Goal: Task Accomplishment & Management: Manage account settings

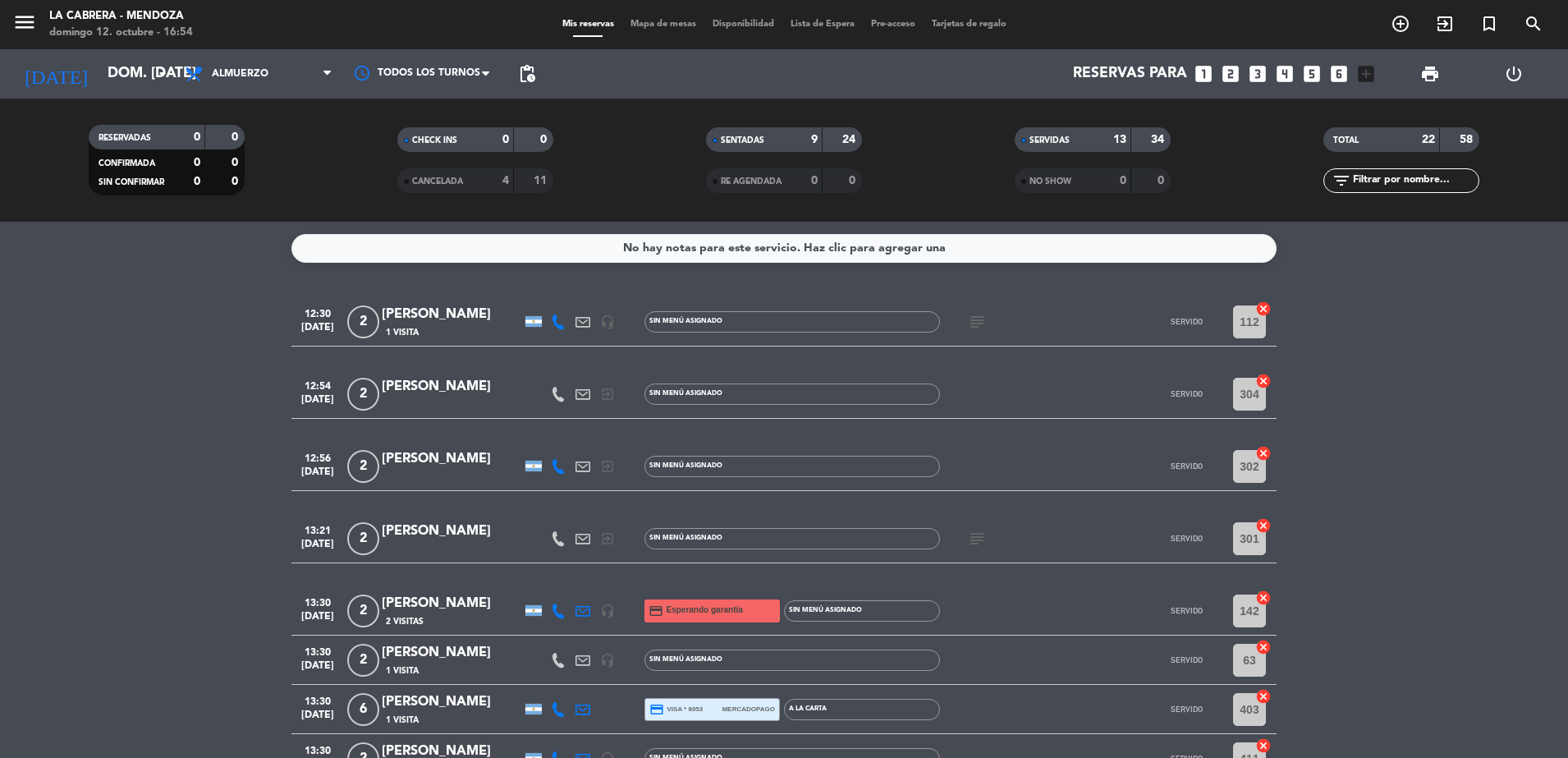
scroll to position [1073, 0]
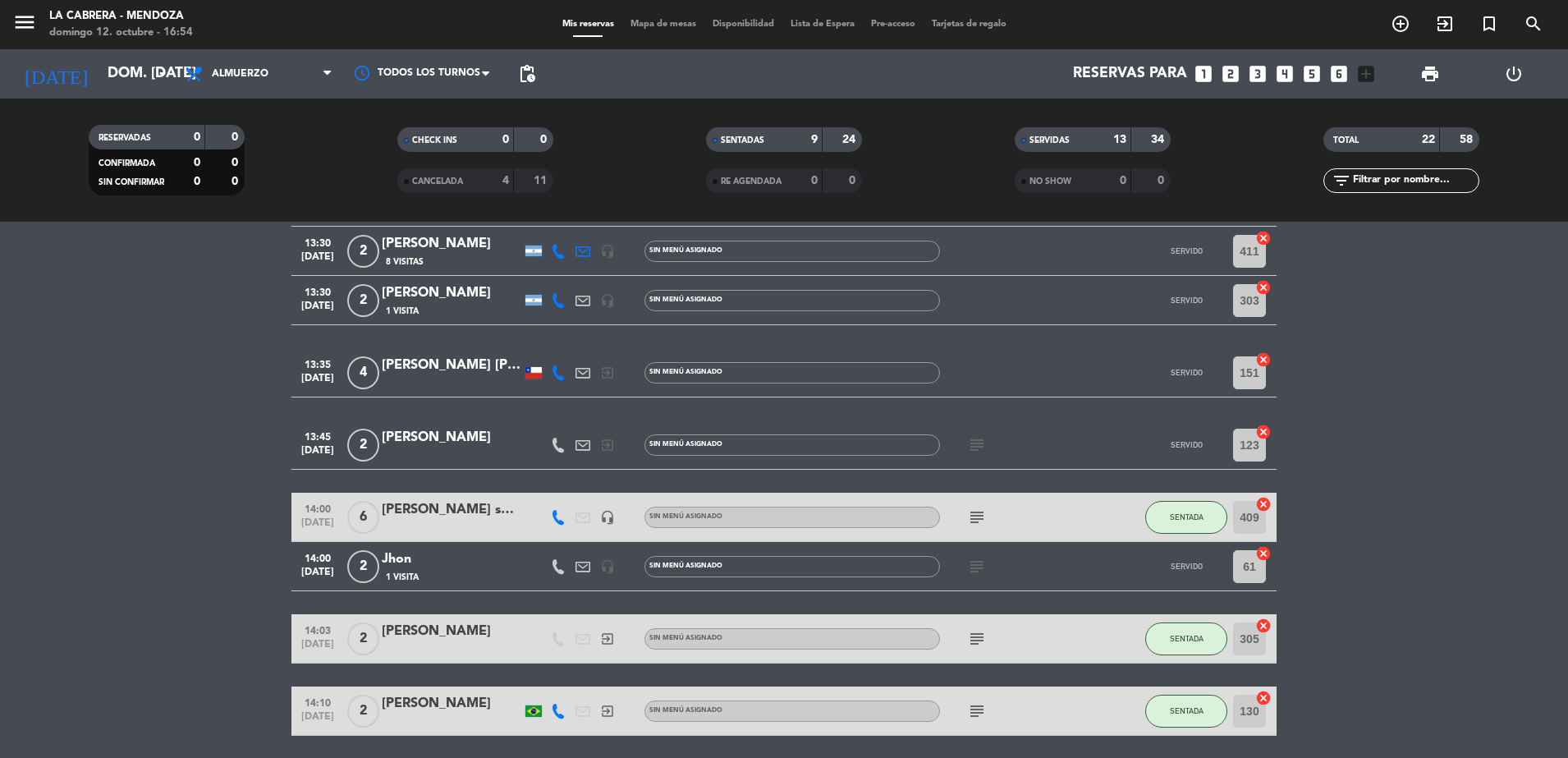
scroll to position [457, 0]
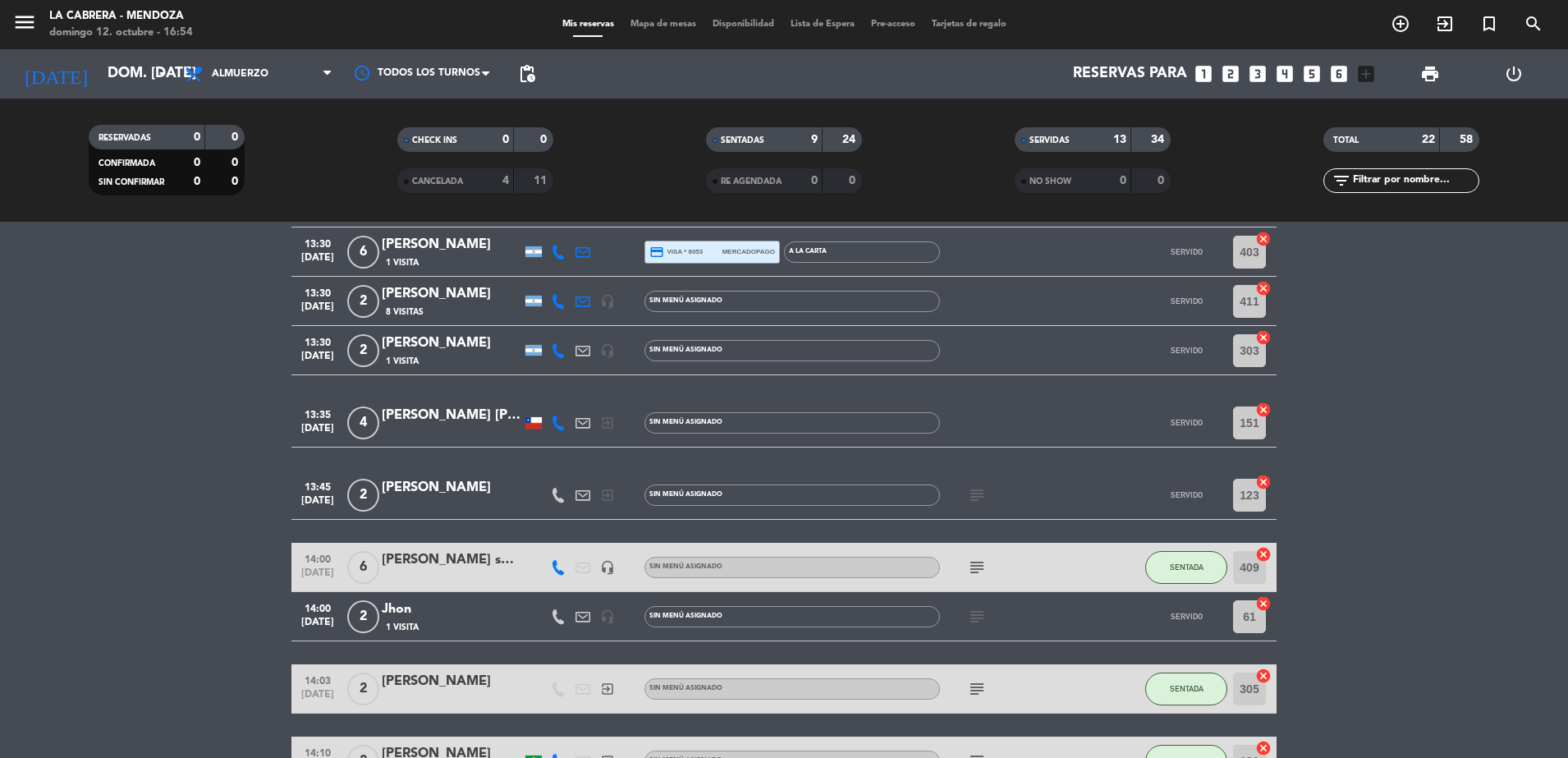
click at [1052, 354] on div at bounding box center [1014, 350] width 147 height 48
click at [237, 84] on span "Almuerzo" at bounding box center [259, 74] width 164 height 36
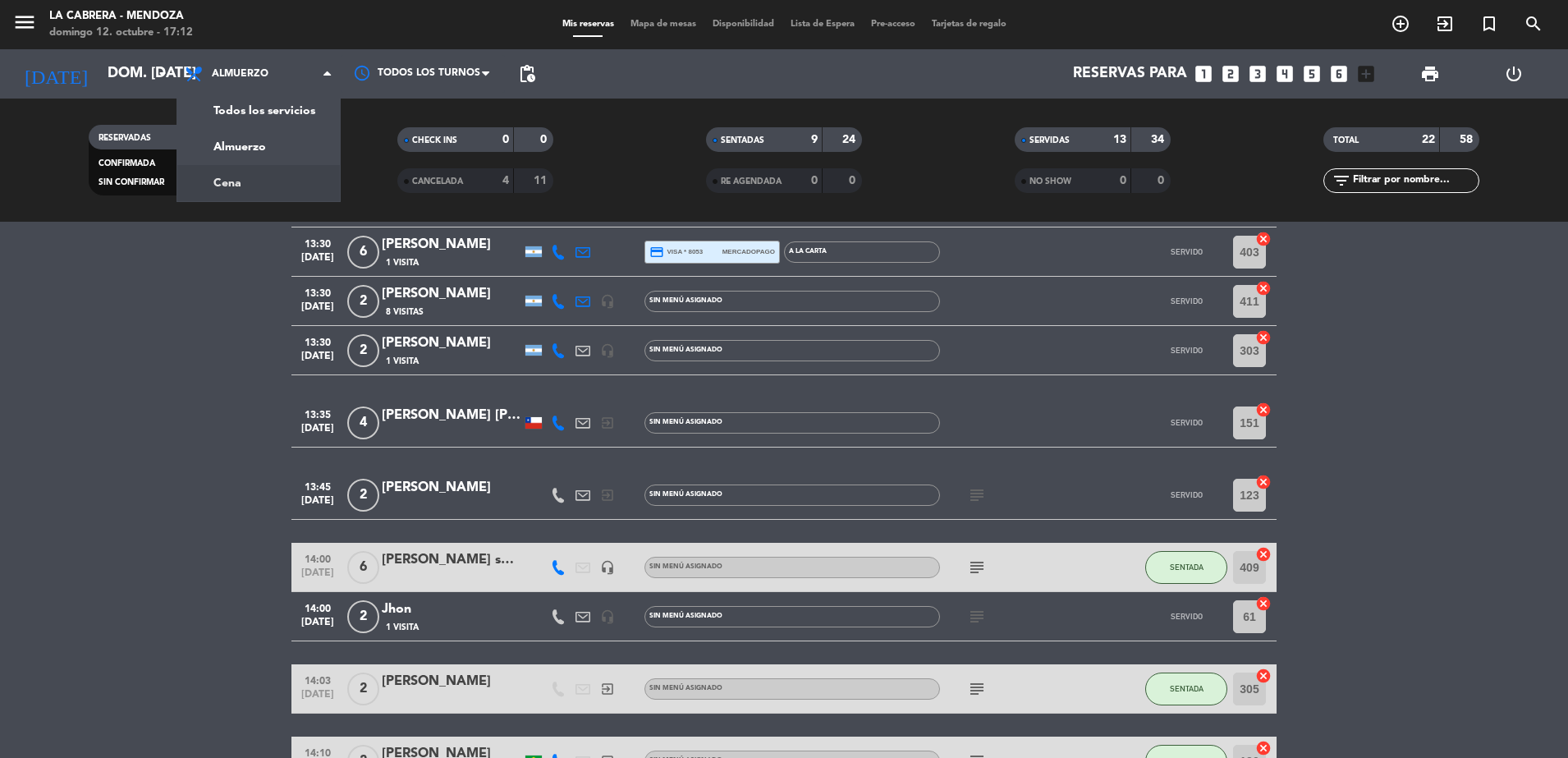
click at [241, 187] on div "menu [PERSON_NAME] [PERSON_NAME] 12. octubre - 17:12 Mis reservas Mapa de mesas…" at bounding box center [784, 111] width 1568 height 222
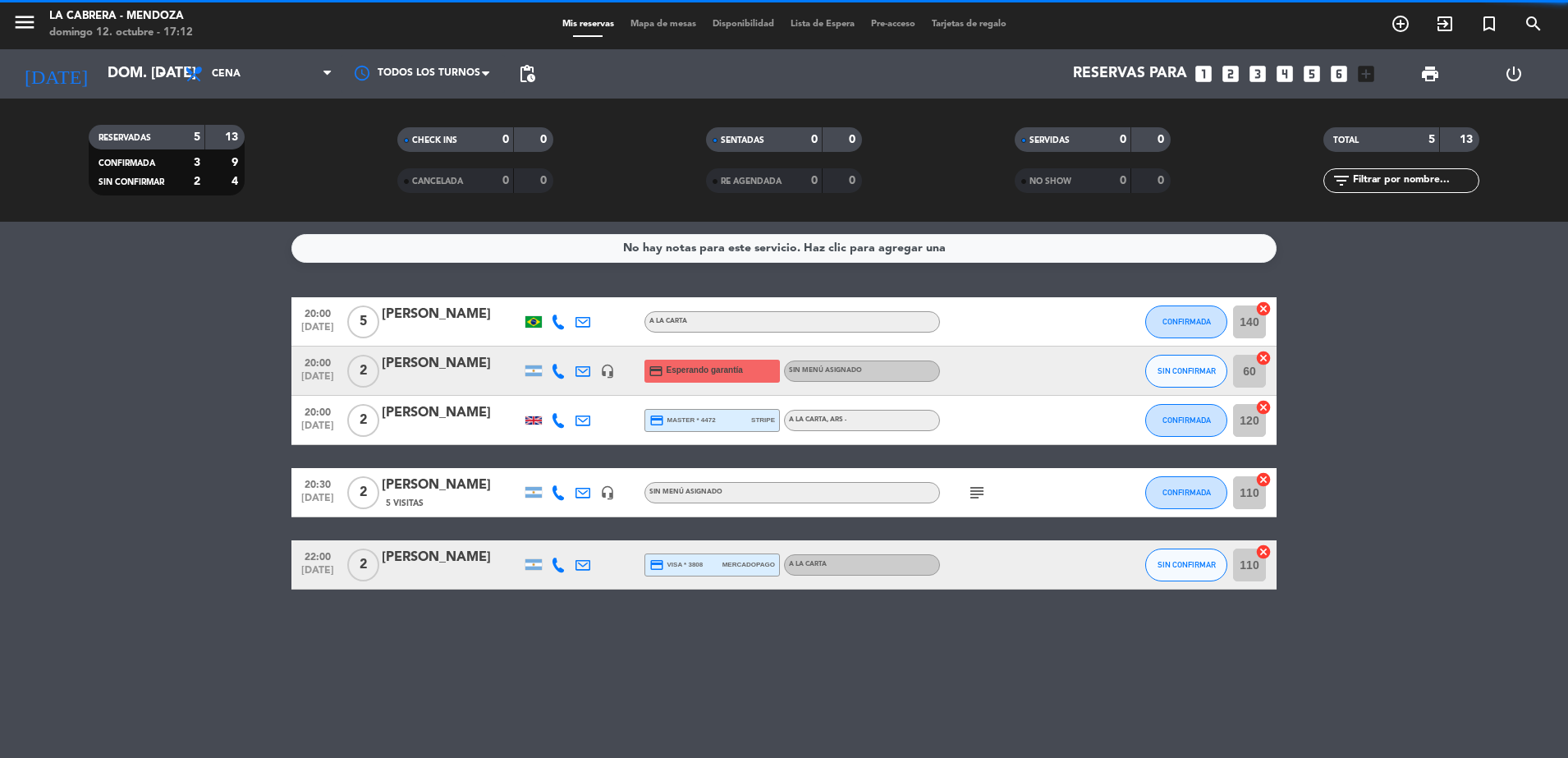
scroll to position [0, 0]
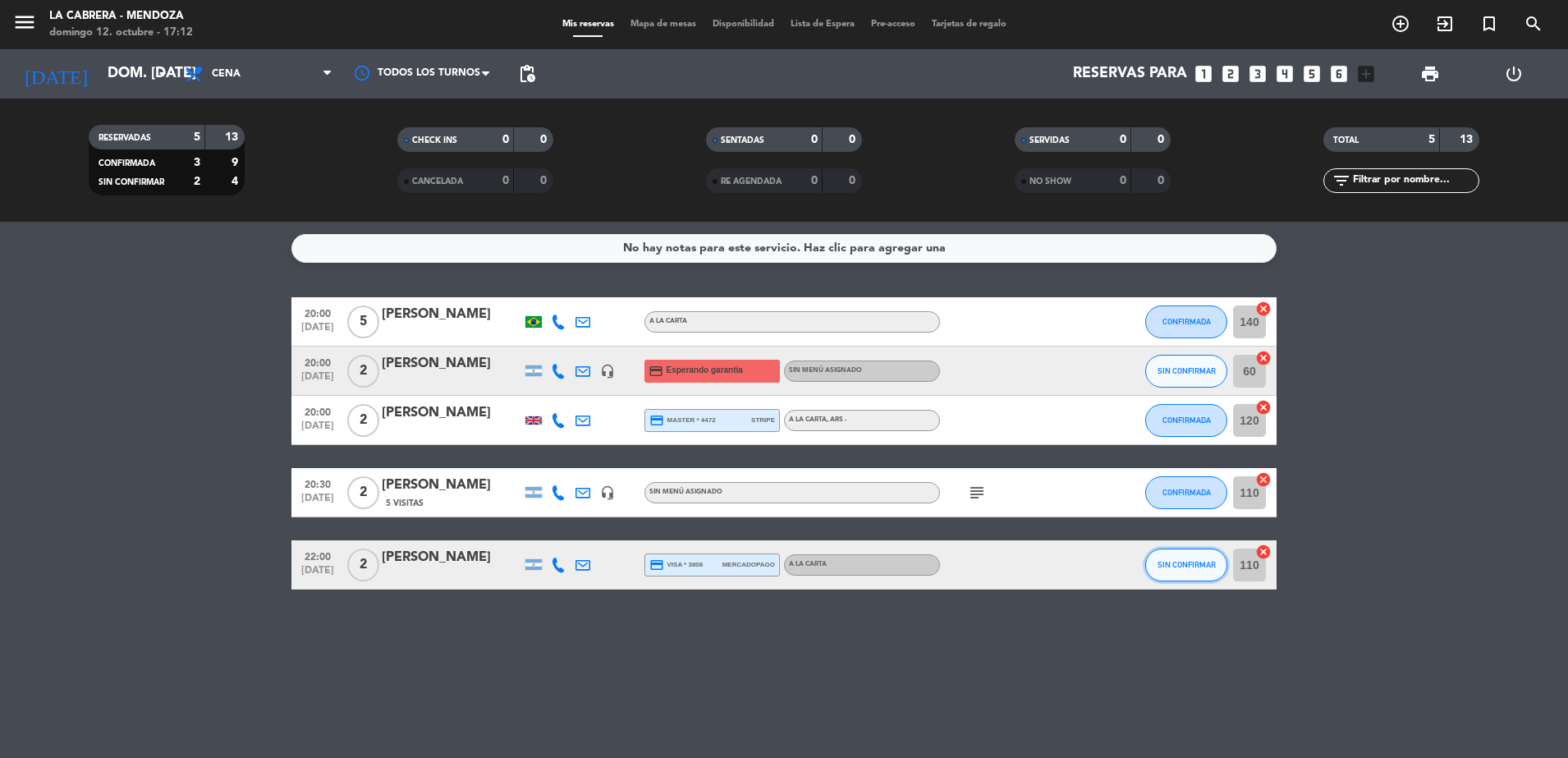
click at [1211, 565] on span "SIN CONFIRMAR" at bounding box center [1187, 564] width 59 height 9
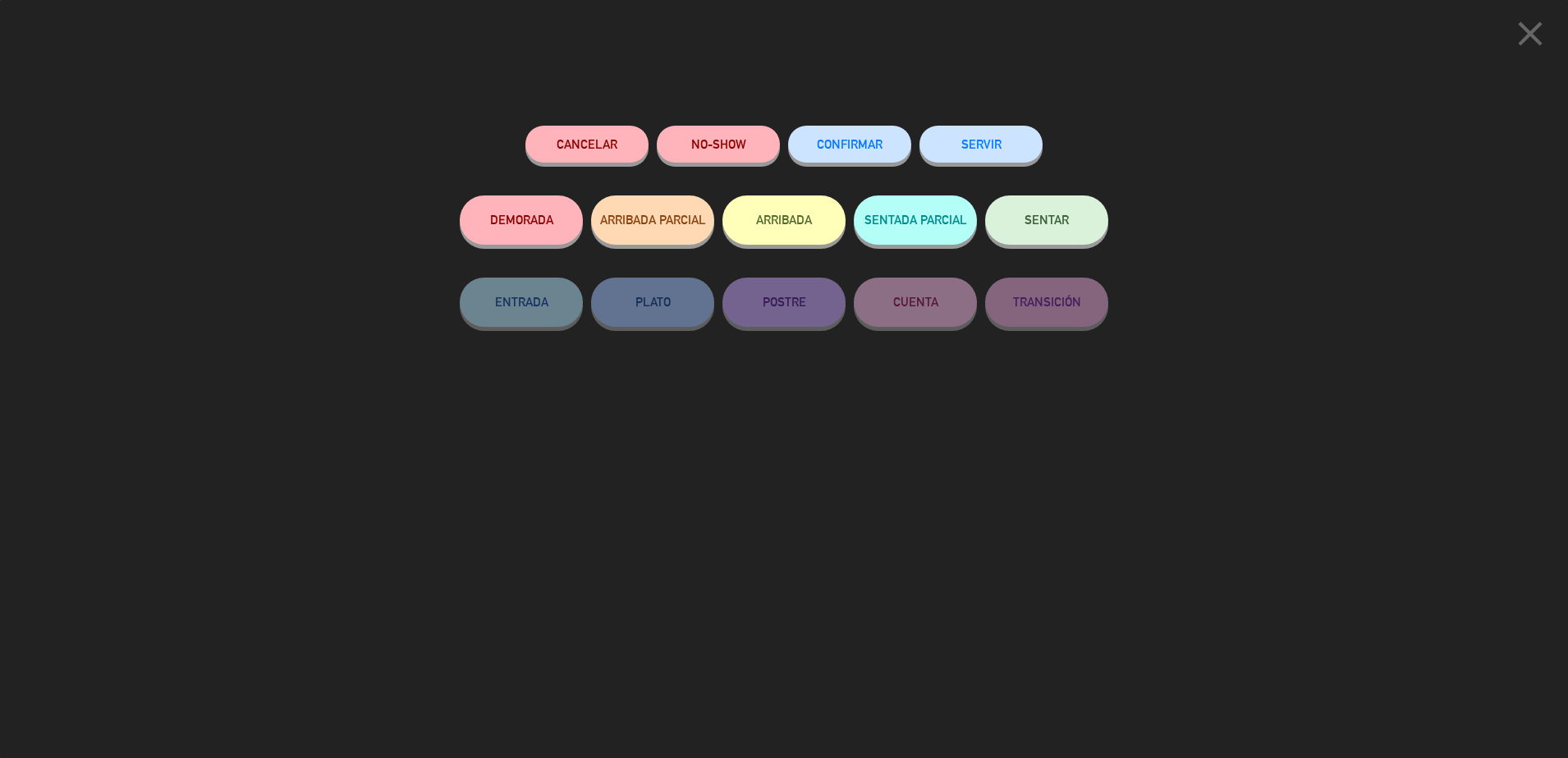
click at [870, 147] on span "CONFIRMAR" at bounding box center [849, 144] width 65 height 14
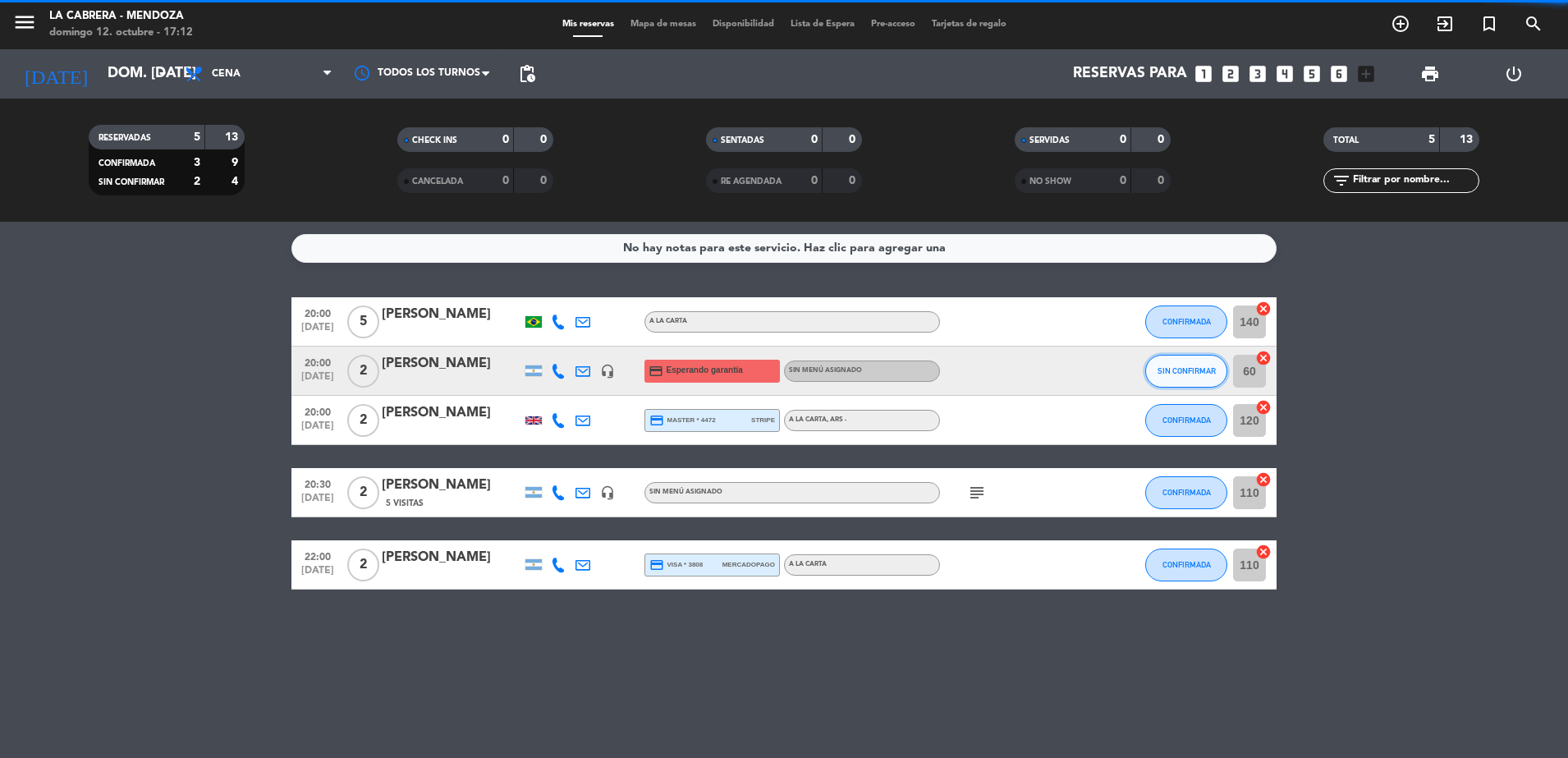
click at [1194, 372] on span "SIN CONFIRMAR" at bounding box center [1187, 370] width 59 height 9
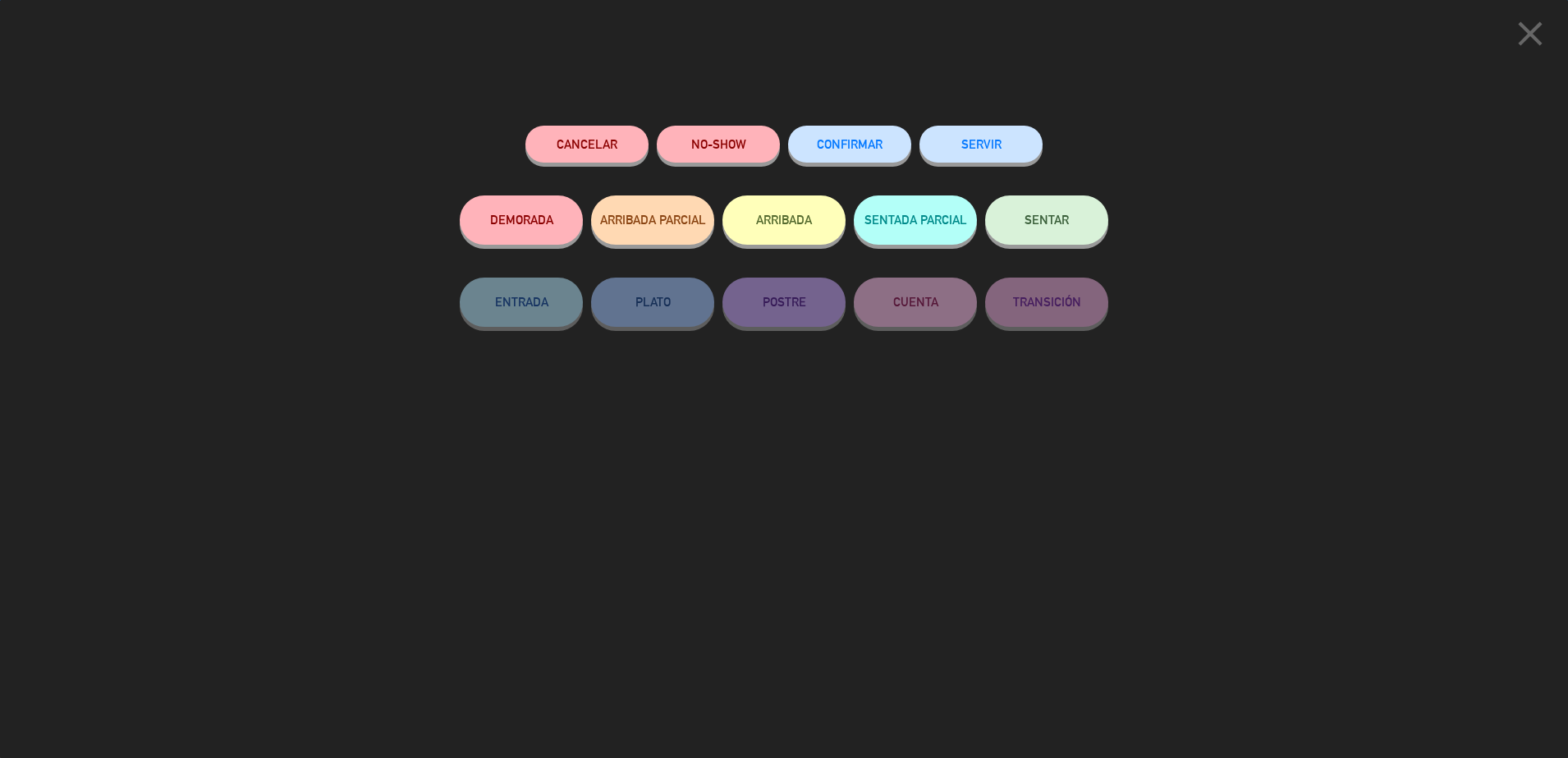
click at [872, 154] on button "CONFIRMAR" at bounding box center [850, 144] width 123 height 37
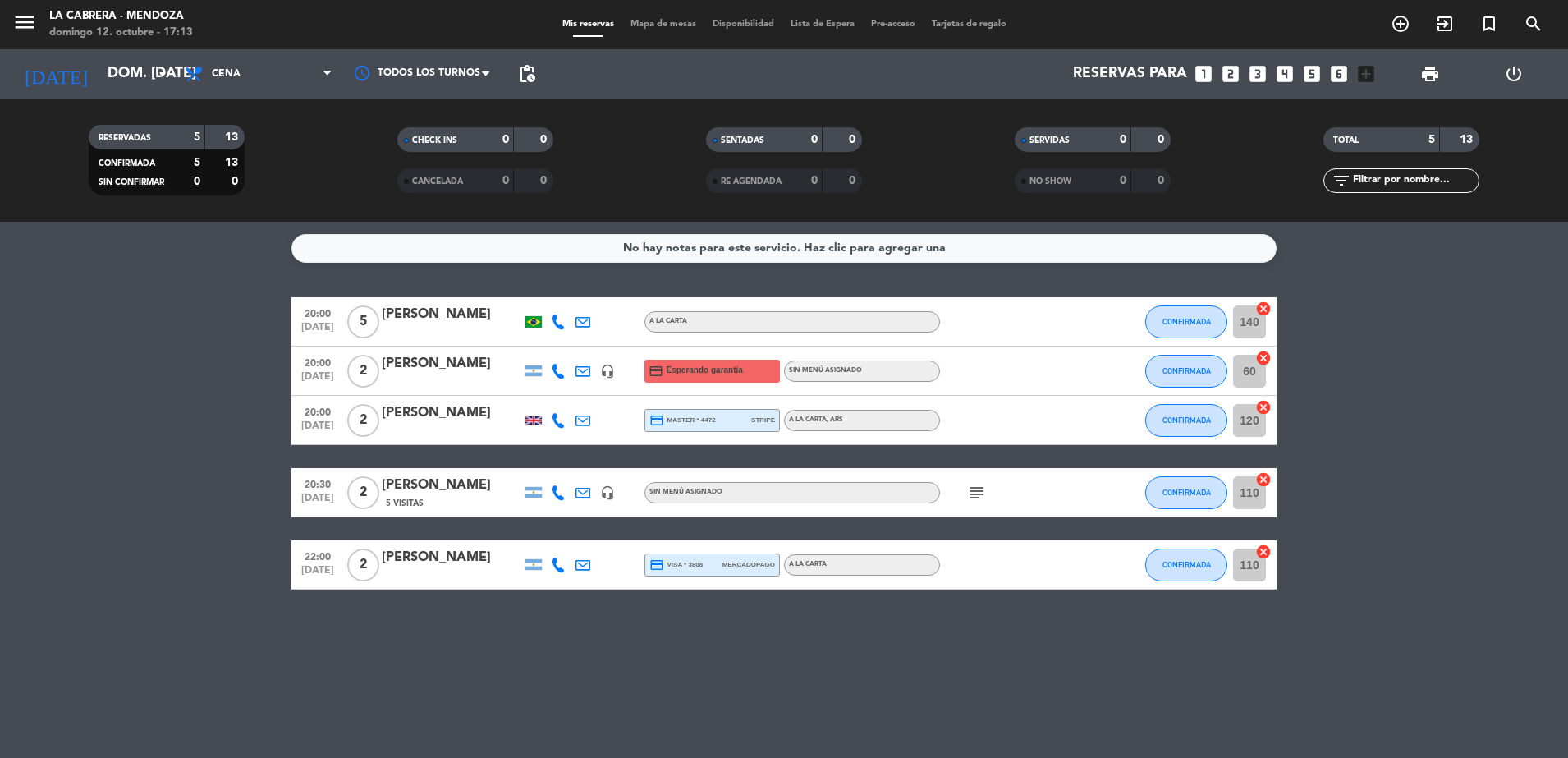
click at [1265, 308] on icon "cancel" at bounding box center [1263, 308] width 16 height 16
click at [1266, 361] on icon "cancel" at bounding box center [1263, 357] width 16 height 16
click at [1262, 476] on icon "cancel" at bounding box center [1263, 479] width 16 height 16
click at [1260, 548] on icon "cancel" at bounding box center [1263, 551] width 16 height 16
click at [968, 491] on icon "subject" at bounding box center [976, 492] width 20 height 20
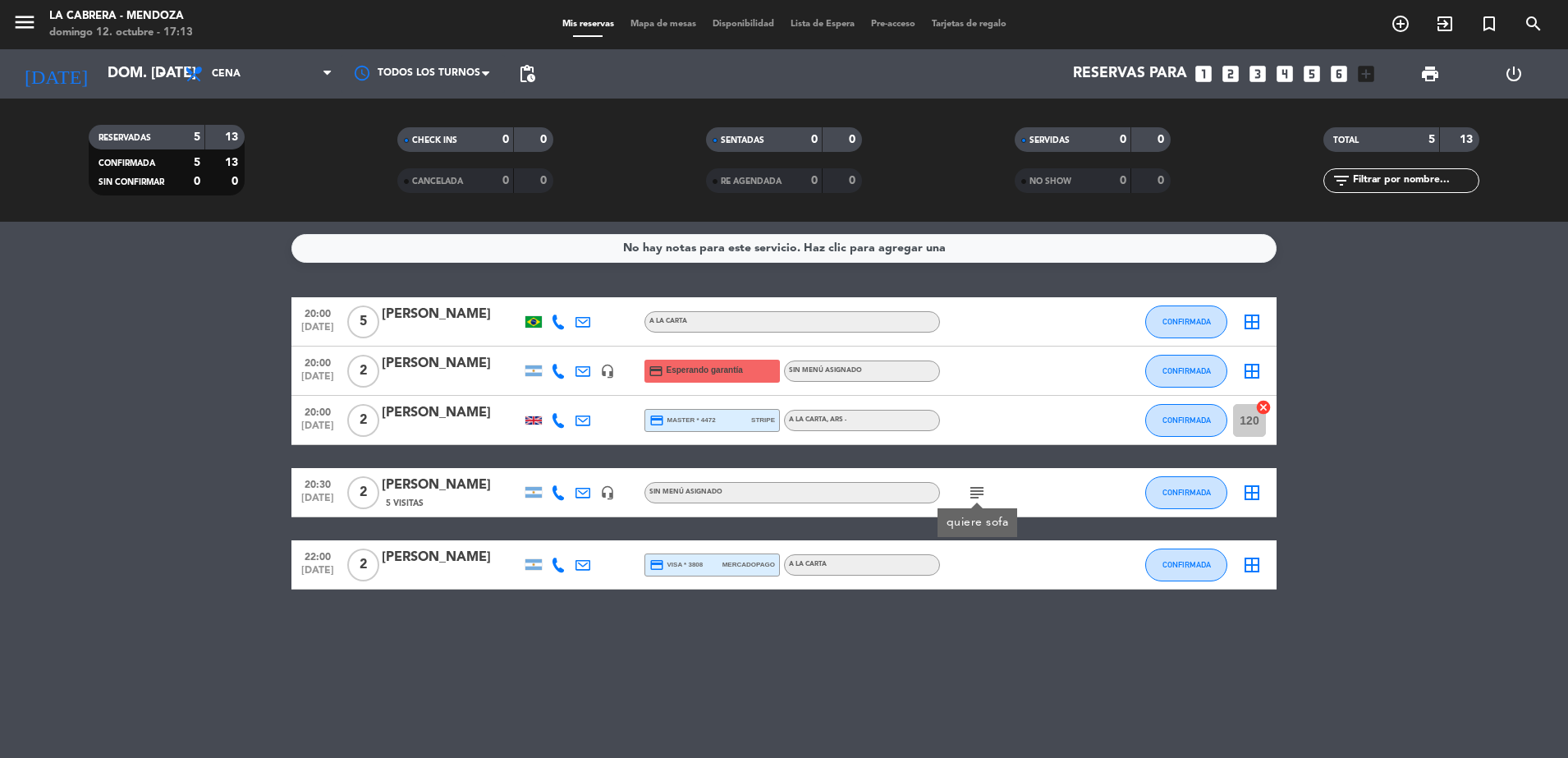
click at [968, 491] on icon "subject" at bounding box center [976, 492] width 20 height 20
click at [1338, 81] on icon "looks_6" at bounding box center [1339, 74] width 22 height 22
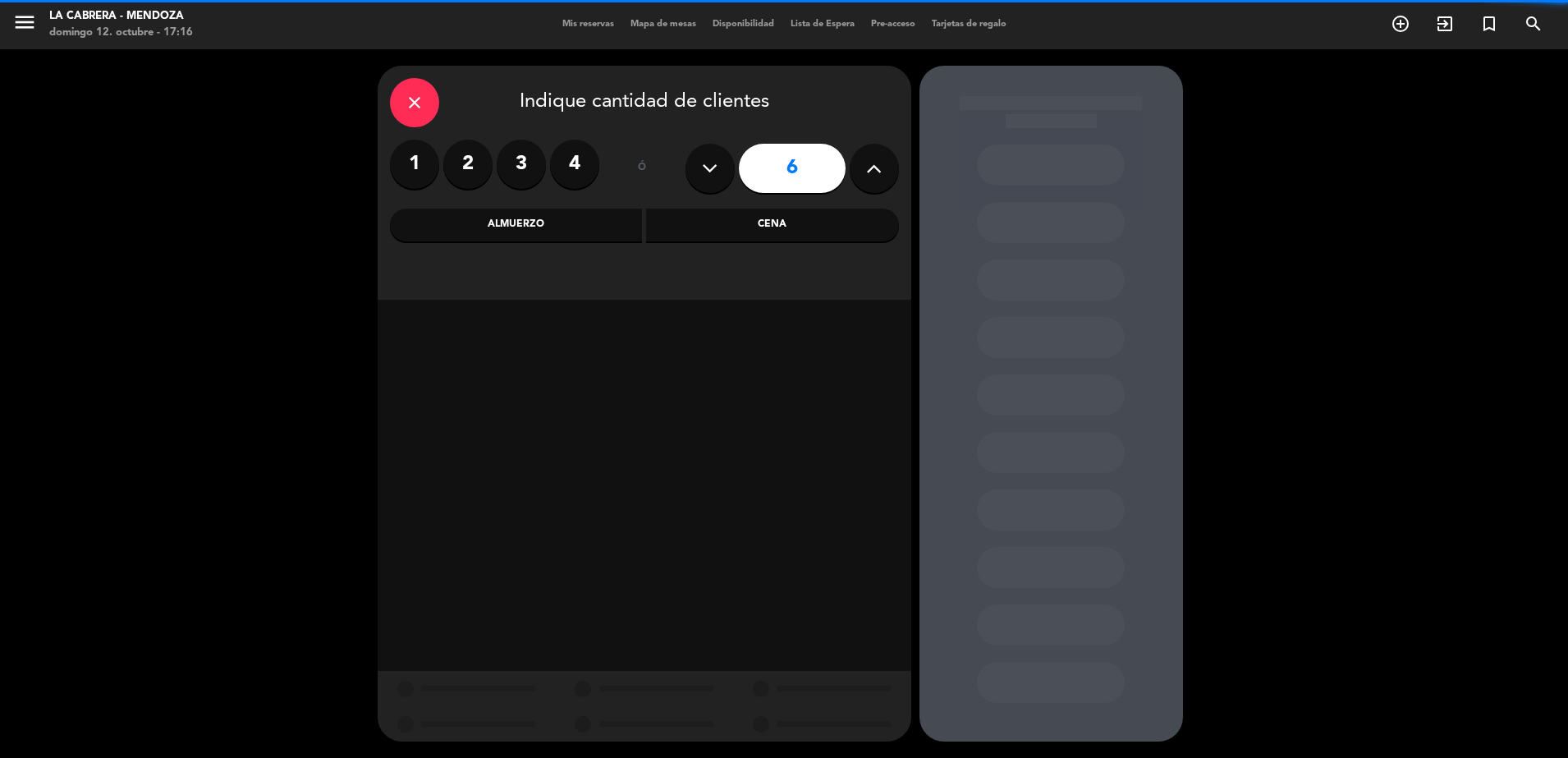
click at [869, 164] on icon at bounding box center [873, 168] width 16 height 25
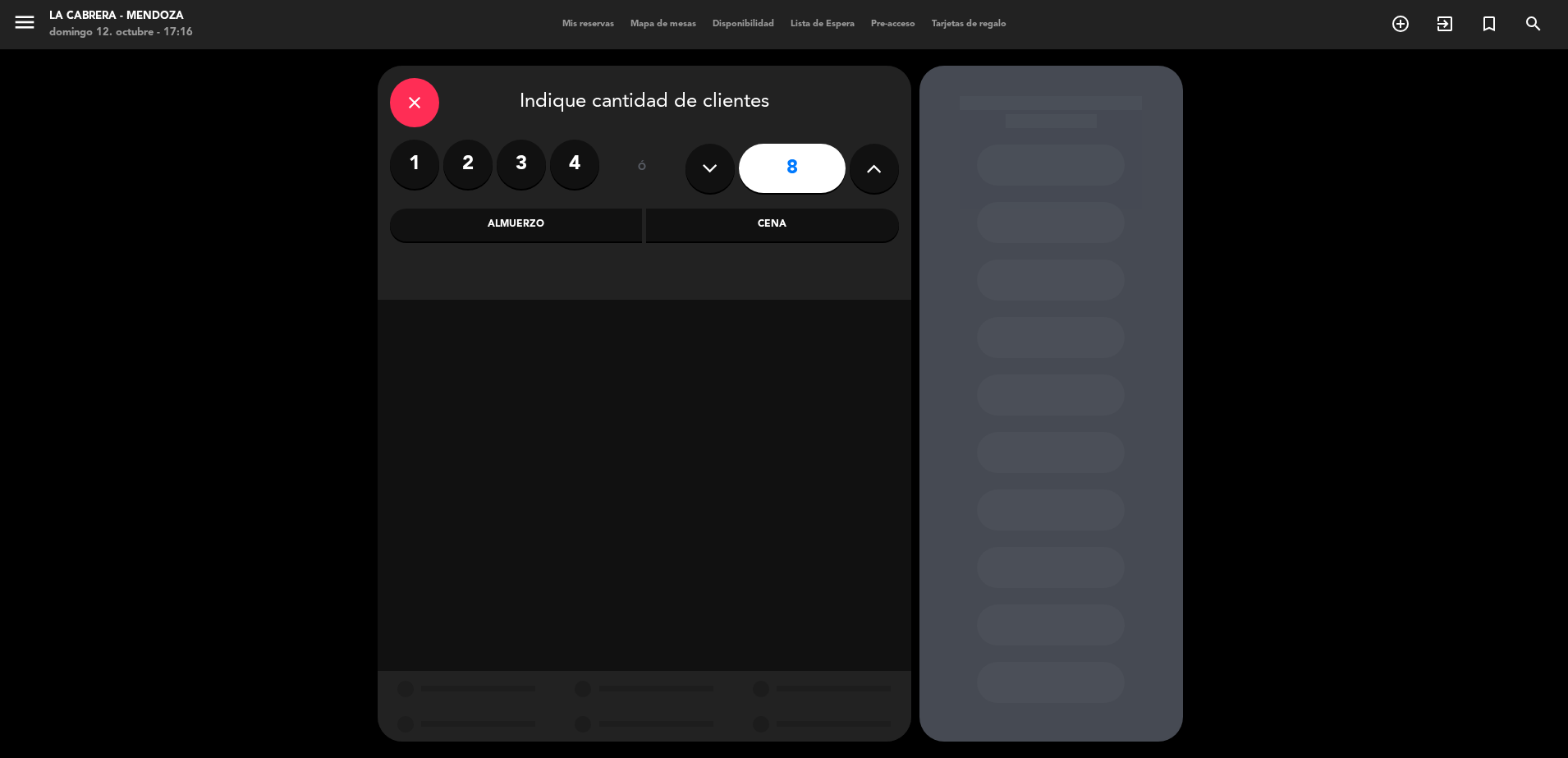
click at [869, 164] on icon at bounding box center [873, 168] width 16 height 25
type input "11"
click at [738, 221] on div "Cena" at bounding box center [773, 225] width 253 height 33
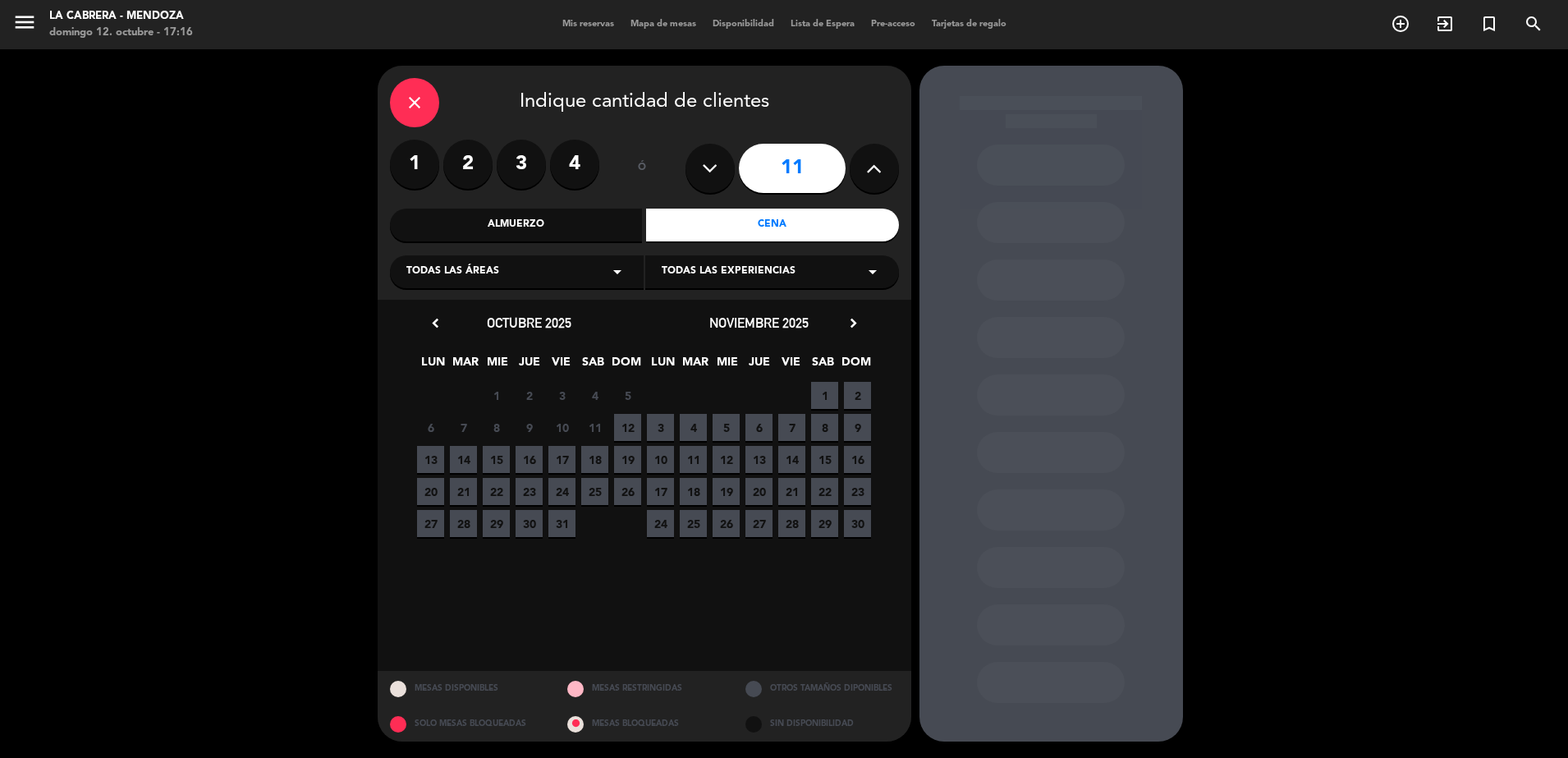
click at [624, 432] on span "12" at bounding box center [628, 427] width 27 height 27
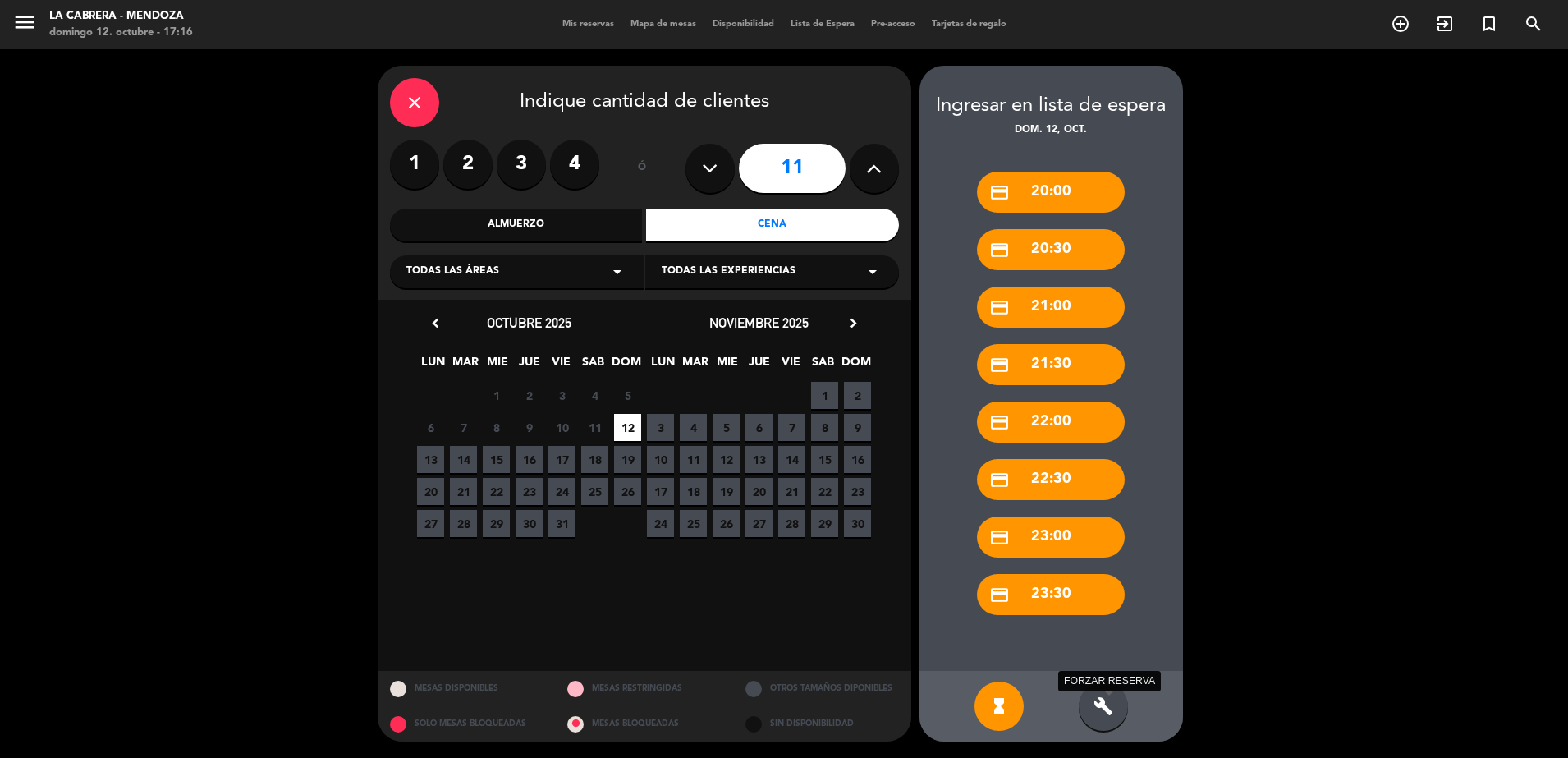
click at [1103, 713] on icon "build" at bounding box center [1103, 706] width 20 height 20
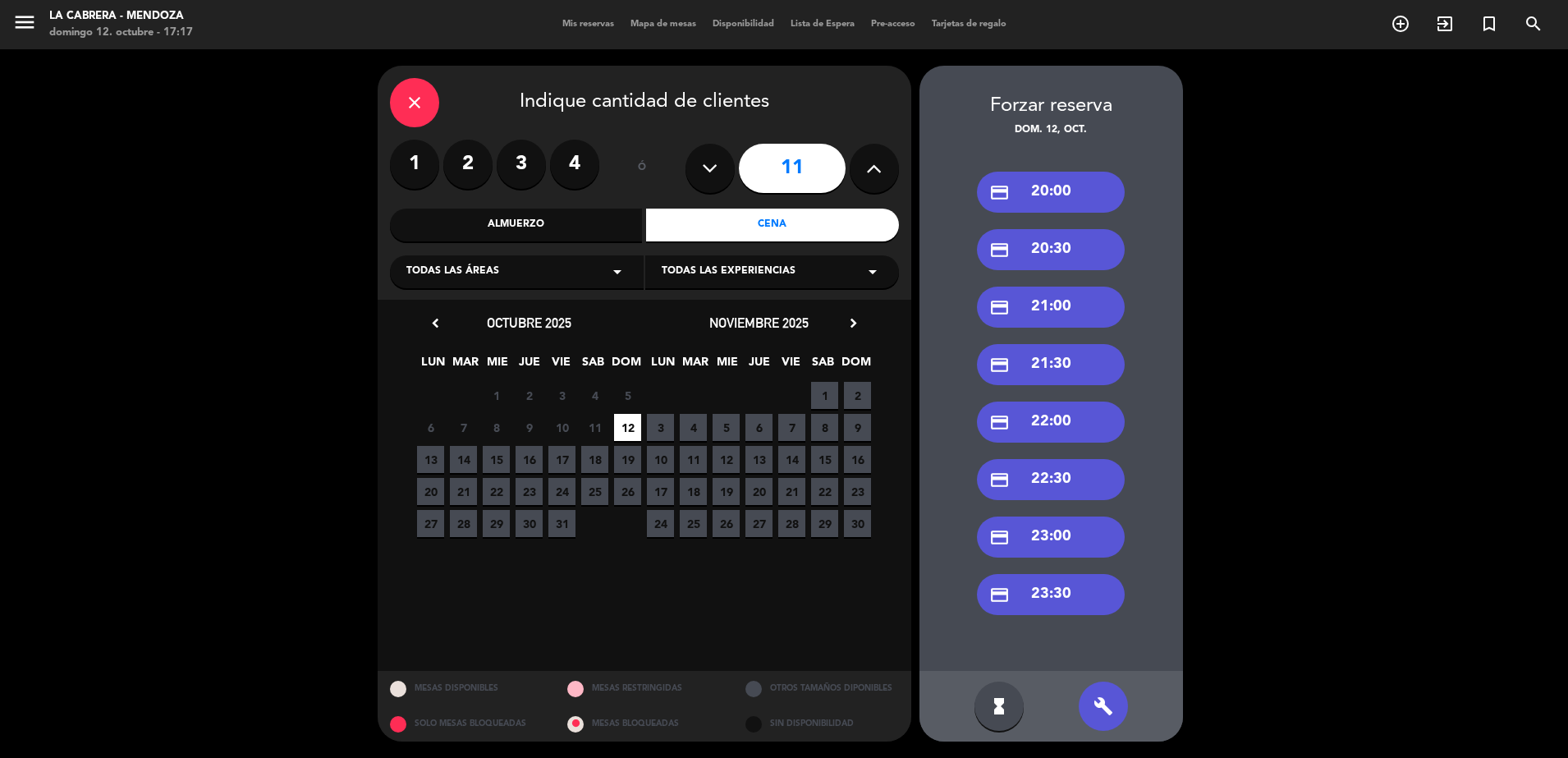
click at [1030, 191] on div "credit_card 20:00" at bounding box center [1051, 192] width 147 height 41
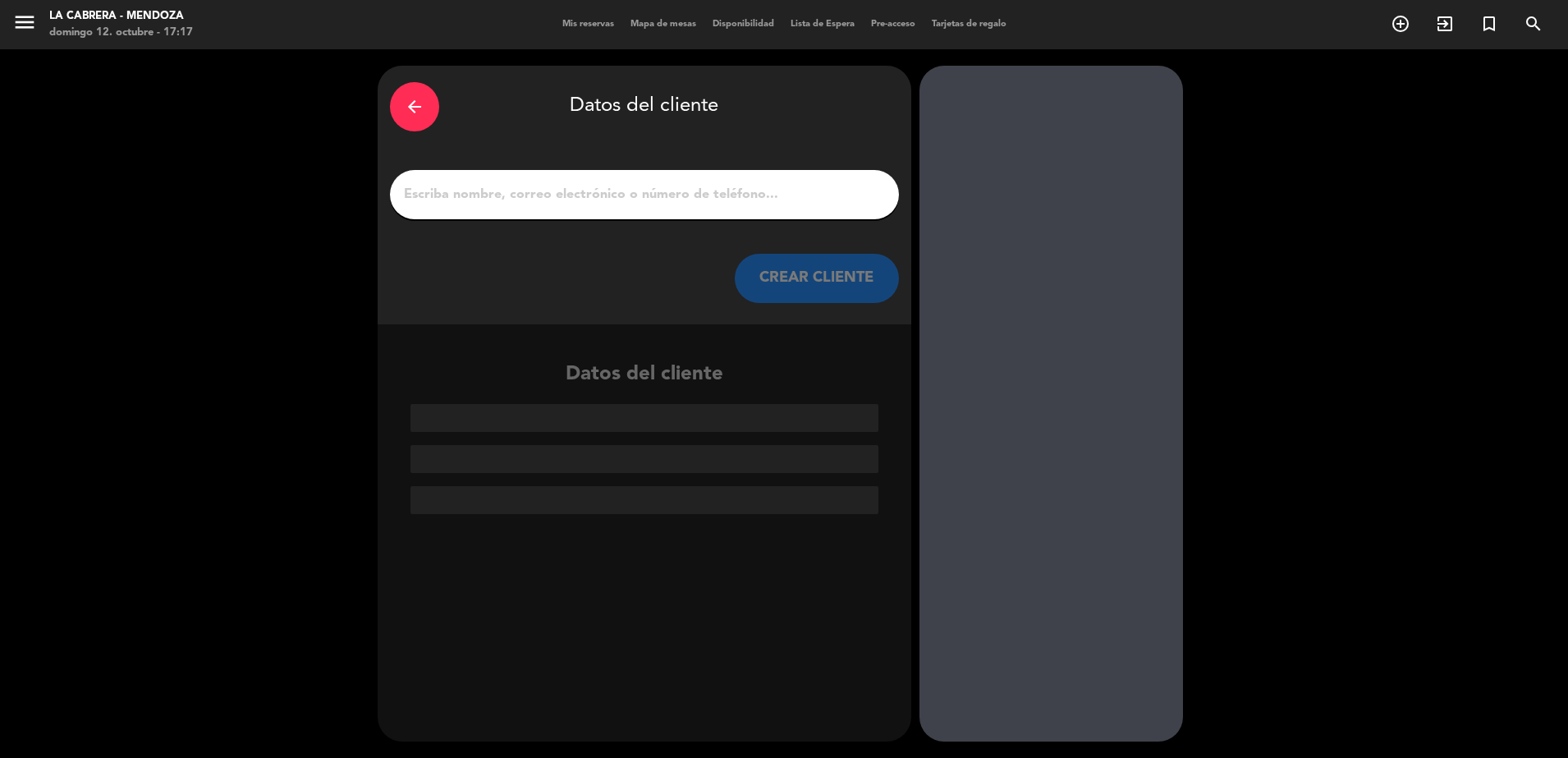
click at [832, 205] on input "1" at bounding box center [645, 195] width 485 height 23
paste input "[PERSON_NAME]"
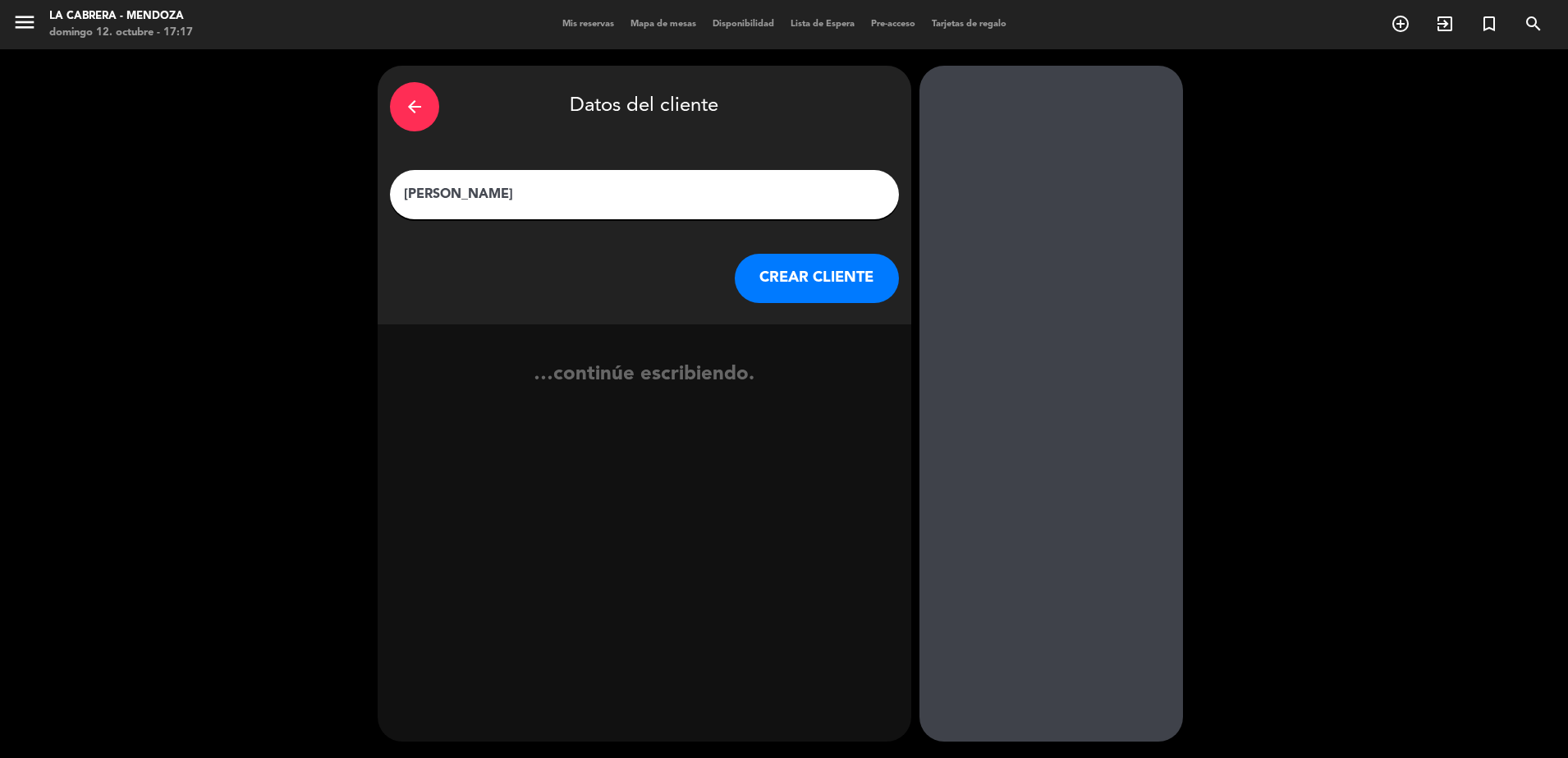
type input "[PERSON_NAME]"
click at [869, 267] on button "CREAR CLIENTE" at bounding box center [817, 278] width 164 height 49
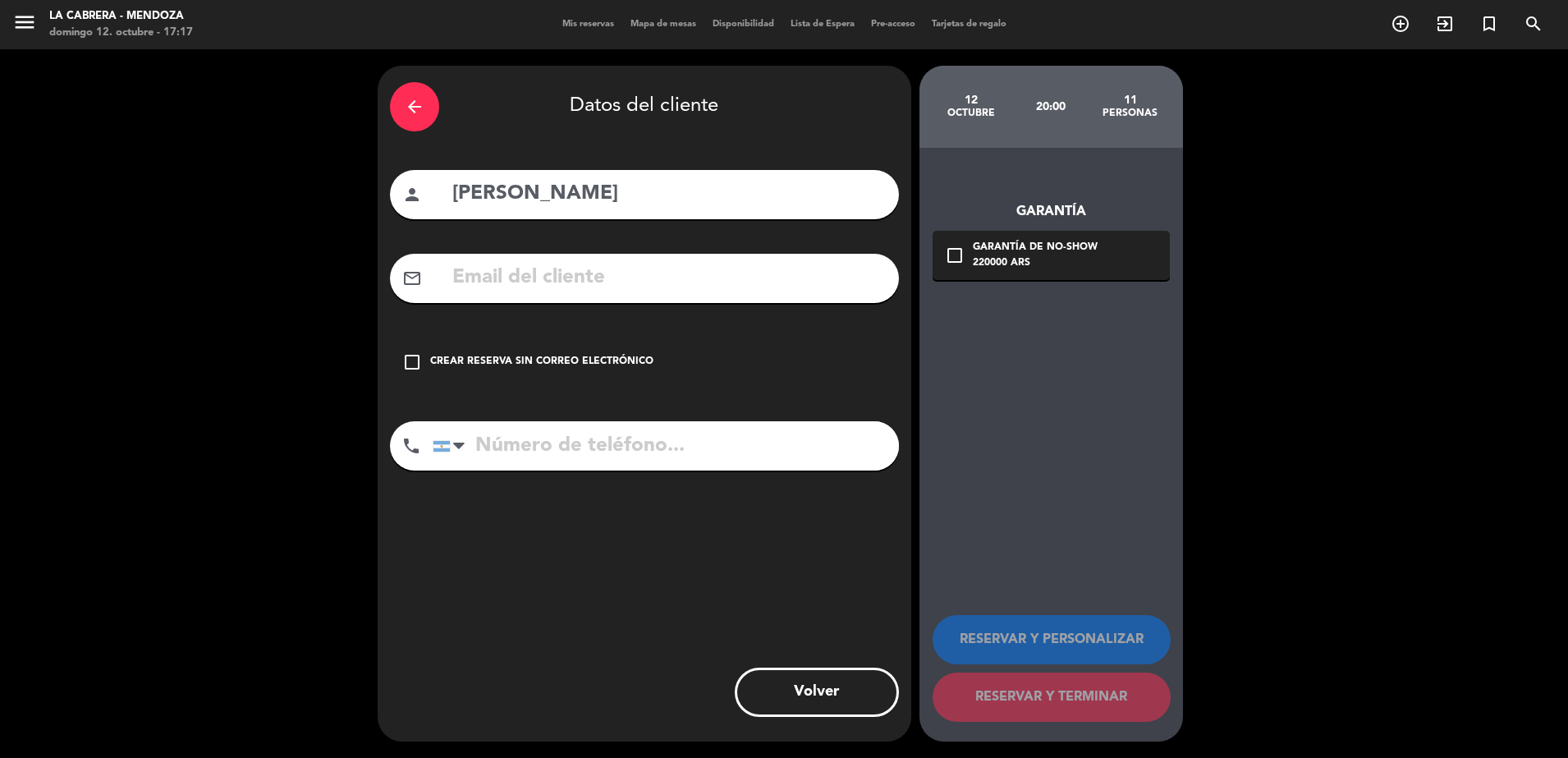
click at [605, 424] on input "tel" at bounding box center [665, 446] width 466 height 49
paste input "[PHONE_NUMBER]"
type input "[PHONE_NUMBER]"
click at [604, 279] on input "text" at bounding box center [668, 278] width 436 height 34
paste input "[EMAIL_ADDRESS][DOMAIN_NAME]"
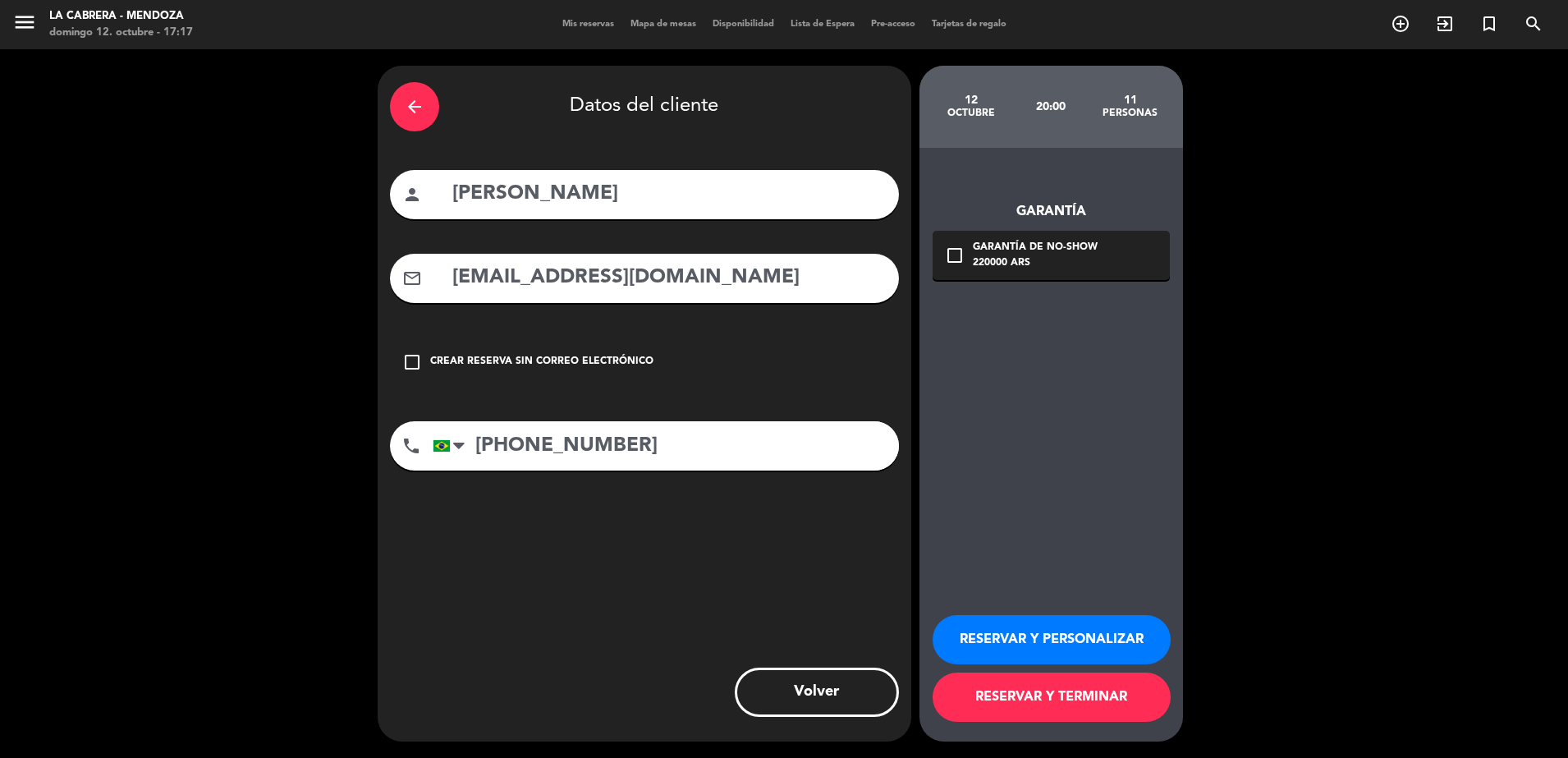
type input "[EMAIL_ADDRESS][DOMAIN_NAME]"
click at [1104, 701] on button "RESERVAR Y TERMINAR" at bounding box center [1052, 697] width 238 height 49
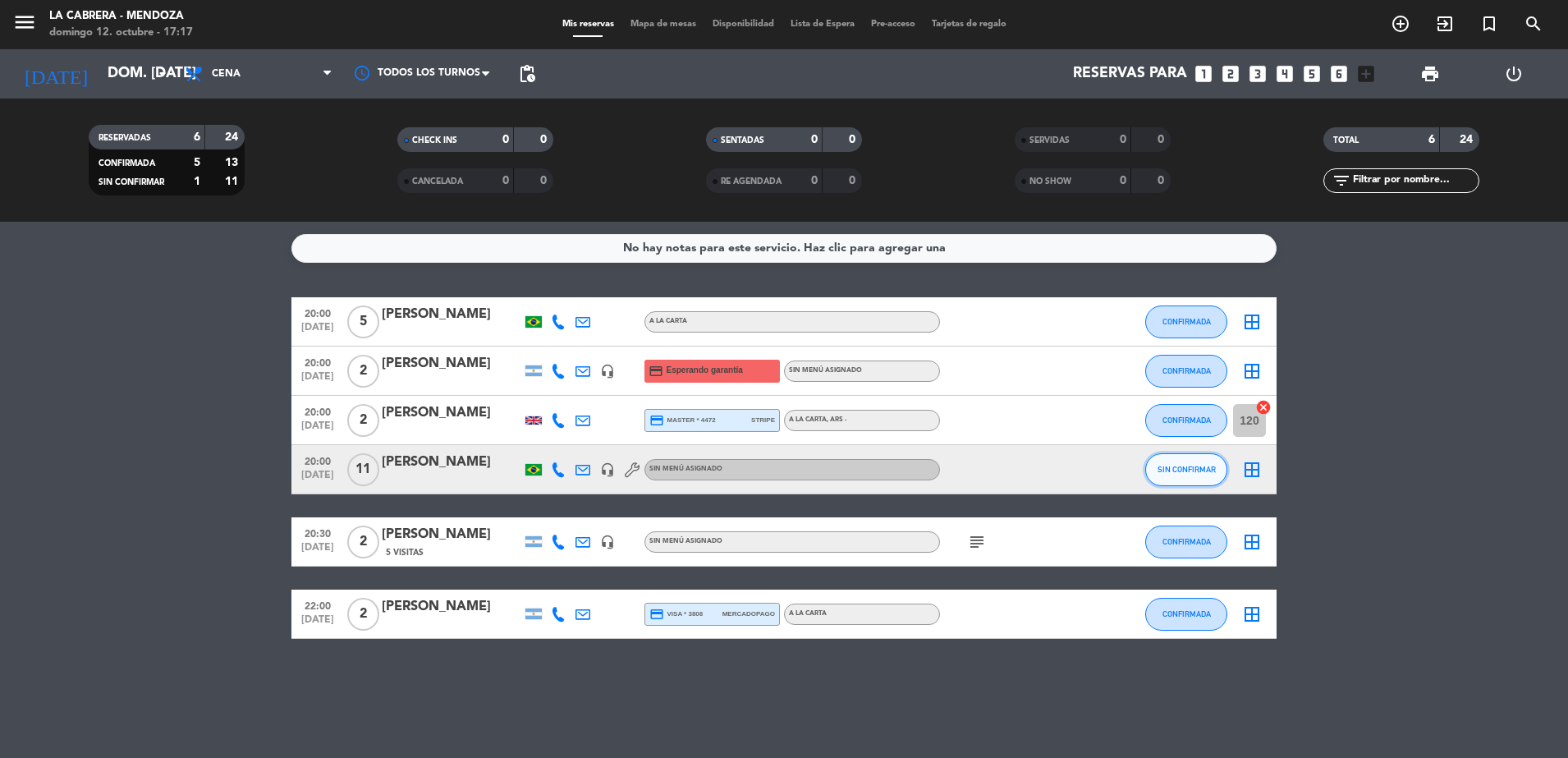
click at [1200, 476] on button "SIN CONFIRMAR" at bounding box center [1186, 470] width 82 height 33
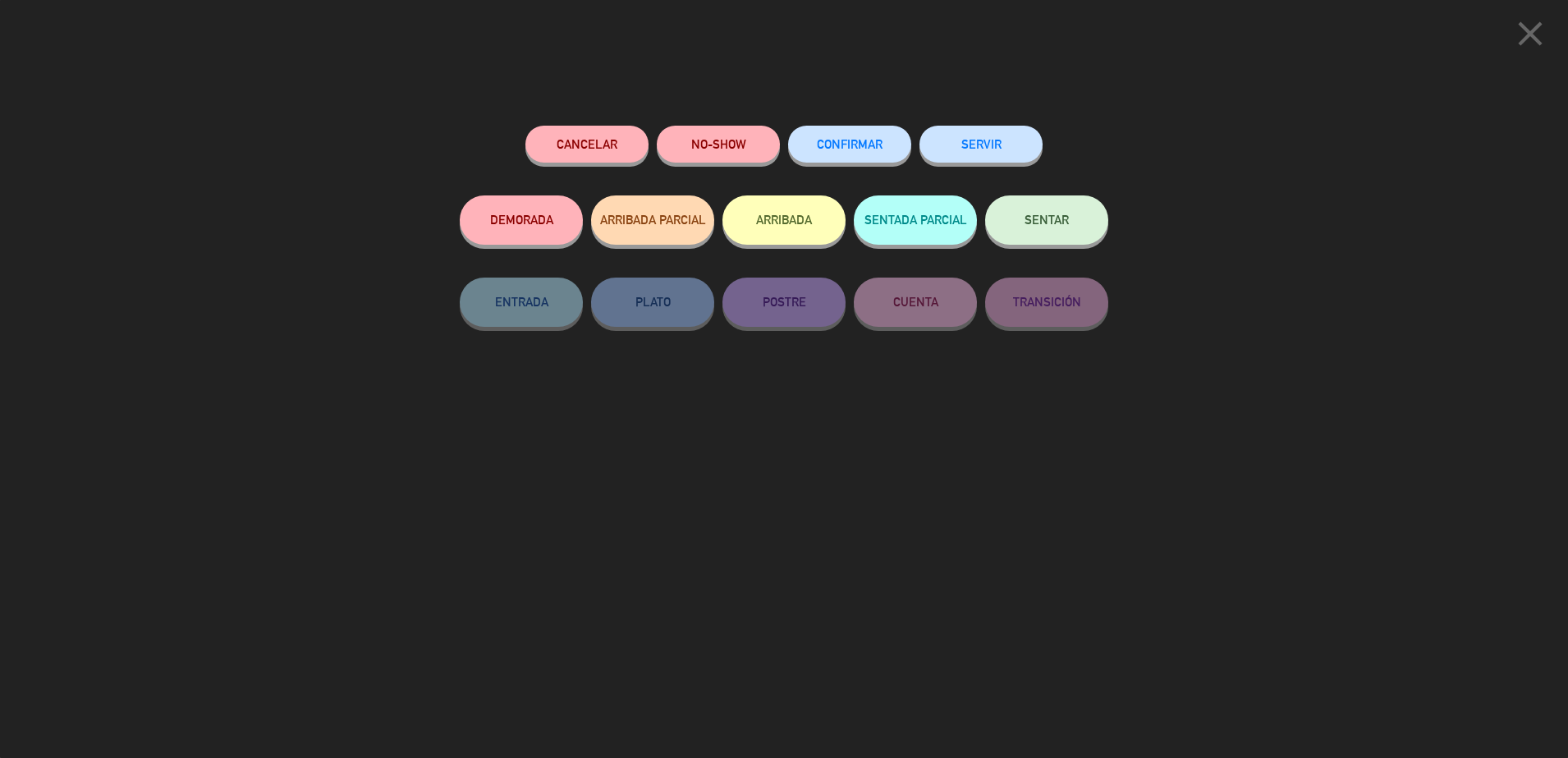
click at [867, 140] on span "CONFIRMAR" at bounding box center [849, 144] width 65 height 14
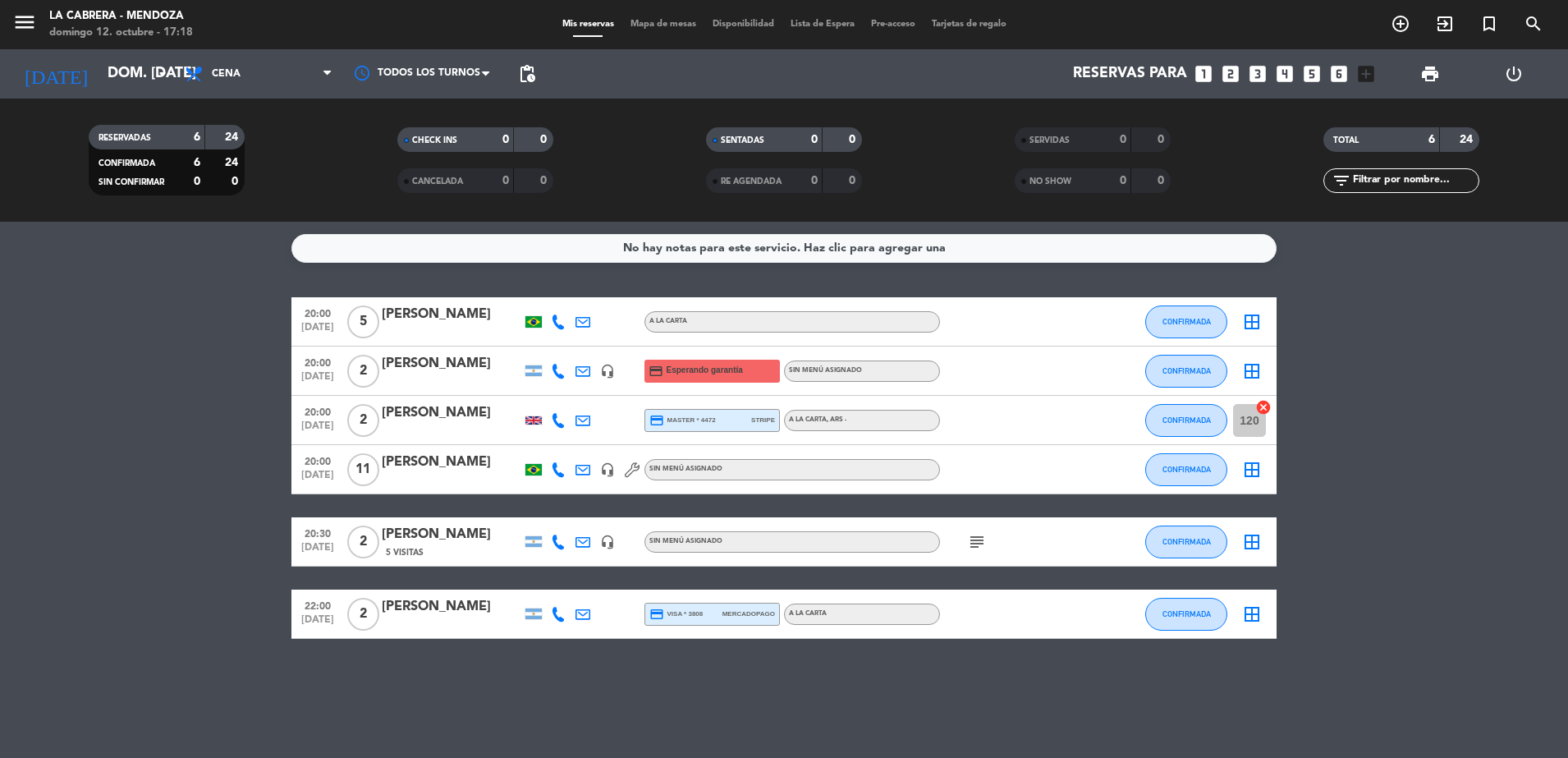
click at [1265, 409] on icon "cancel" at bounding box center [1263, 406] width 16 height 16
click at [563, 468] on icon at bounding box center [559, 470] width 15 height 15
click at [535, 437] on span "Copiar" at bounding box center [543, 442] width 34 height 17
click at [991, 541] on div "subject" at bounding box center [1014, 541] width 147 height 48
click at [973, 547] on icon "subject" at bounding box center [976, 542] width 20 height 20
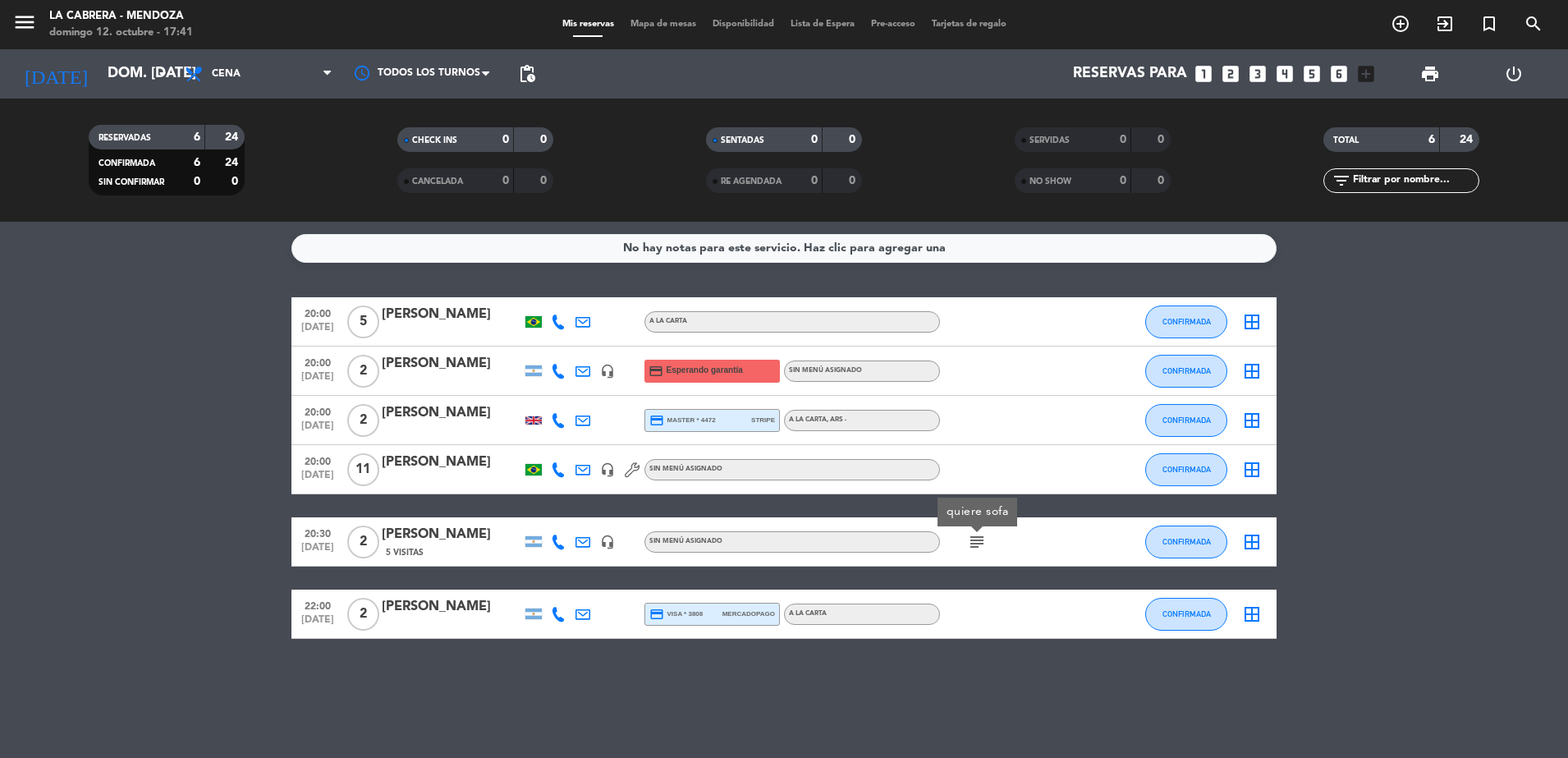
click at [984, 689] on div "No hay notas para este servicio. Haz clic para agregar una 20:00 [DATE] 5 [PERS…" at bounding box center [784, 490] width 1568 height 536
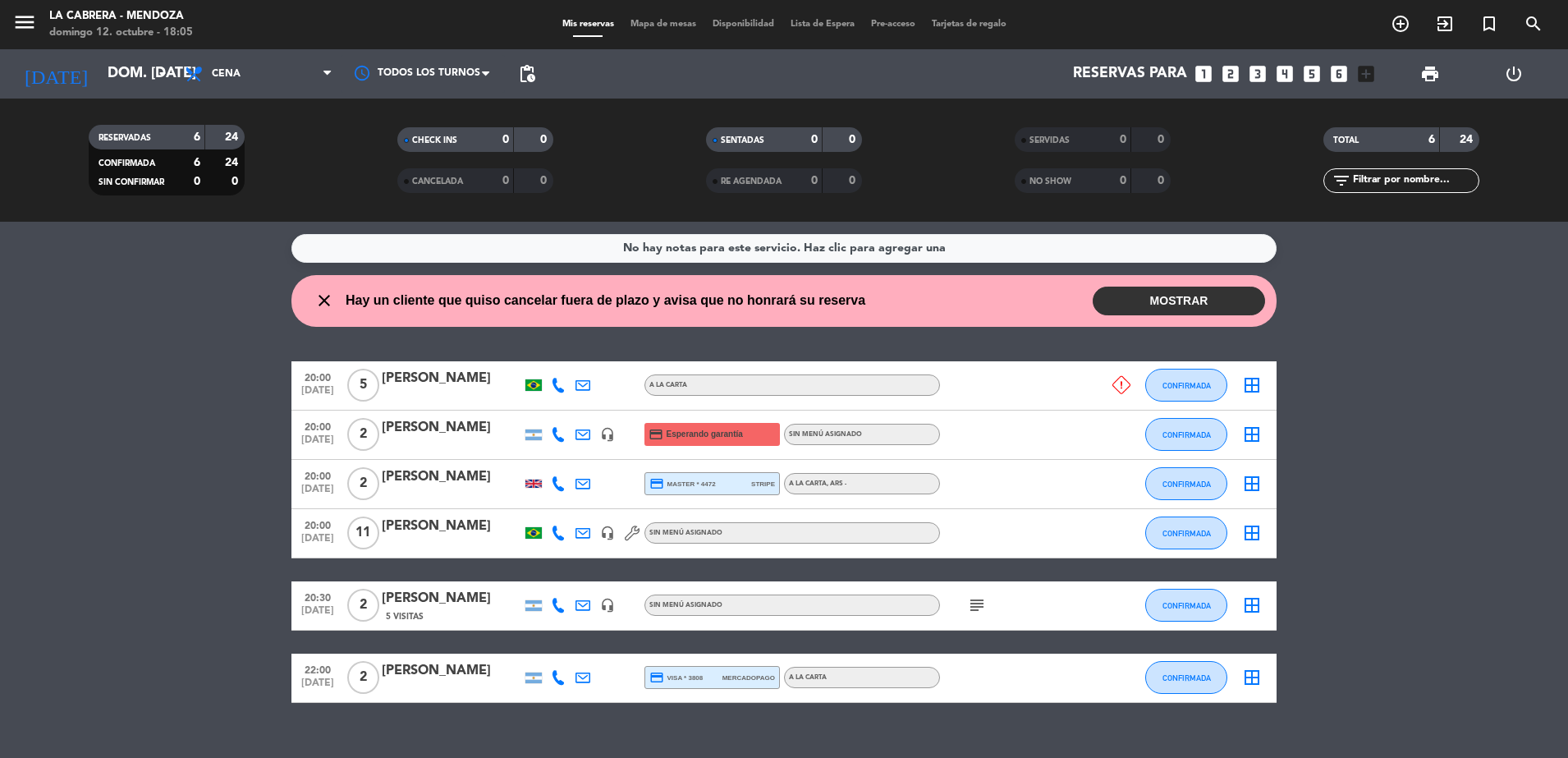
click at [1141, 296] on button "MOSTRAR" at bounding box center [1179, 301] width 172 height 28
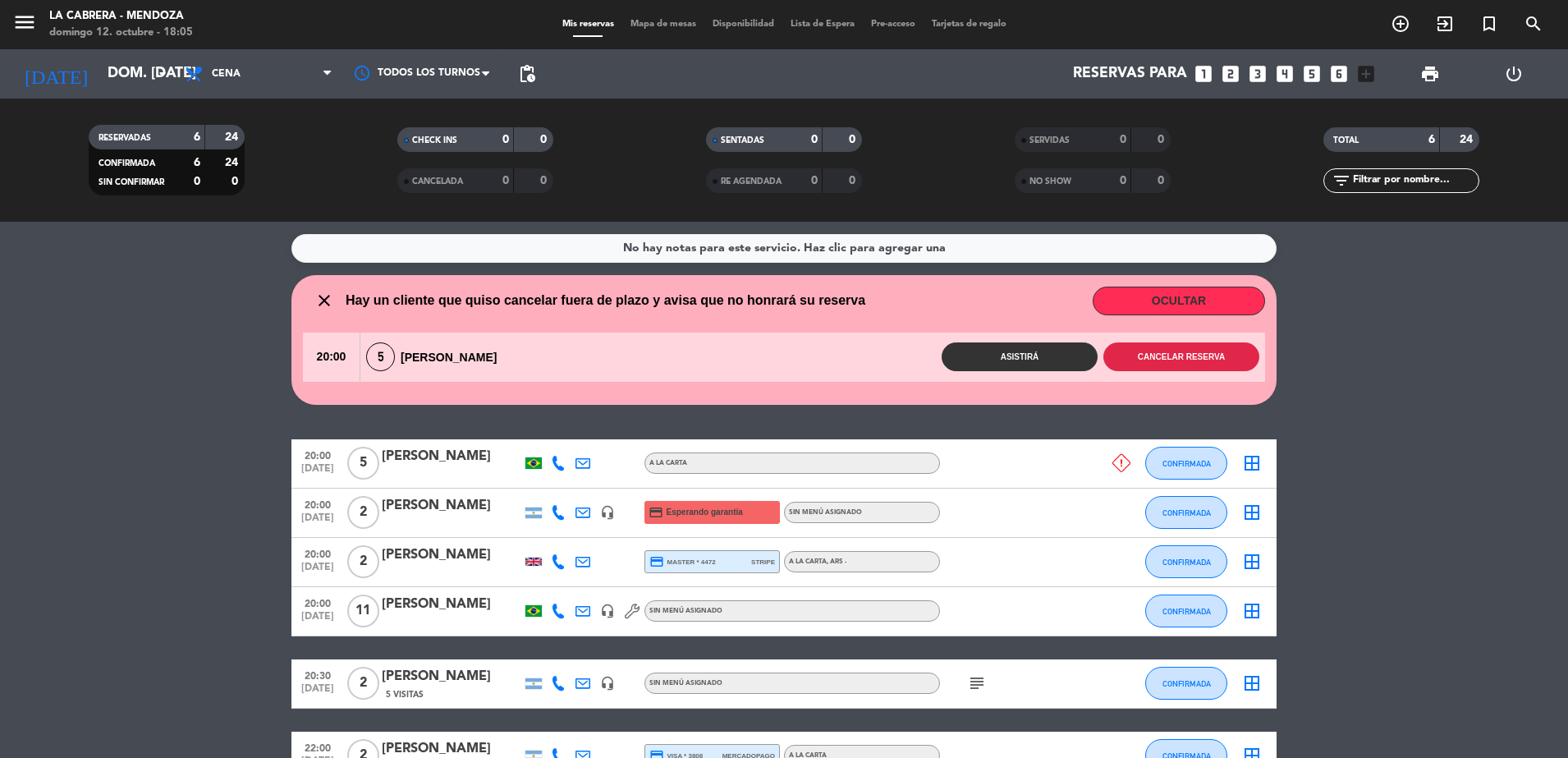
click at [1175, 353] on button "Cancelar reserva" at bounding box center [1181, 356] width 156 height 28
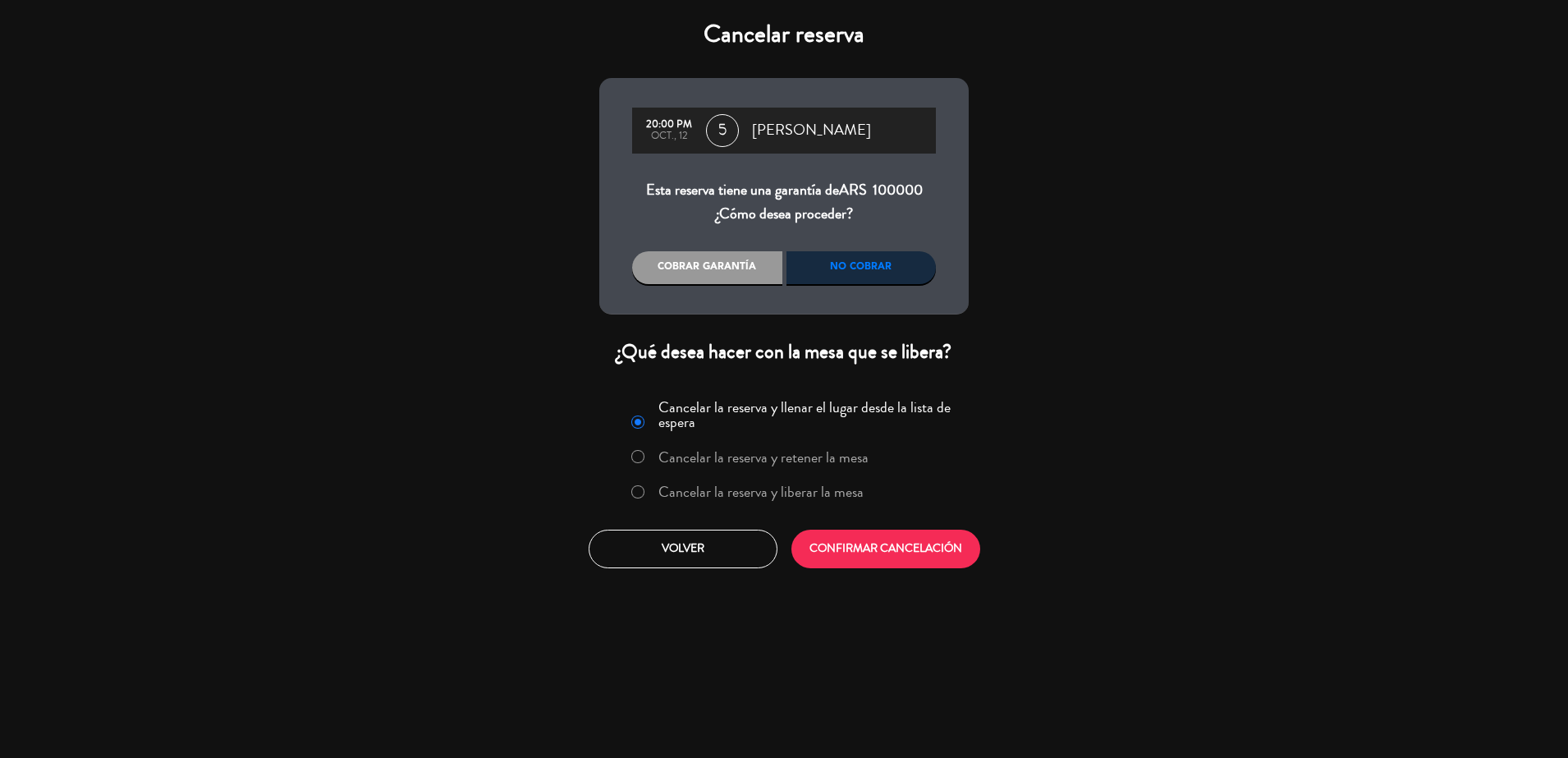
click at [801, 490] on label "Cancelar la reserva y liberar la mesa" at bounding box center [761, 492] width 205 height 15
click at [840, 543] on button "CONFIRMAR CANCELACIÓN" at bounding box center [886, 548] width 189 height 39
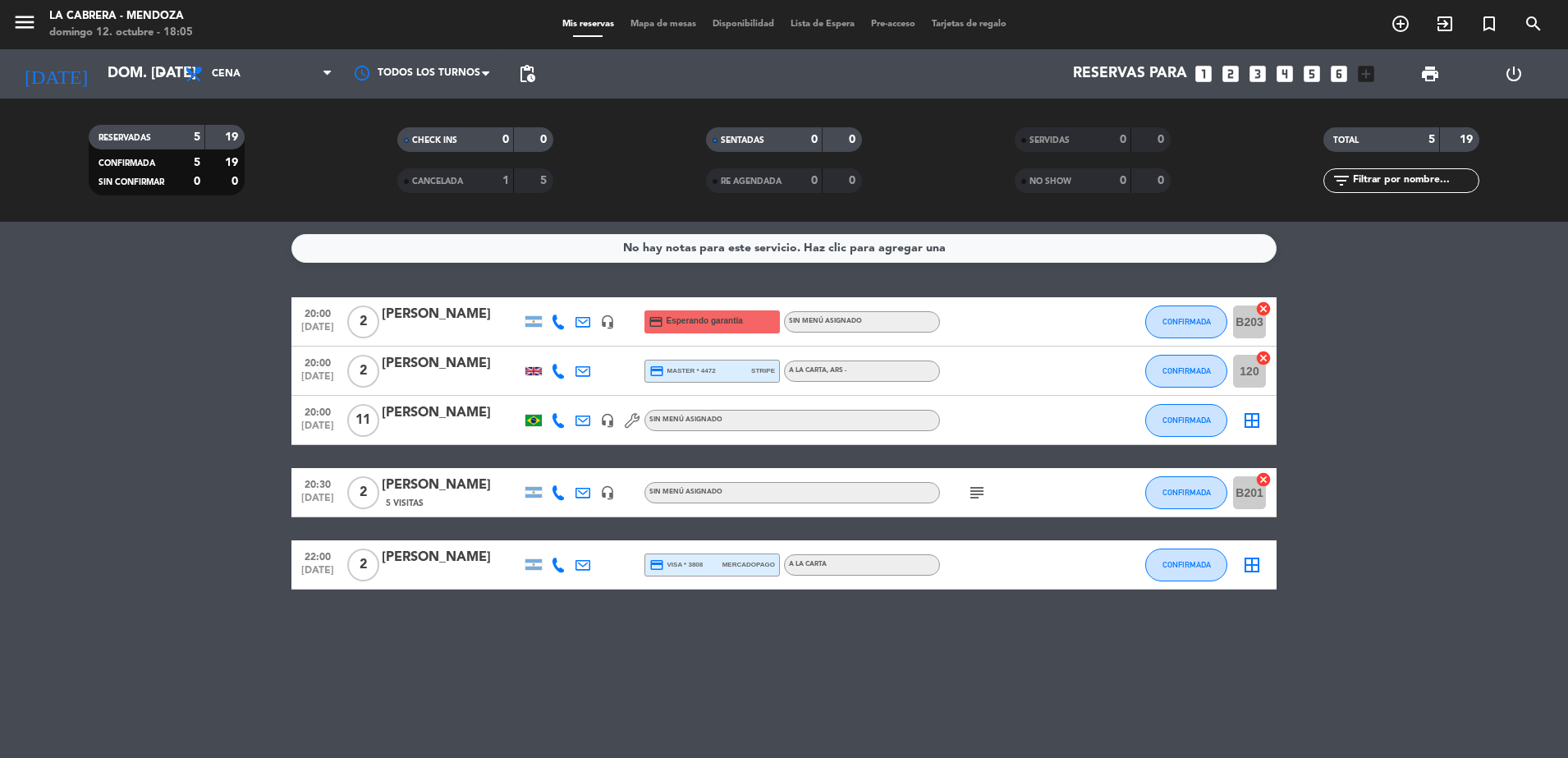
click at [1264, 310] on icon "cancel" at bounding box center [1263, 308] width 16 height 16
click at [1266, 357] on icon "cancel" at bounding box center [1263, 357] width 16 height 16
click at [647, 24] on span "Mapa de mesas" at bounding box center [663, 25] width 82 height 9
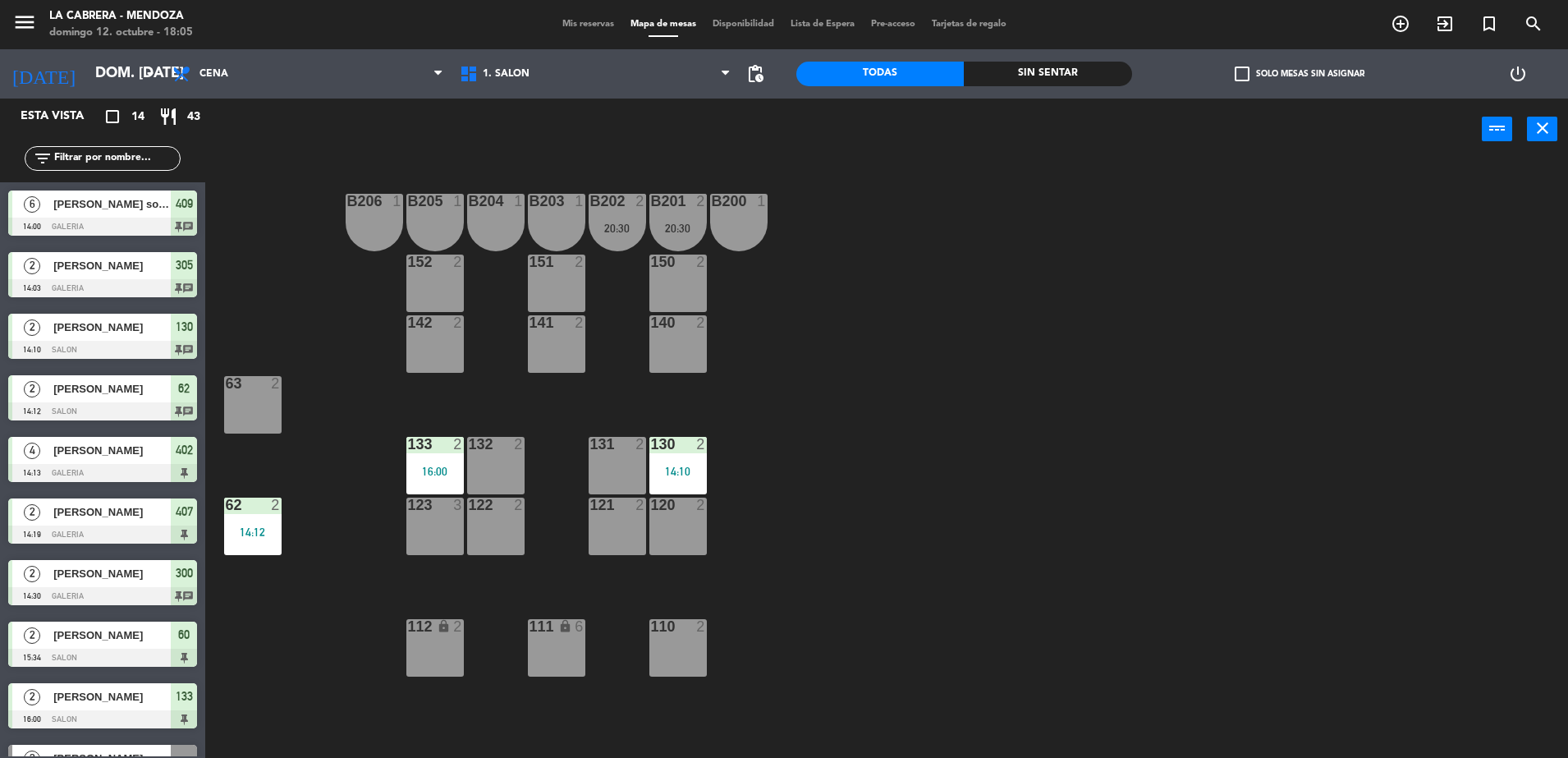
click at [672, 453] on div "130 2" at bounding box center [678, 444] width 58 height 16
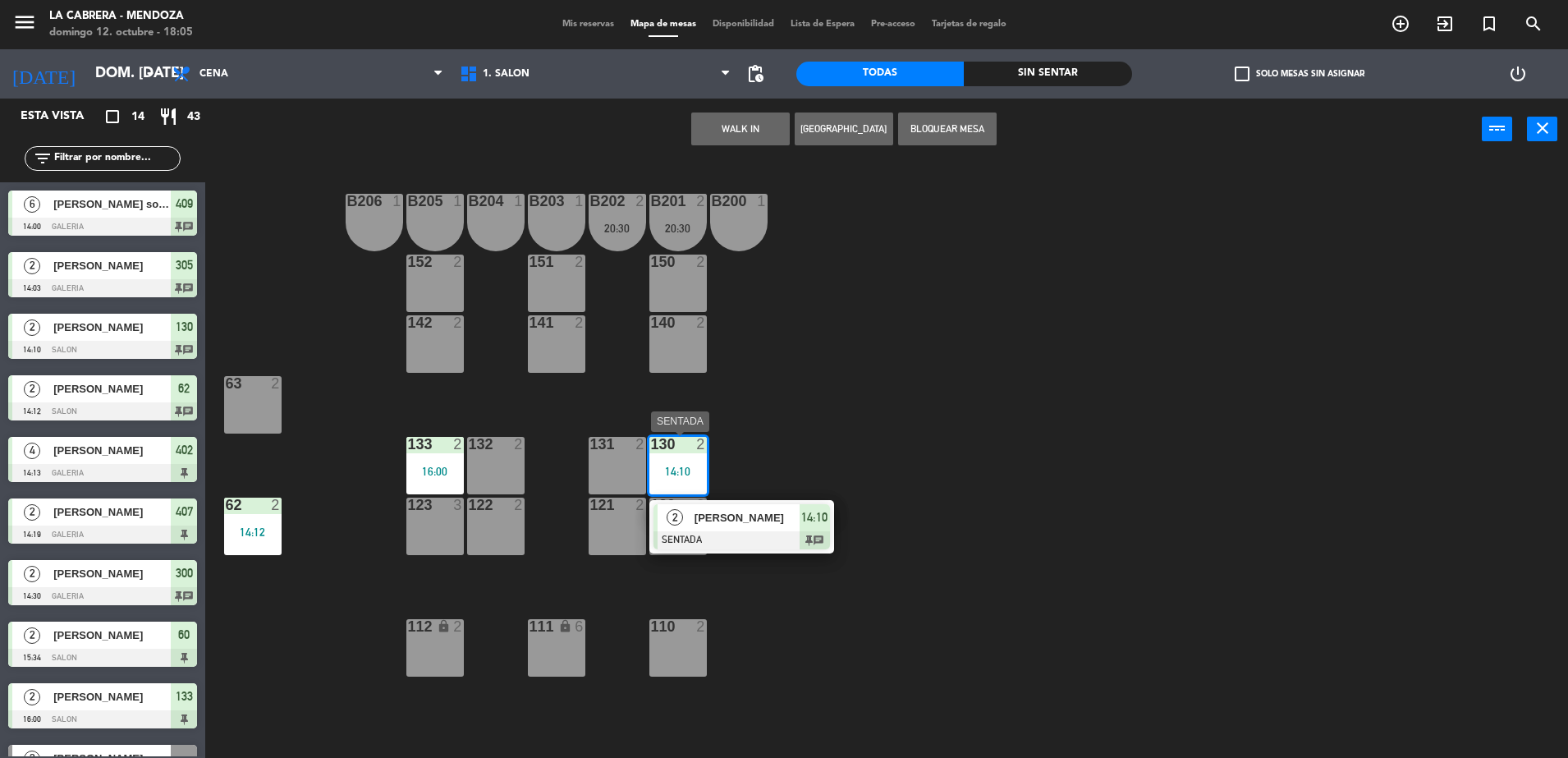
click at [828, 528] on div "14:10" at bounding box center [815, 517] width 30 height 27
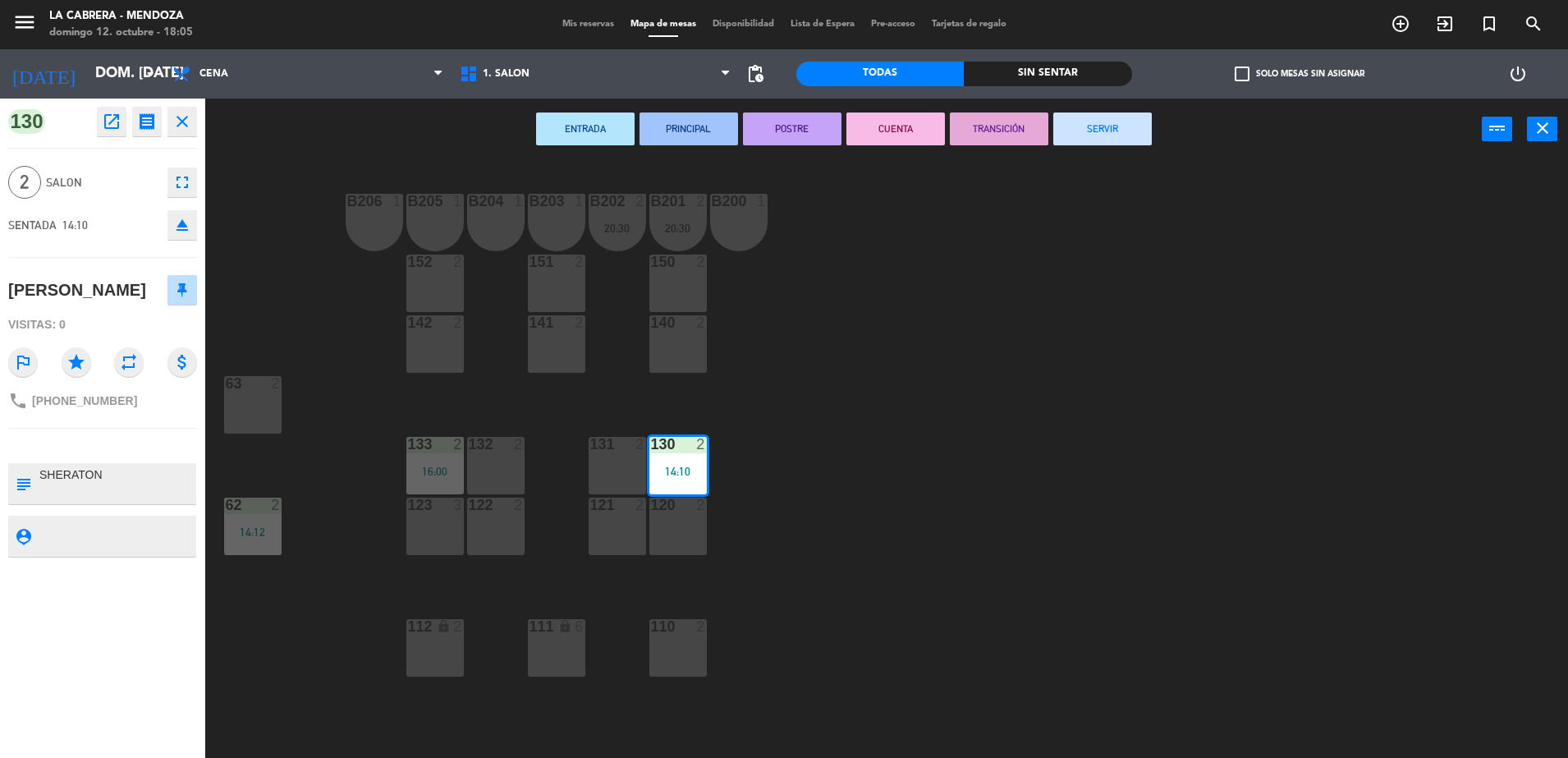
click at [1091, 141] on button "SERVIR" at bounding box center [1103, 129] width 98 height 33
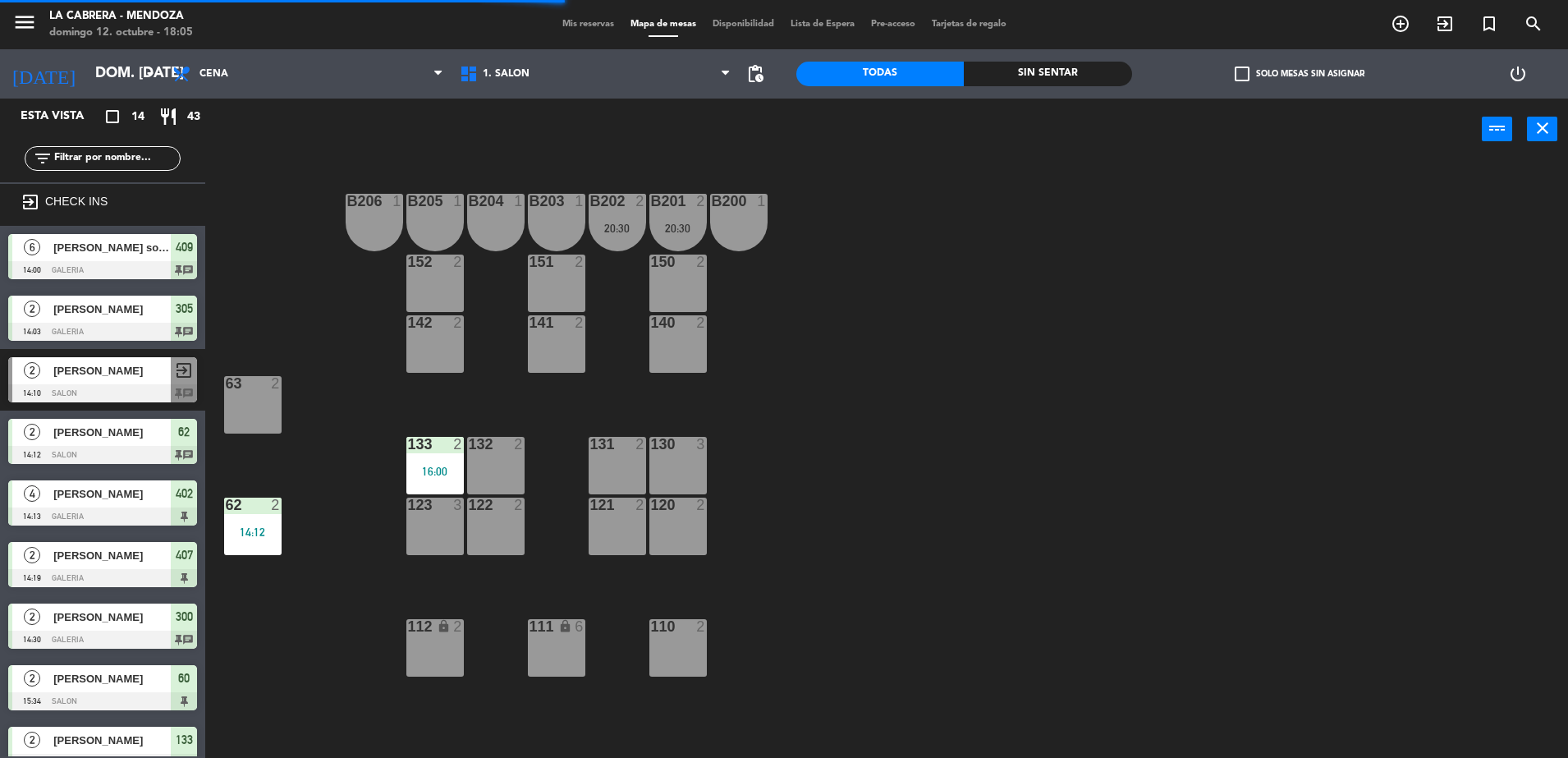
click at [436, 461] on div "133 2 16:00" at bounding box center [435, 465] width 58 height 58
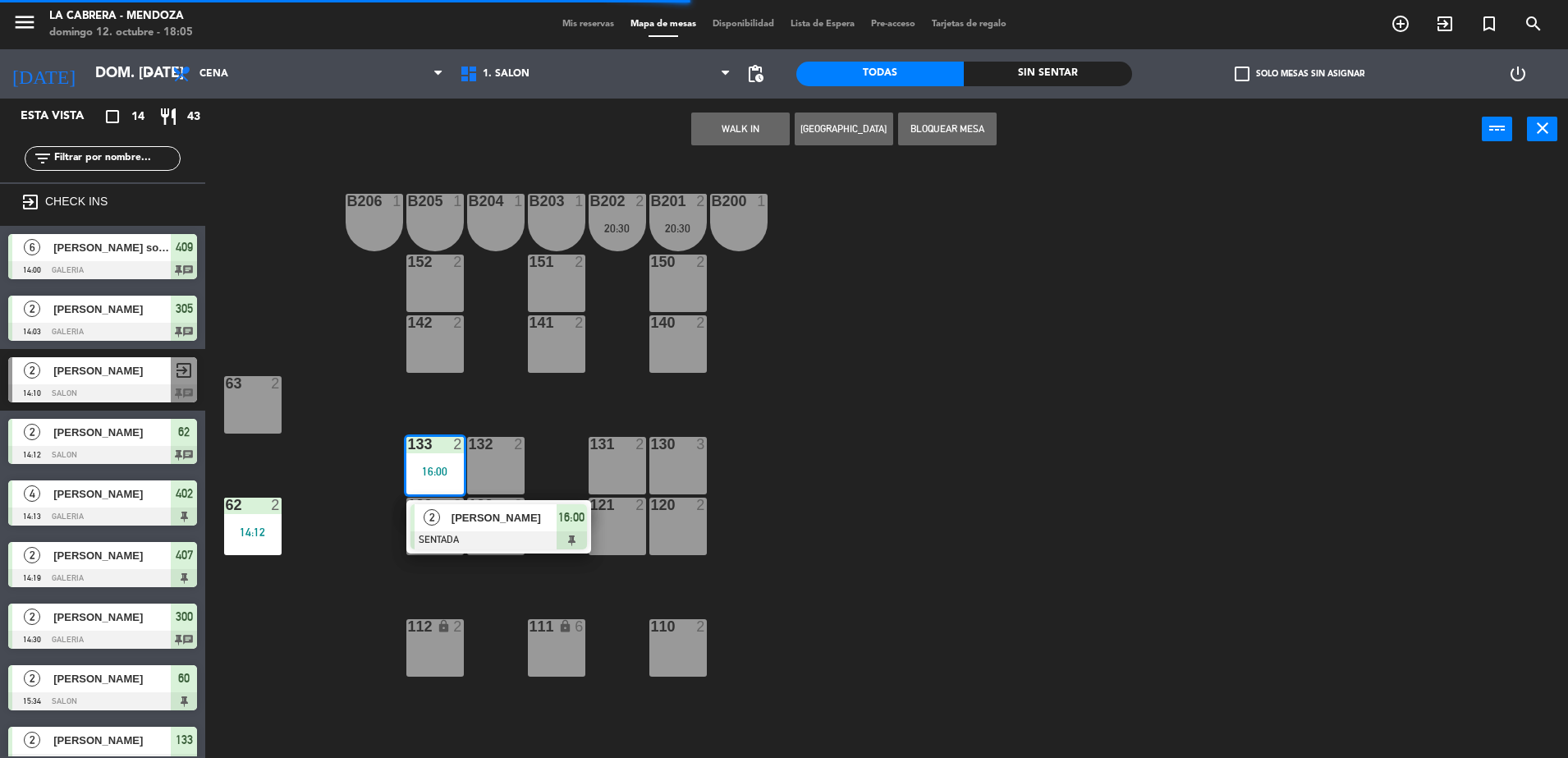
drag, startPoint x: 585, startPoint y: 525, endPoint x: 594, endPoint y: 508, distance: 19.2
click at [585, 525] on div "2 [PERSON_NAME] SENTADA 16:00" at bounding box center [499, 526] width 210 height 53
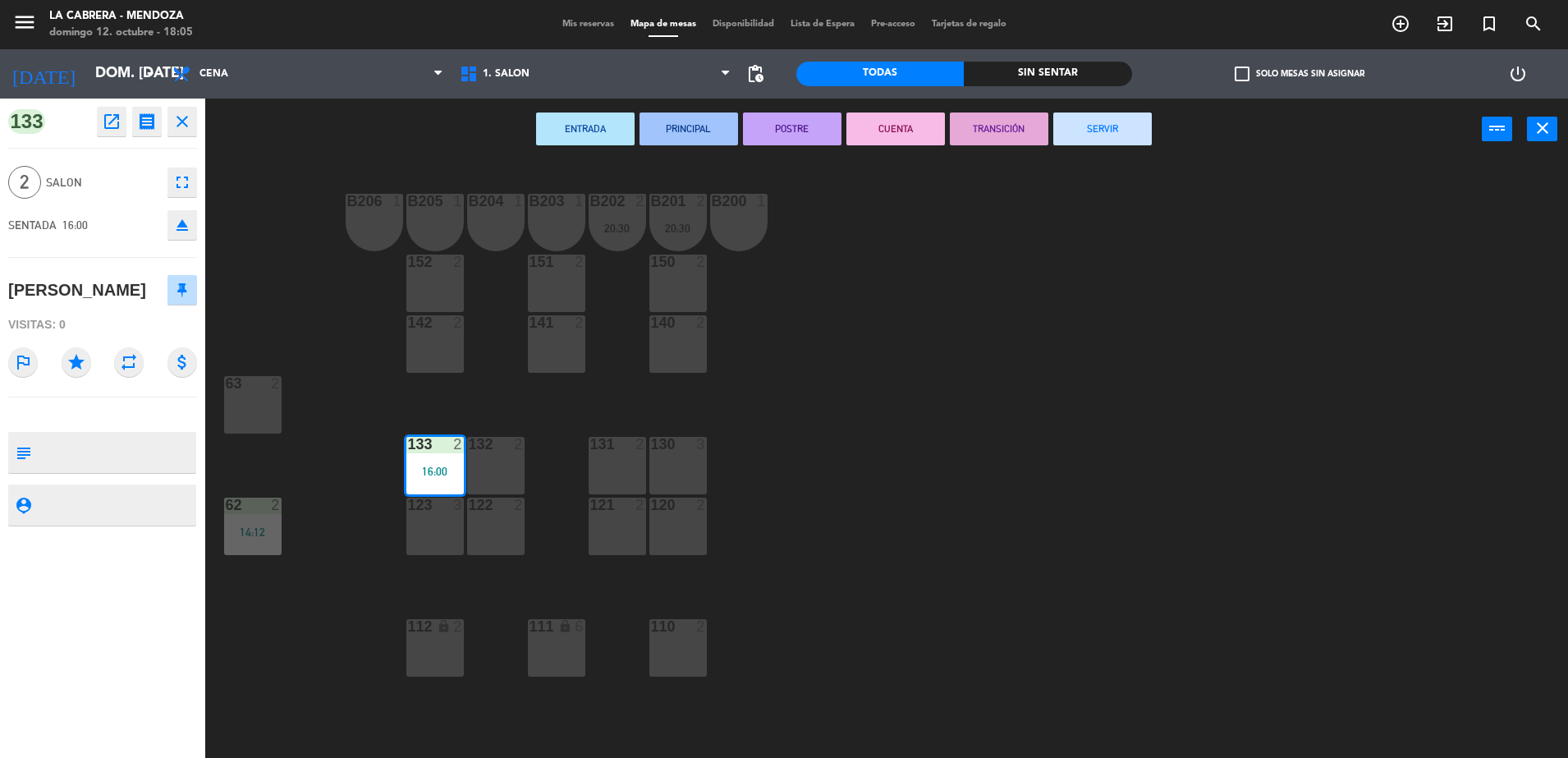
click at [1071, 136] on button "SERVIR" at bounding box center [1103, 129] width 98 height 33
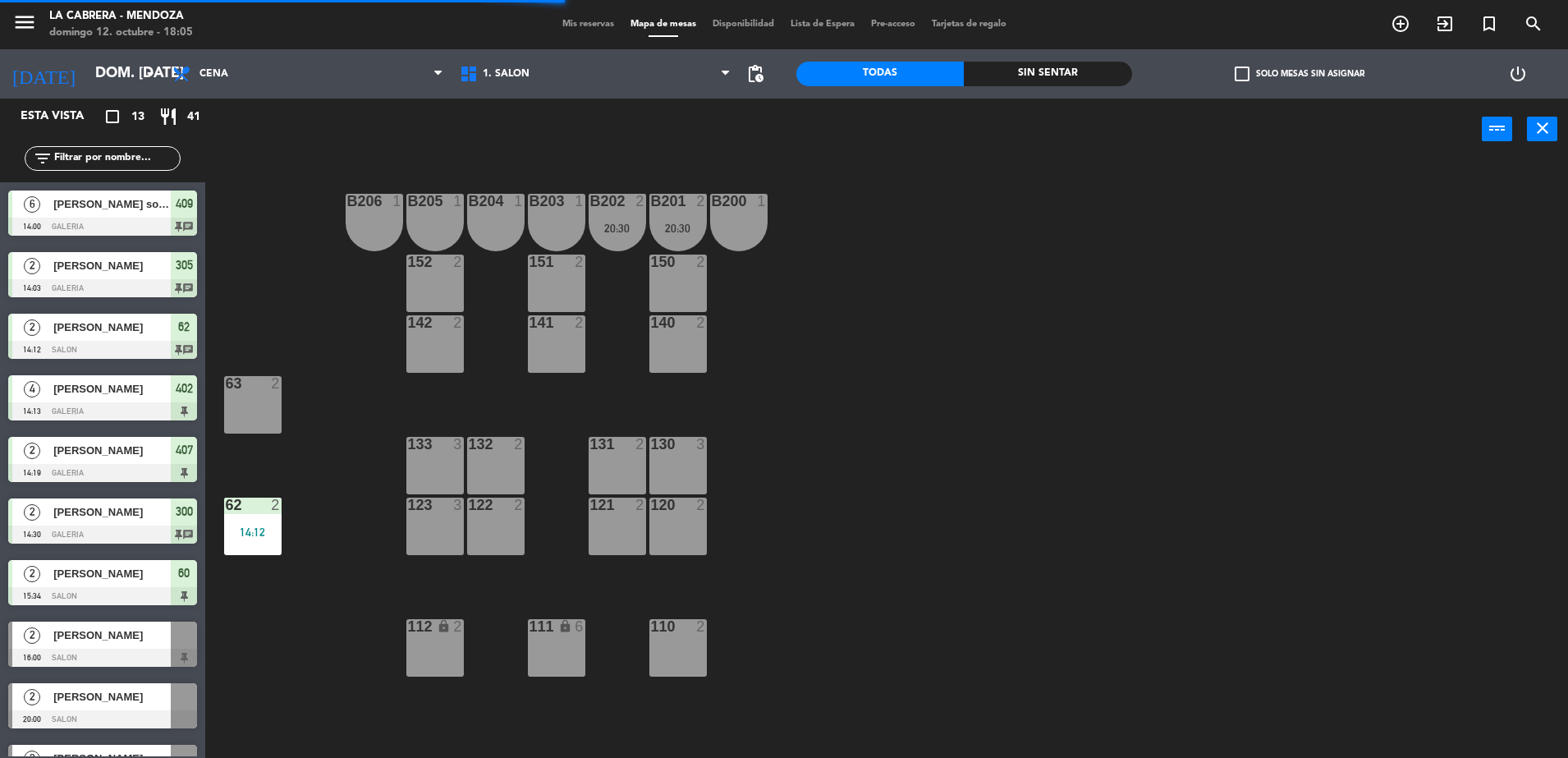
click at [277, 509] on div "2" at bounding box center [276, 505] width 9 height 15
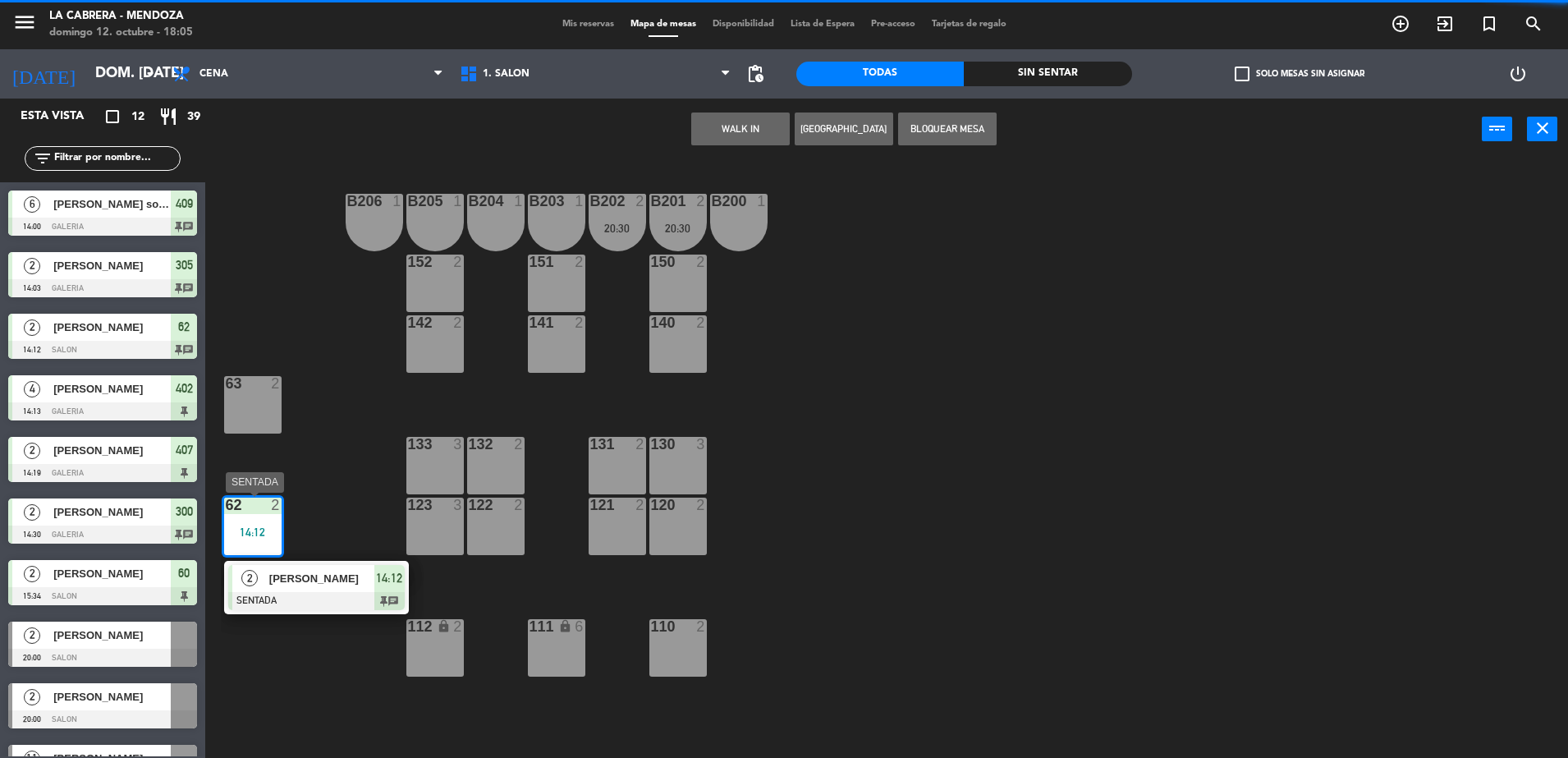
click at [398, 585] on span "14:12" at bounding box center [389, 577] width 26 height 20
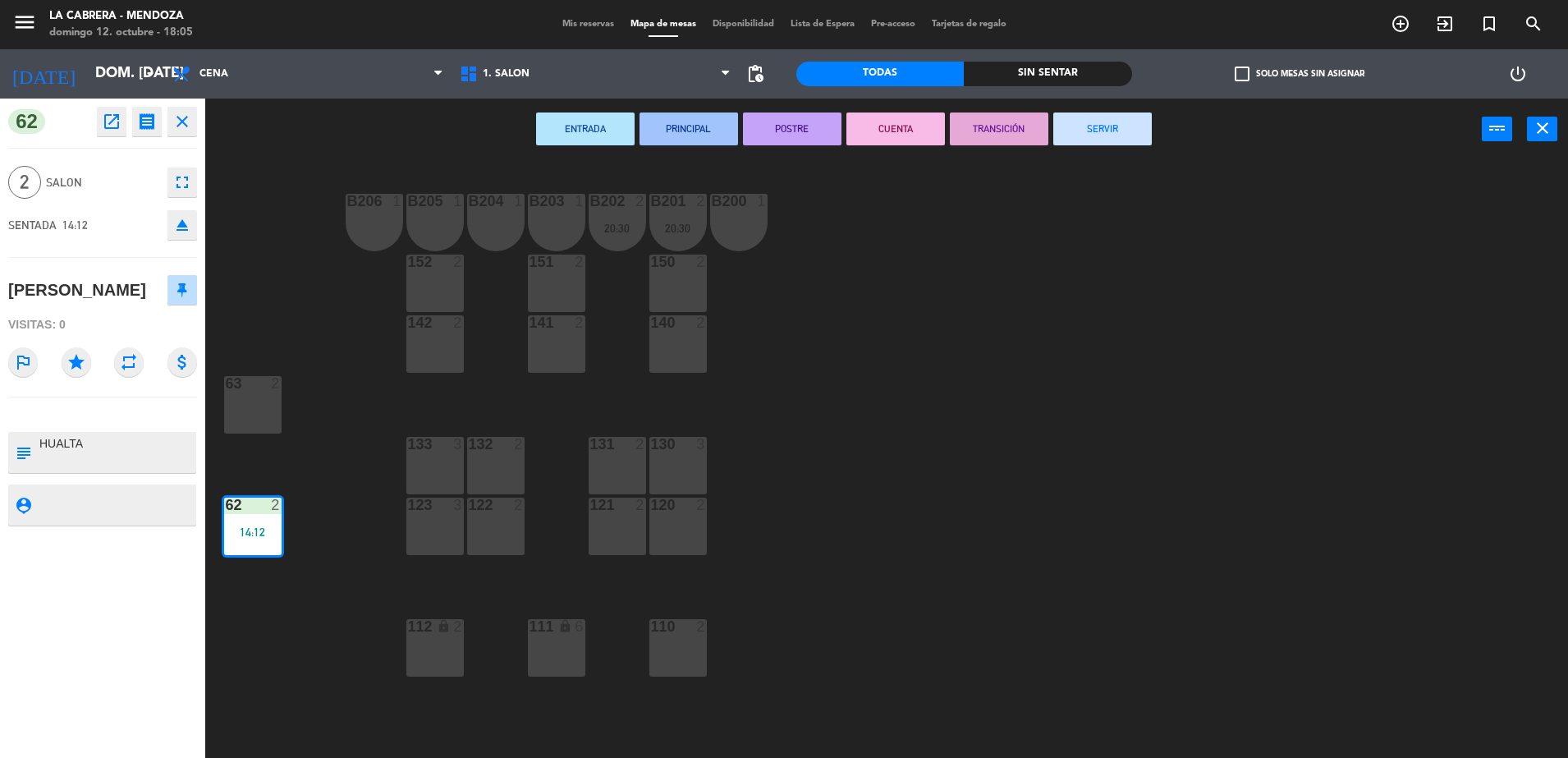
click at [1073, 127] on button "SERVIR" at bounding box center [1103, 129] width 98 height 33
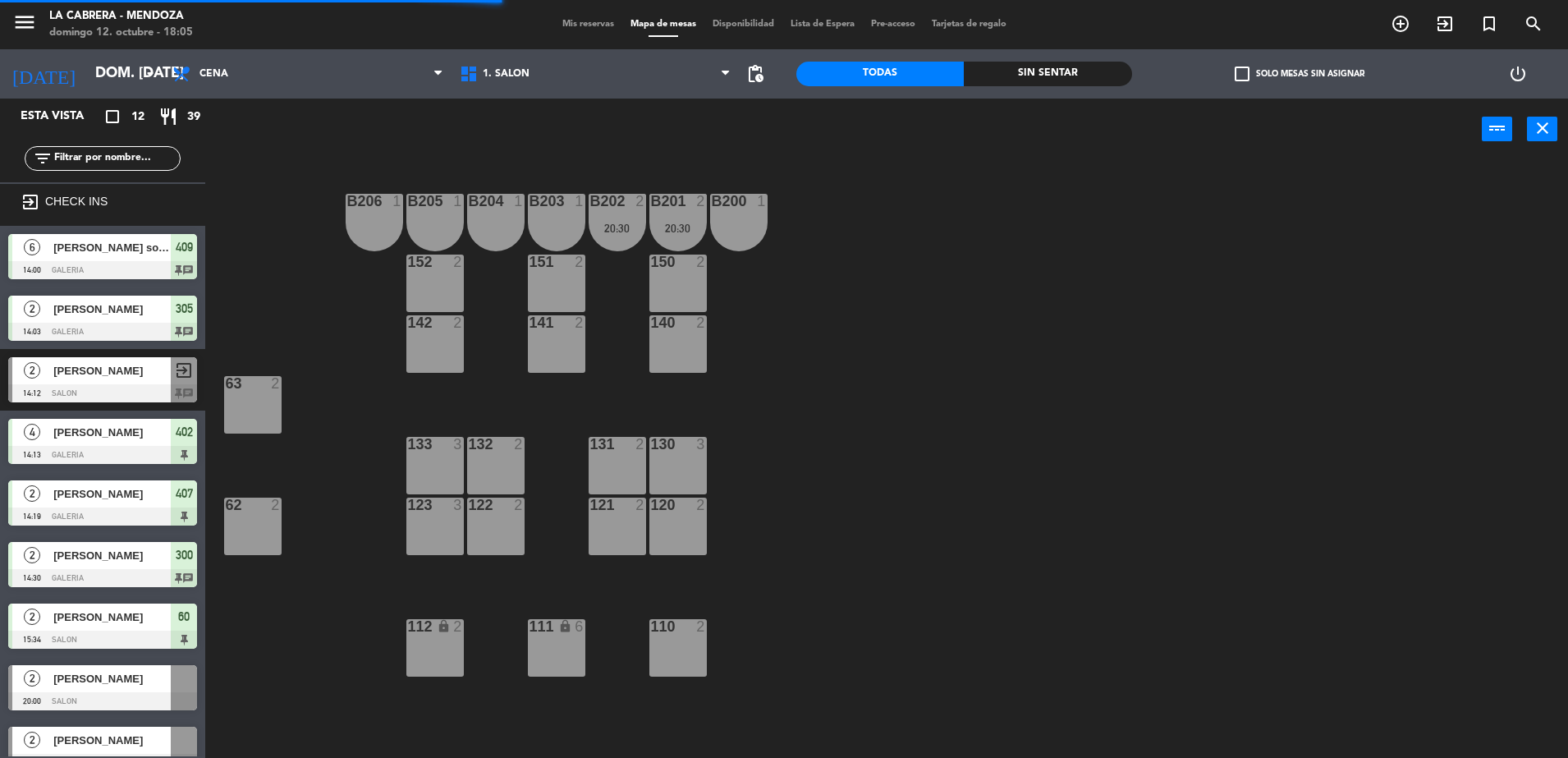
click at [179, 253] on span "409" at bounding box center [184, 247] width 17 height 20
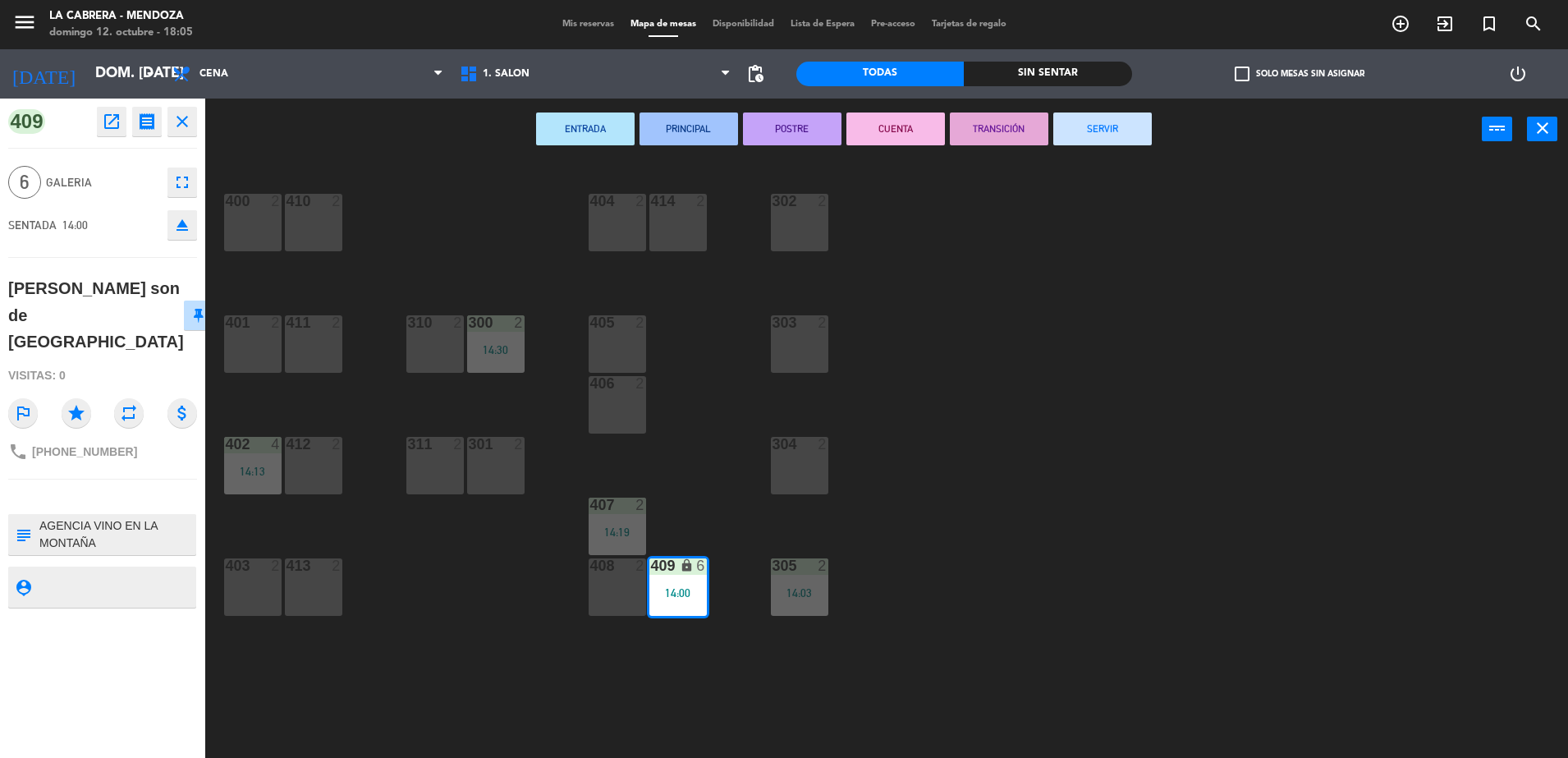
click at [1074, 139] on button "SERVIR" at bounding box center [1103, 129] width 98 height 33
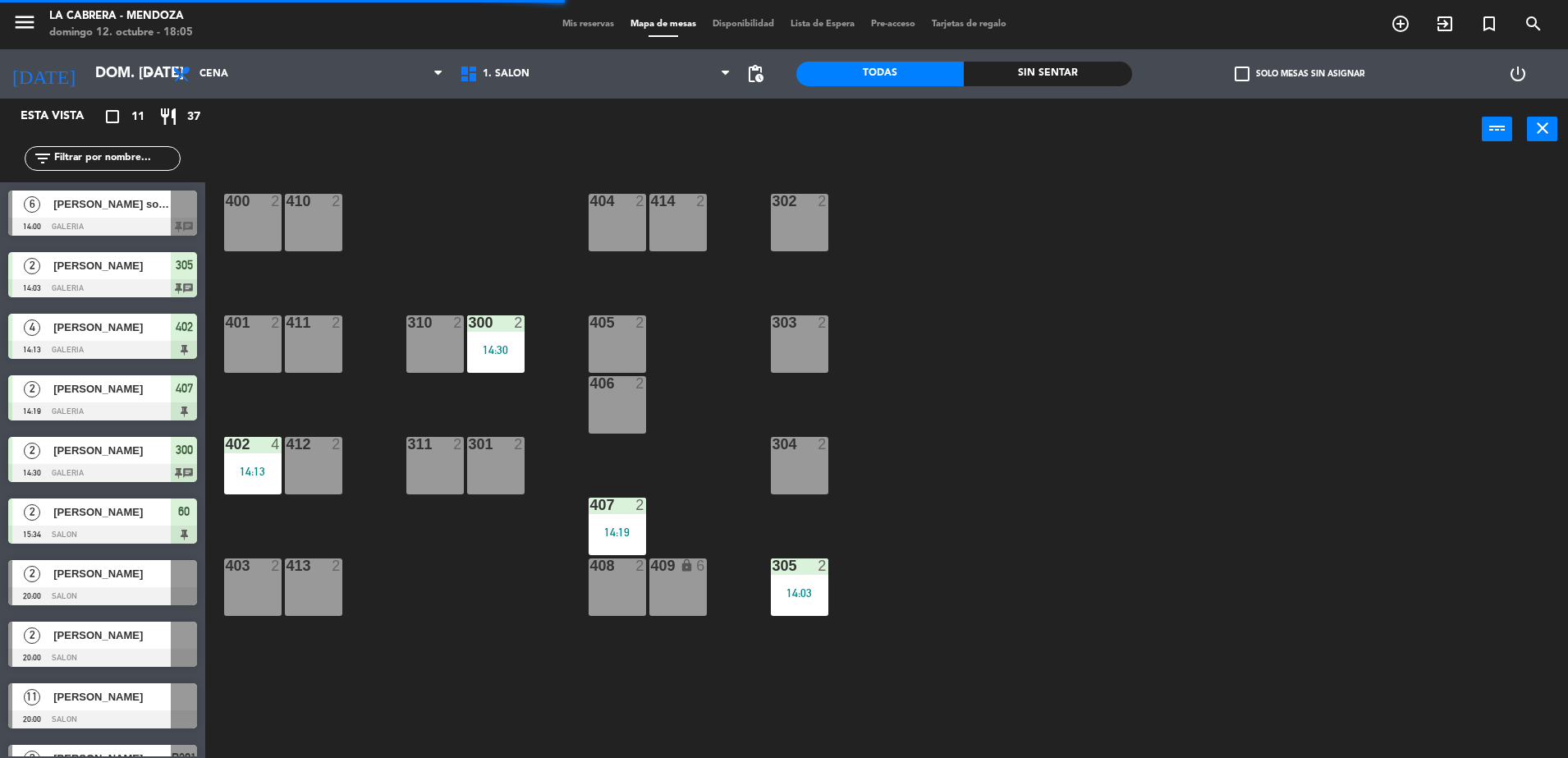
click at [184, 287] on div at bounding box center [103, 287] width 189 height 18
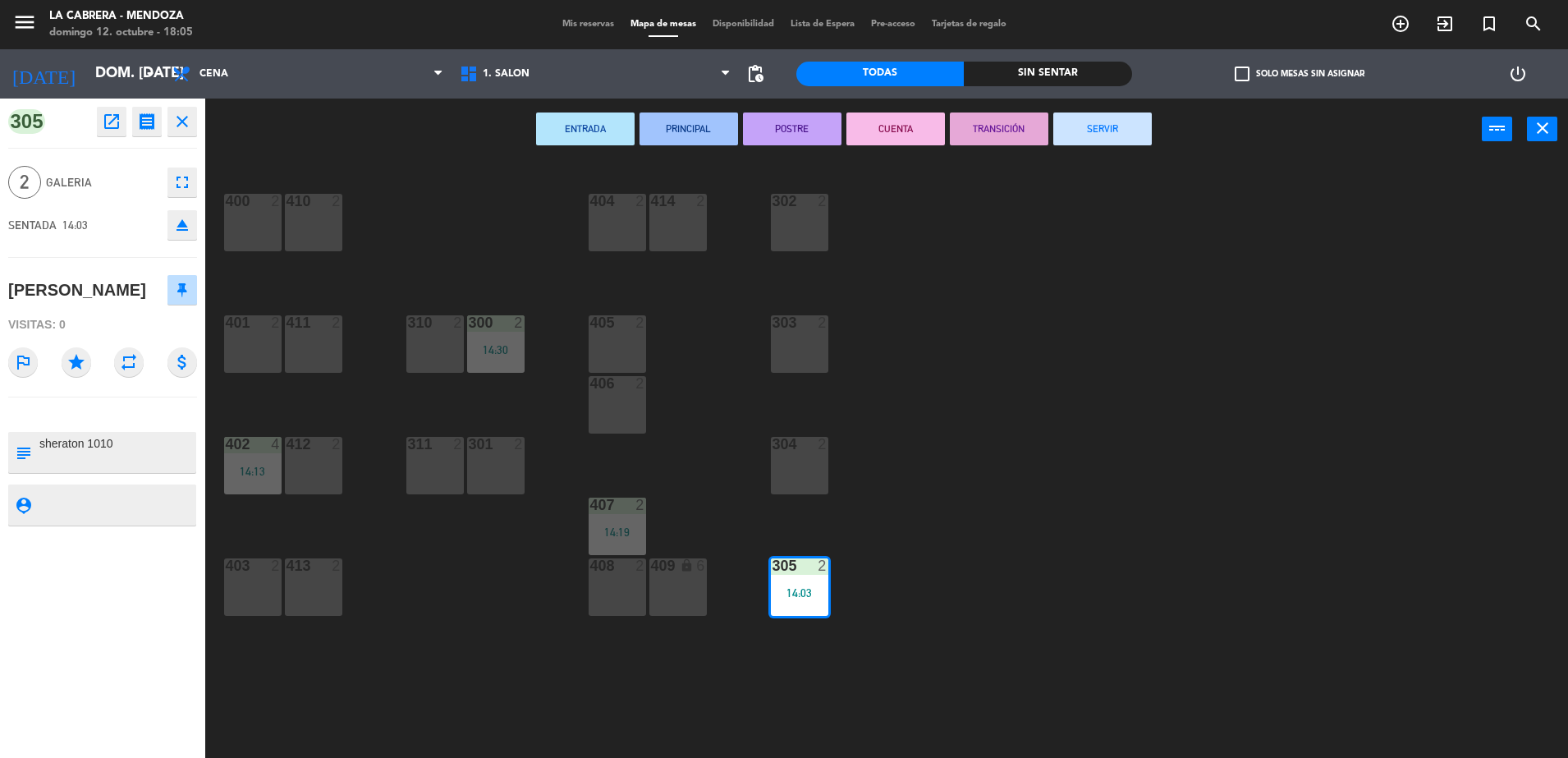
click at [1064, 123] on button "SERVIR" at bounding box center [1103, 129] width 98 height 33
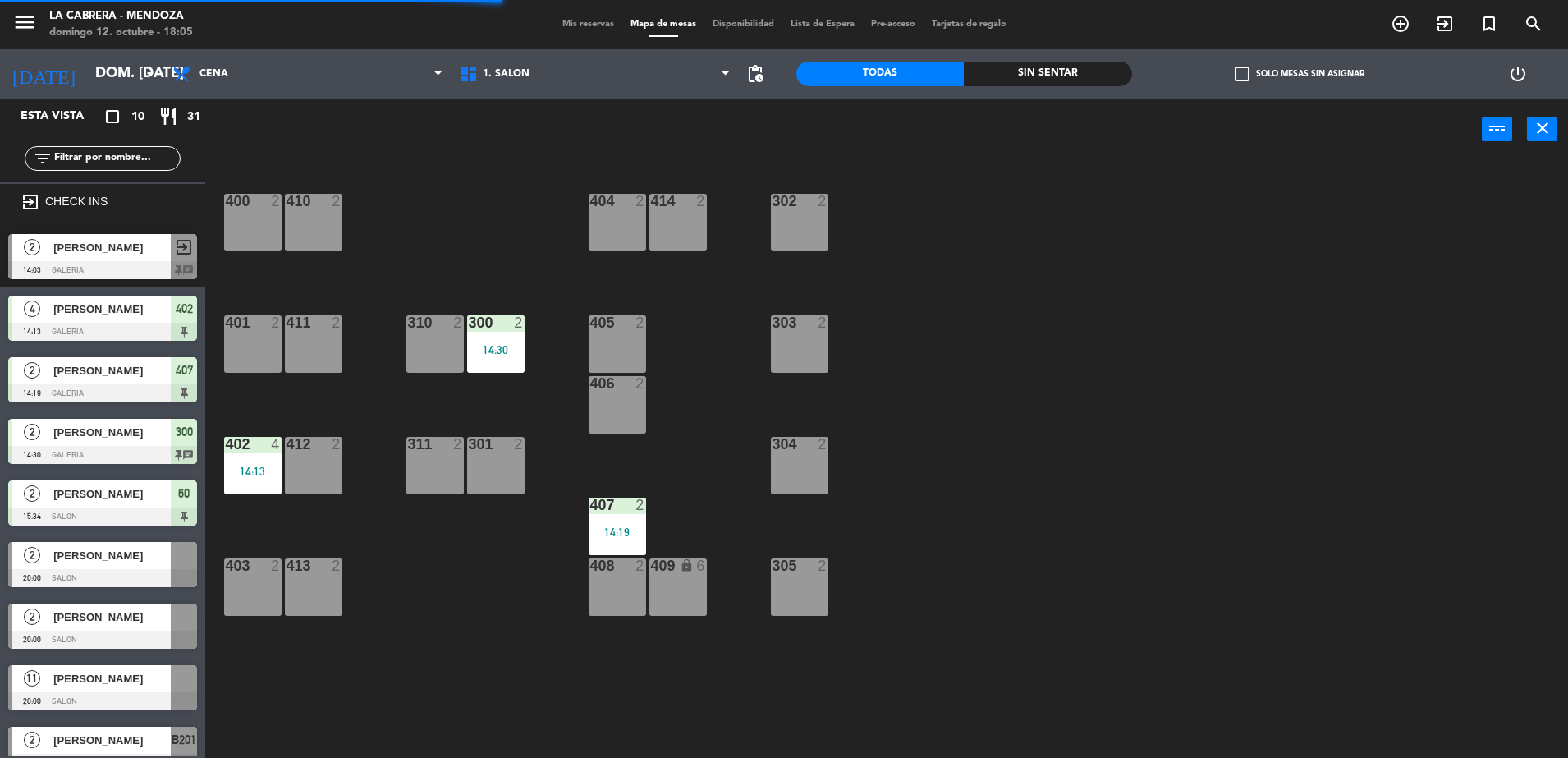
click at [610, 534] on div "14:19" at bounding box center [617, 532] width 58 height 11
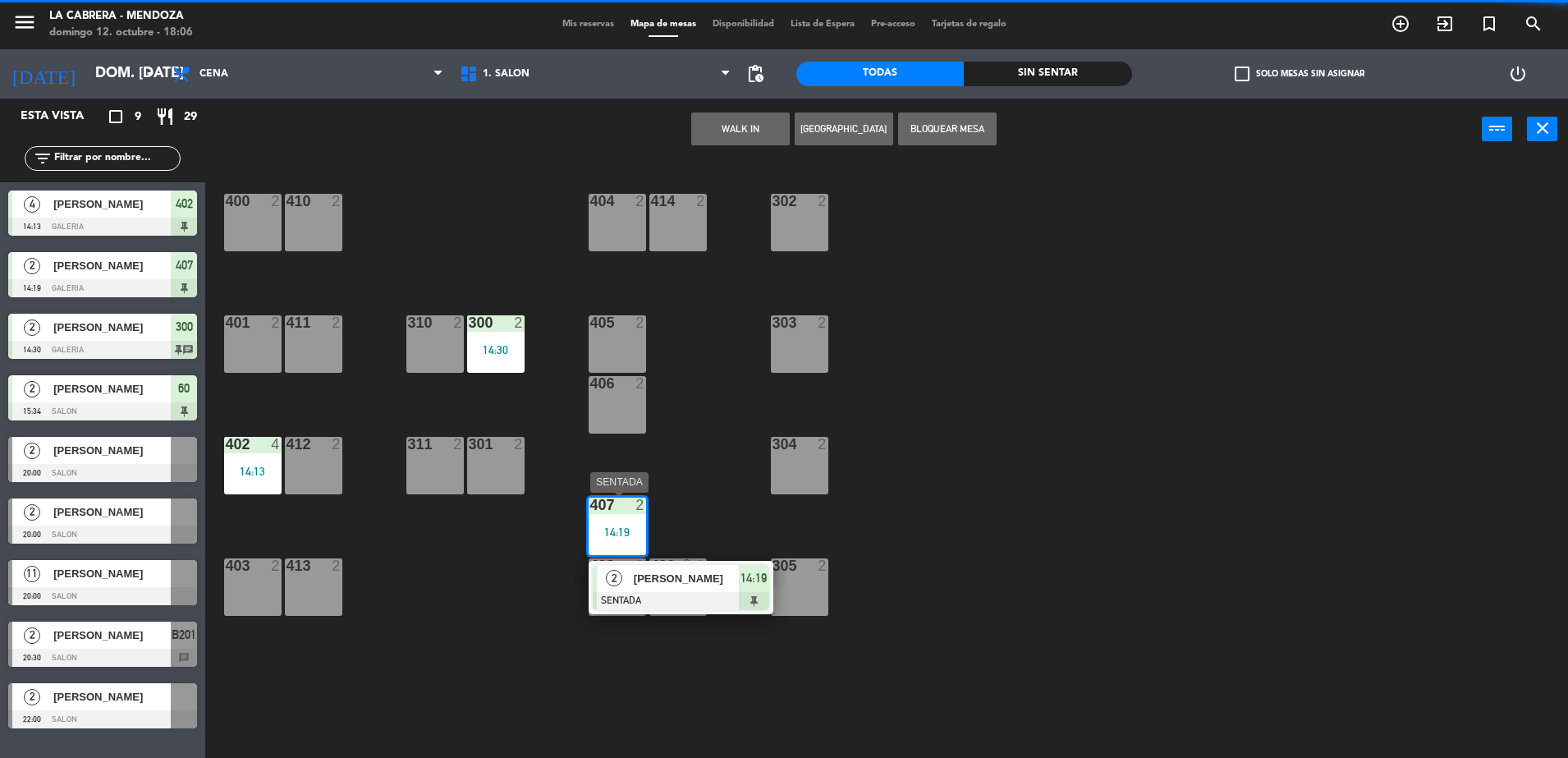
click at [750, 585] on span "14:19" at bounding box center [754, 577] width 26 height 20
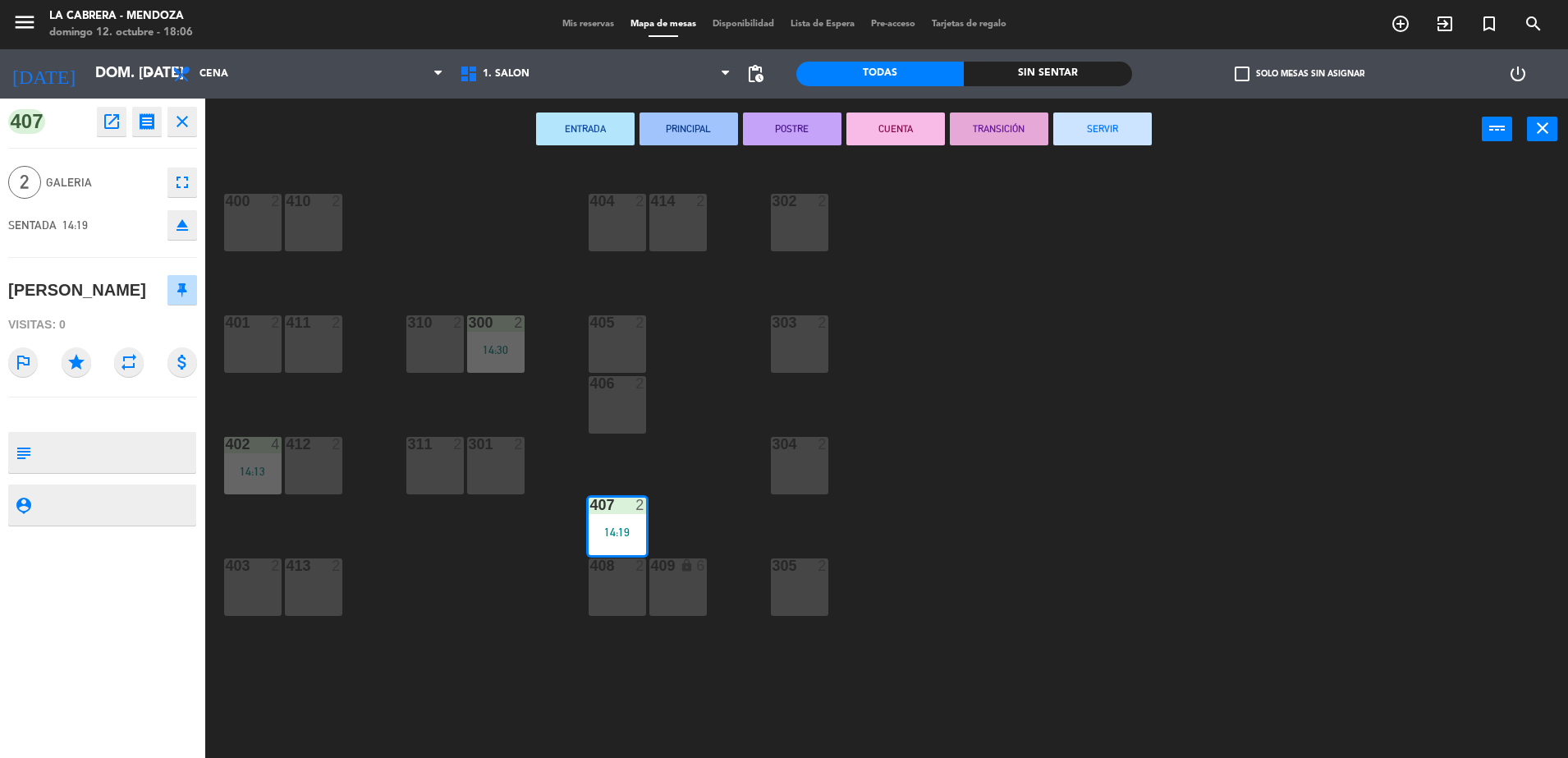
click at [1097, 139] on button "SERVIR" at bounding box center [1103, 129] width 98 height 33
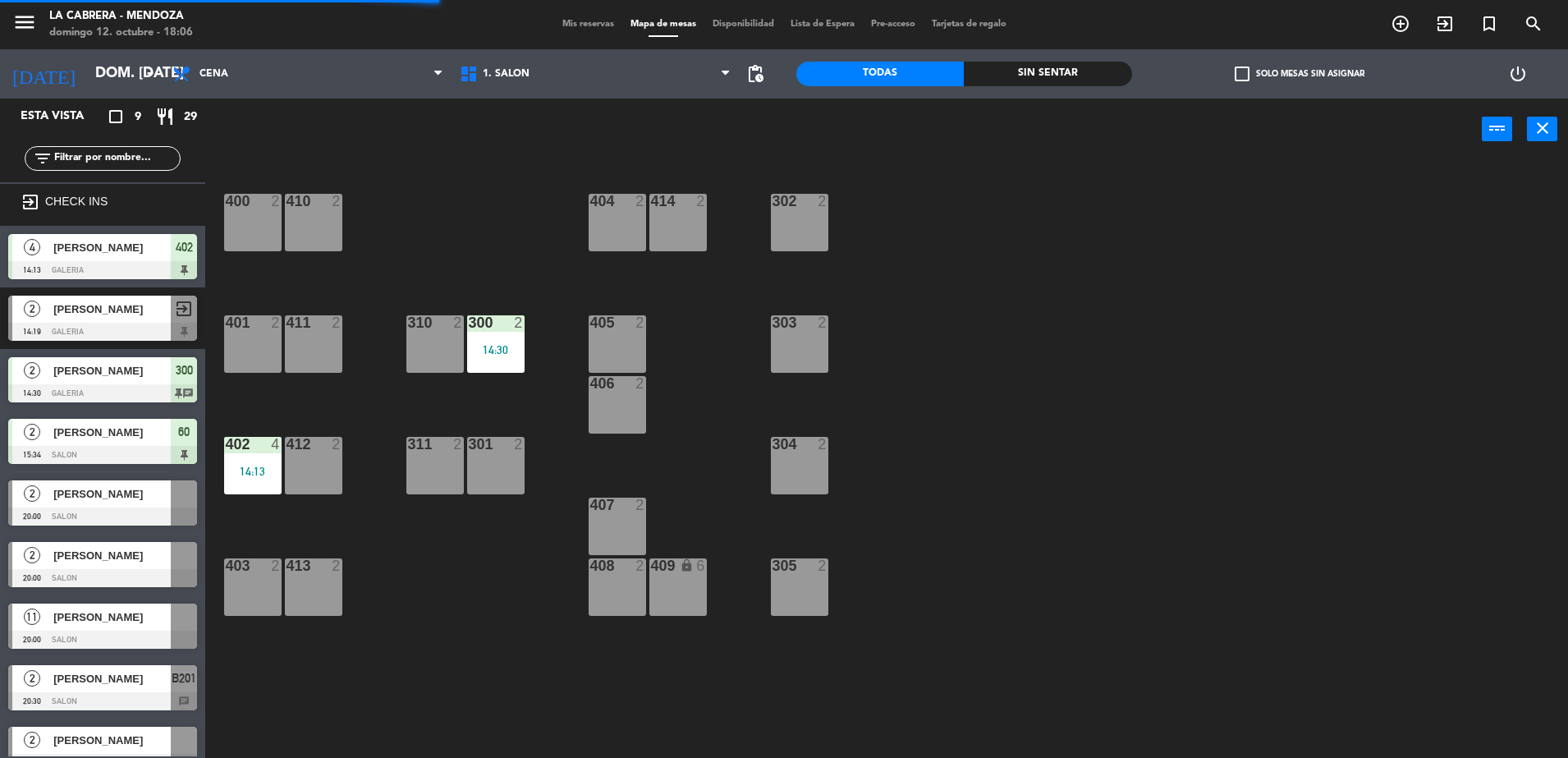
click at [495, 332] on div "300 2 14:30" at bounding box center [495, 344] width 58 height 58
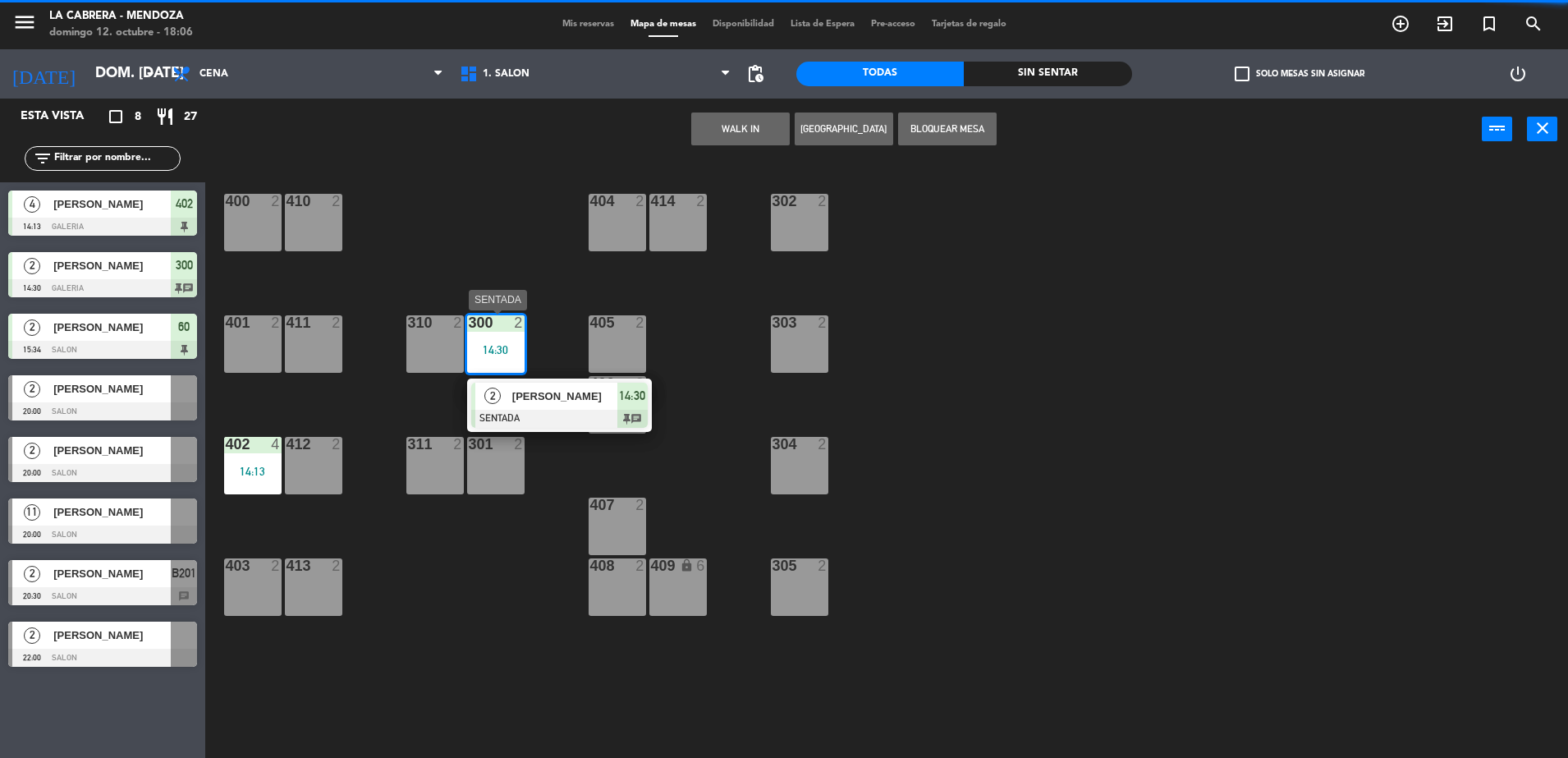
click at [635, 417] on div at bounding box center [560, 418] width 177 height 18
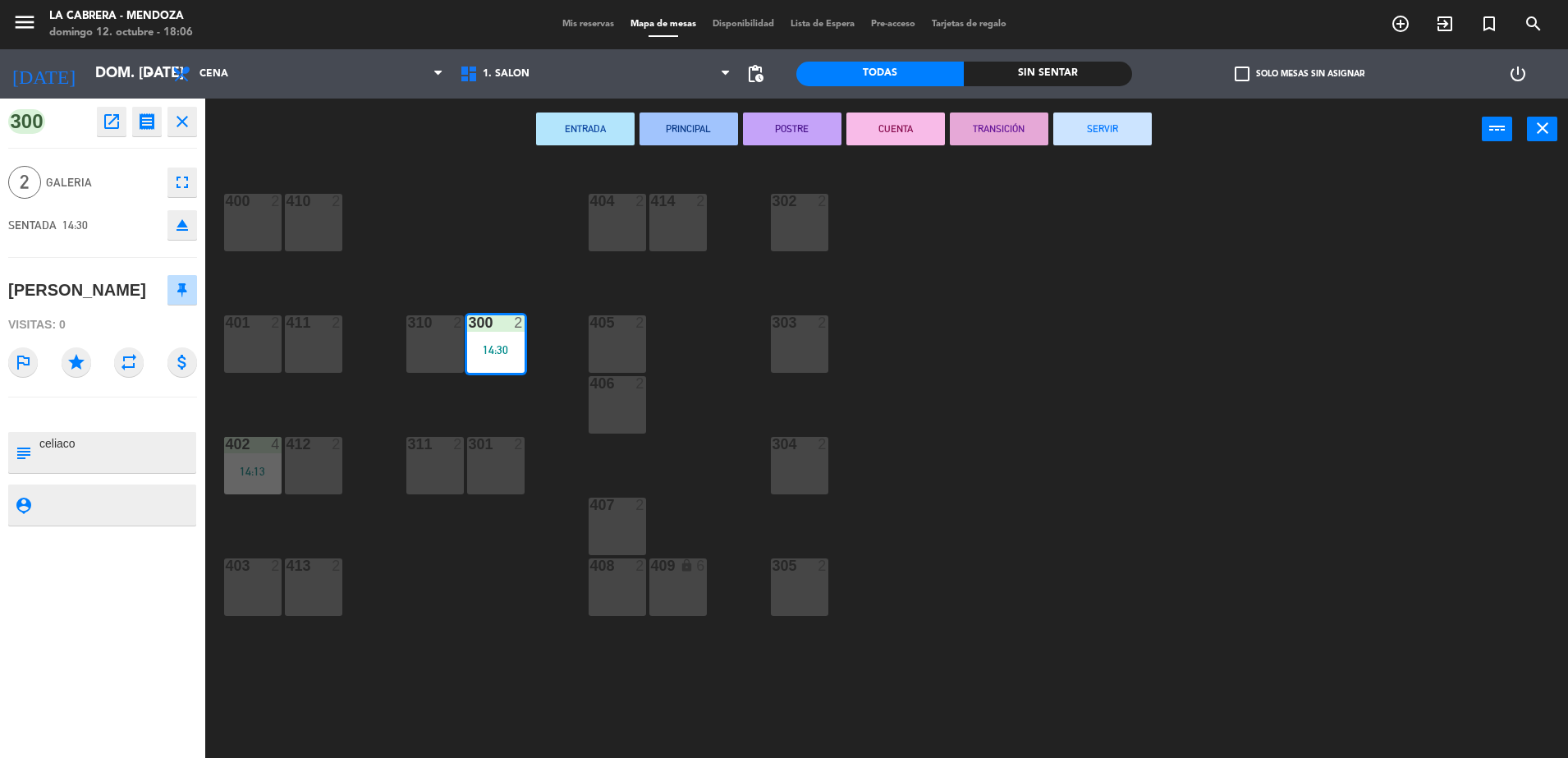
click at [1077, 136] on button "SERVIR" at bounding box center [1103, 129] width 98 height 33
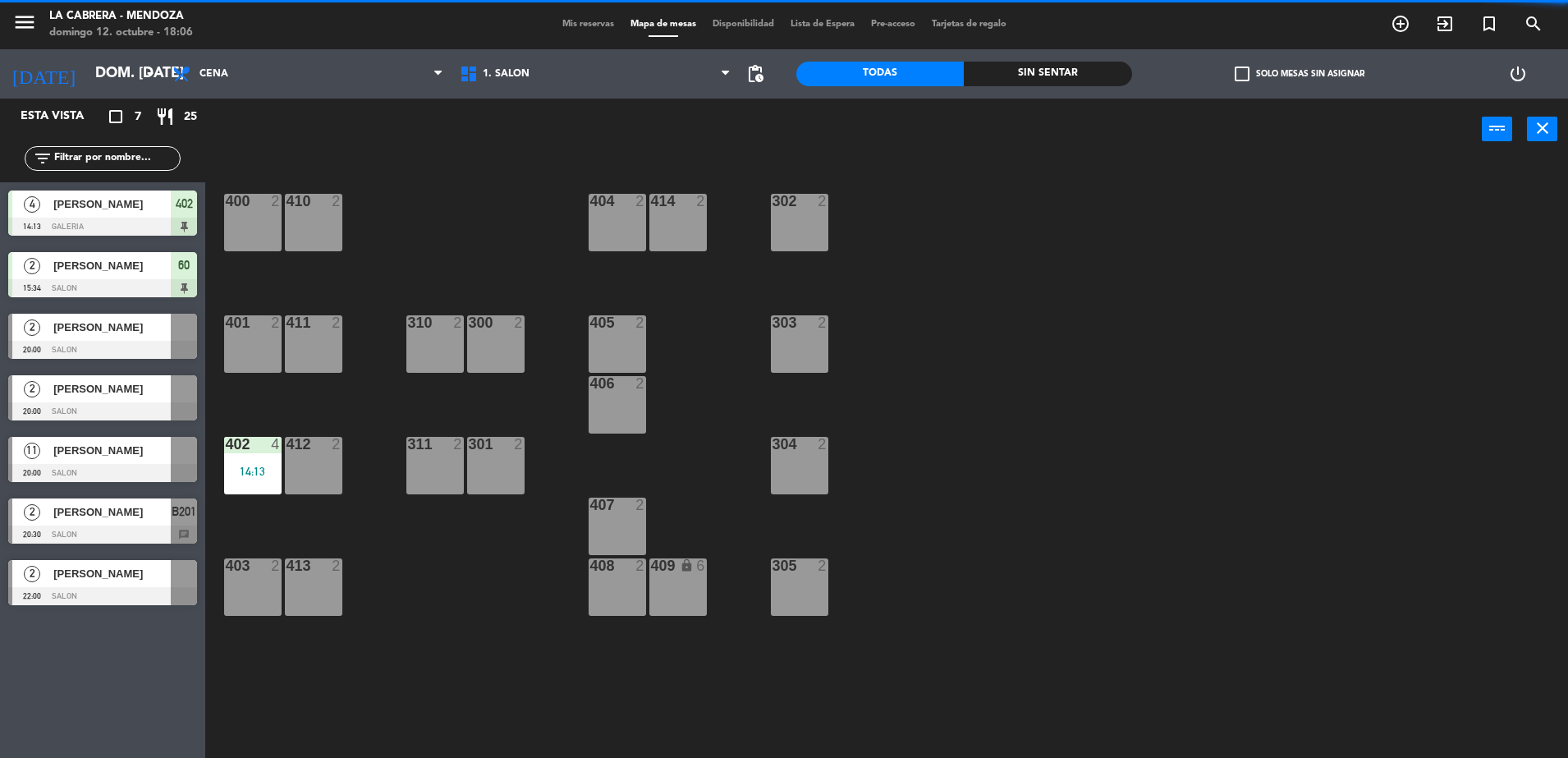
click at [181, 211] on span "402" at bounding box center [184, 203] width 17 height 20
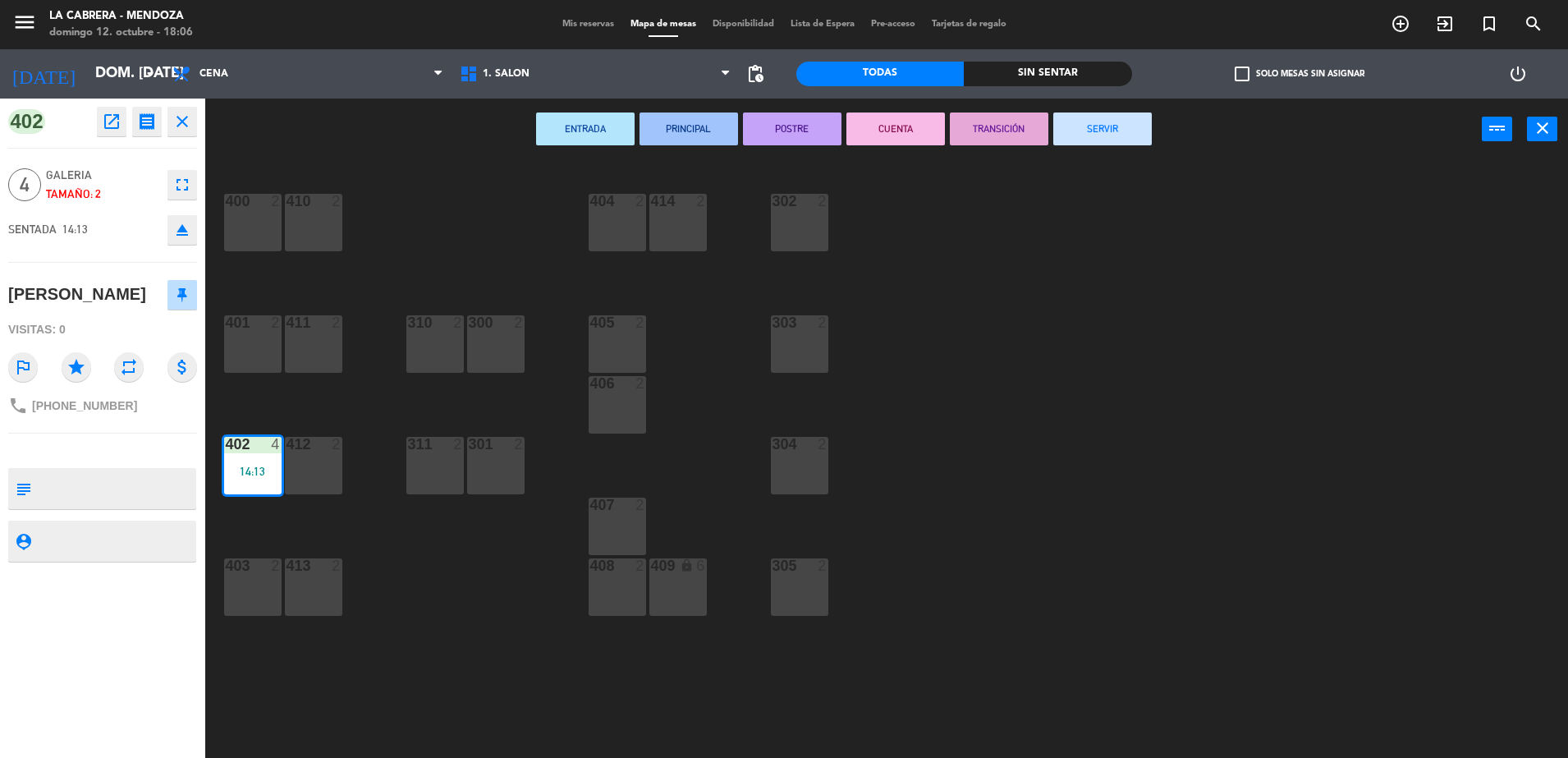
click at [1093, 124] on button "SERVIR" at bounding box center [1103, 129] width 98 height 33
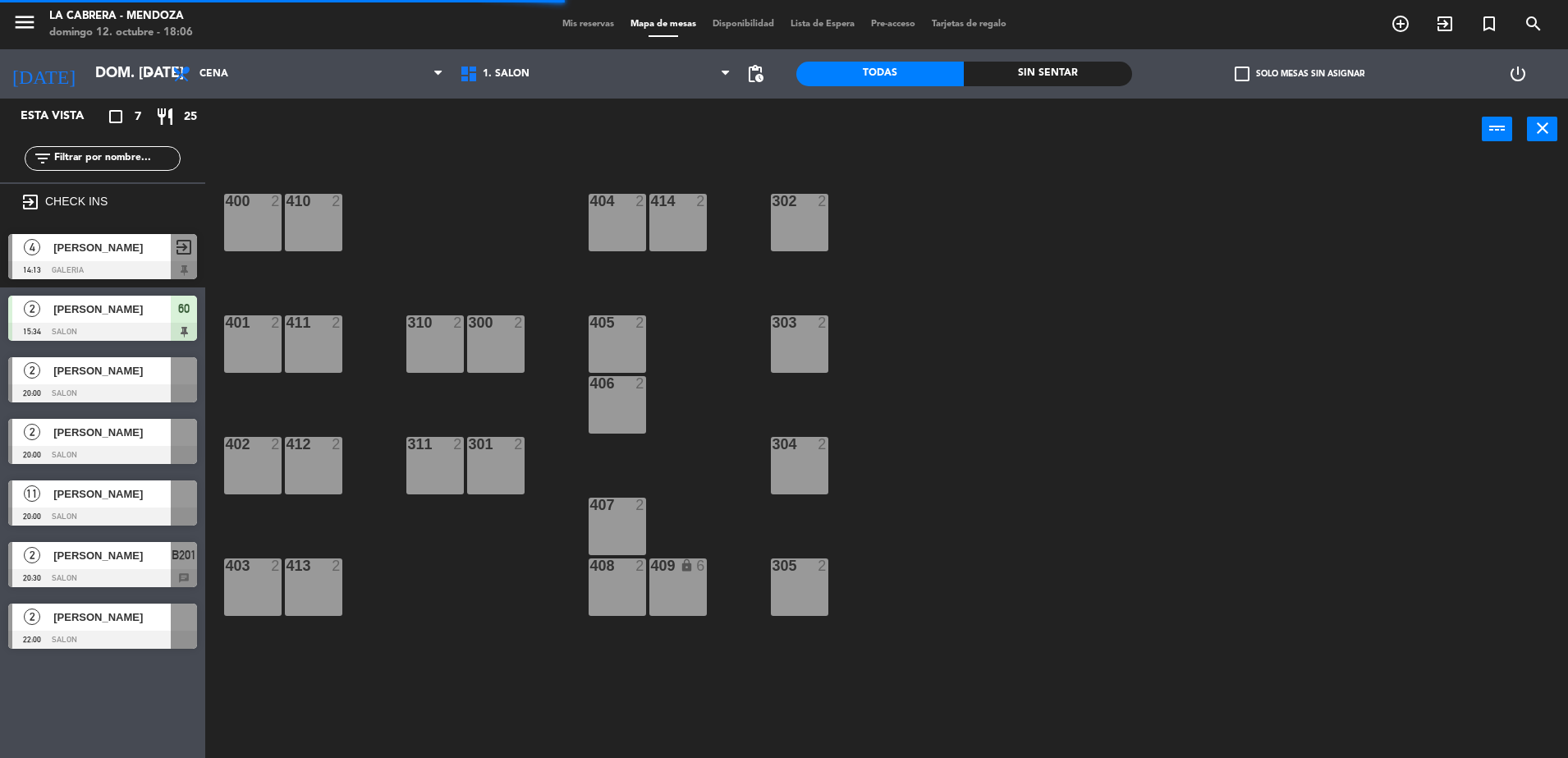
click at [185, 318] on span "60" at bounding box center [184, 308] width 11 height 20
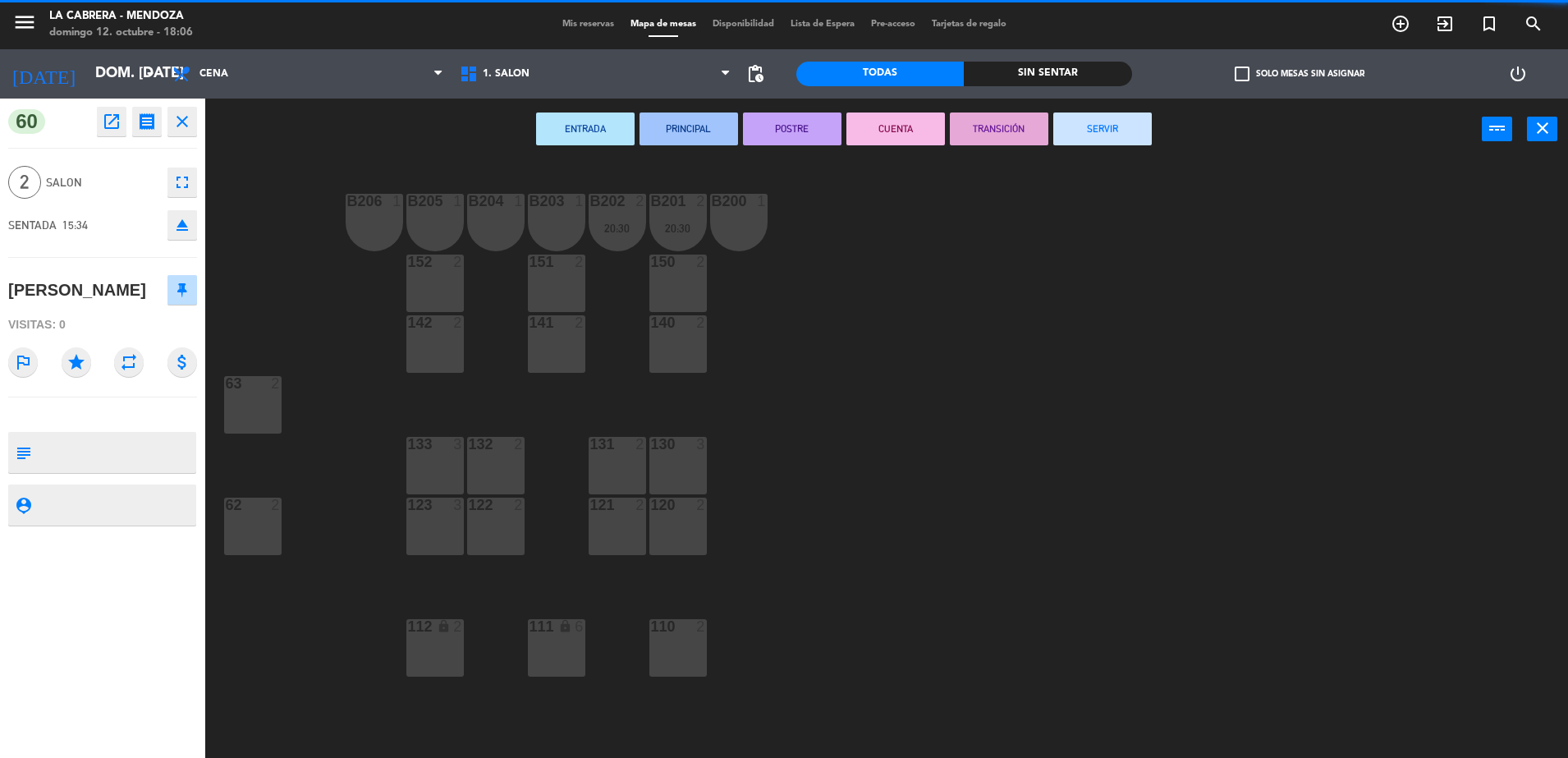
click at [1074, 137] on button "SERVIR" at bounding box center [1103, 129] width 98 height 33
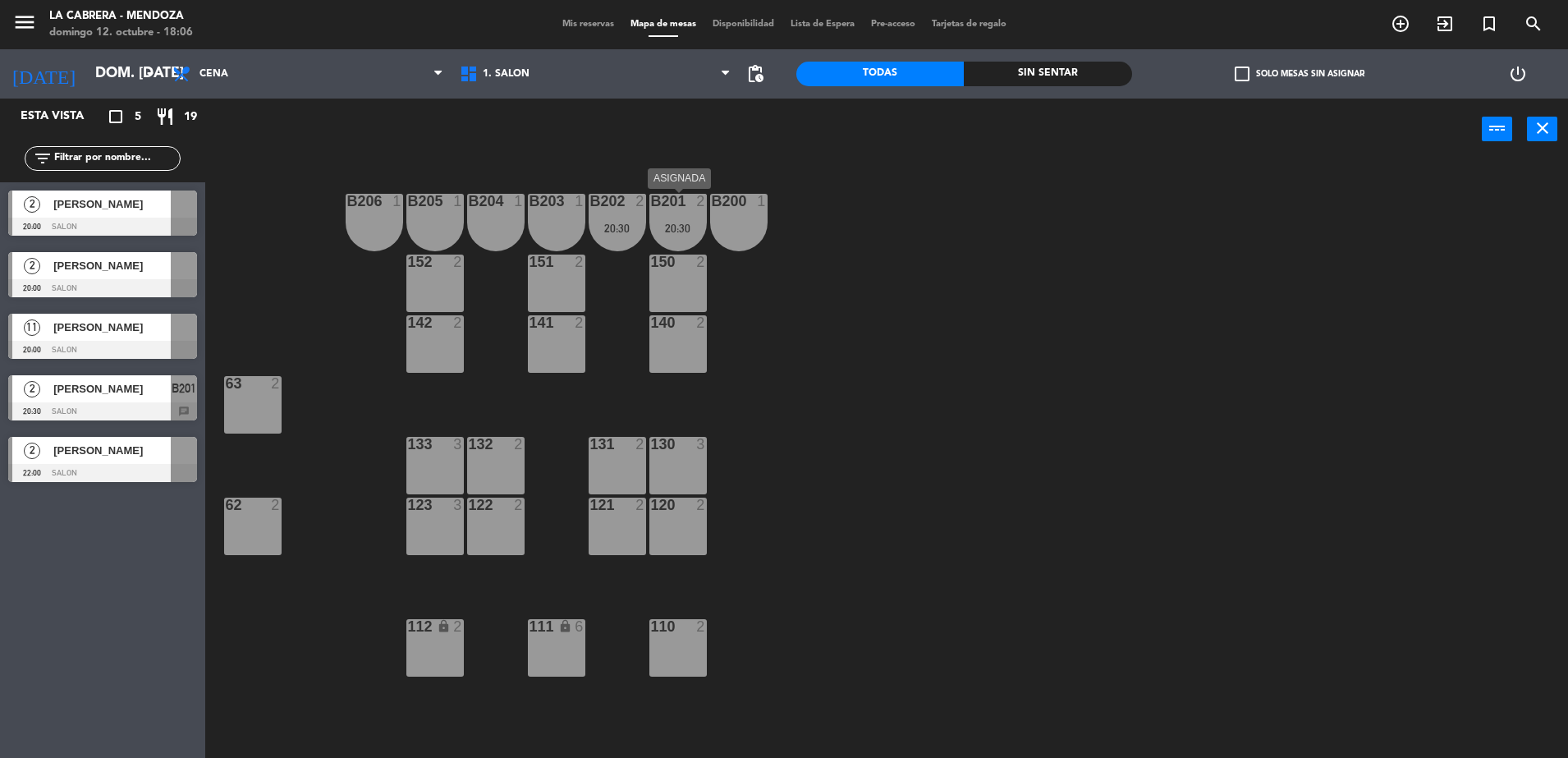
click at [667, 215] on div "B201 2 20:30" at bounding box center [678, 222] width 58 height 58
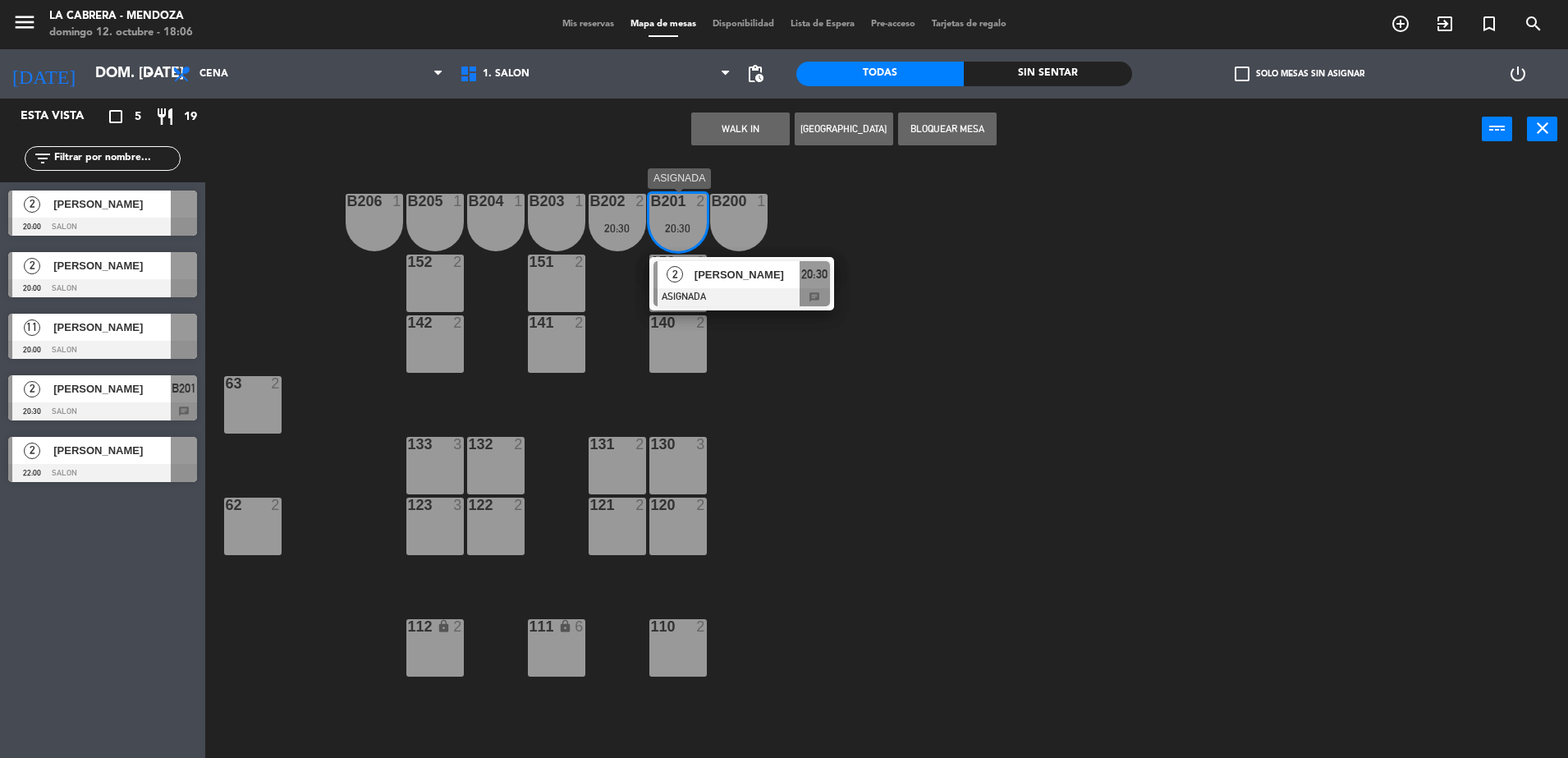
click at [816, 283] on span "20:30" at bounding box center [815, 274] width 26 height 20
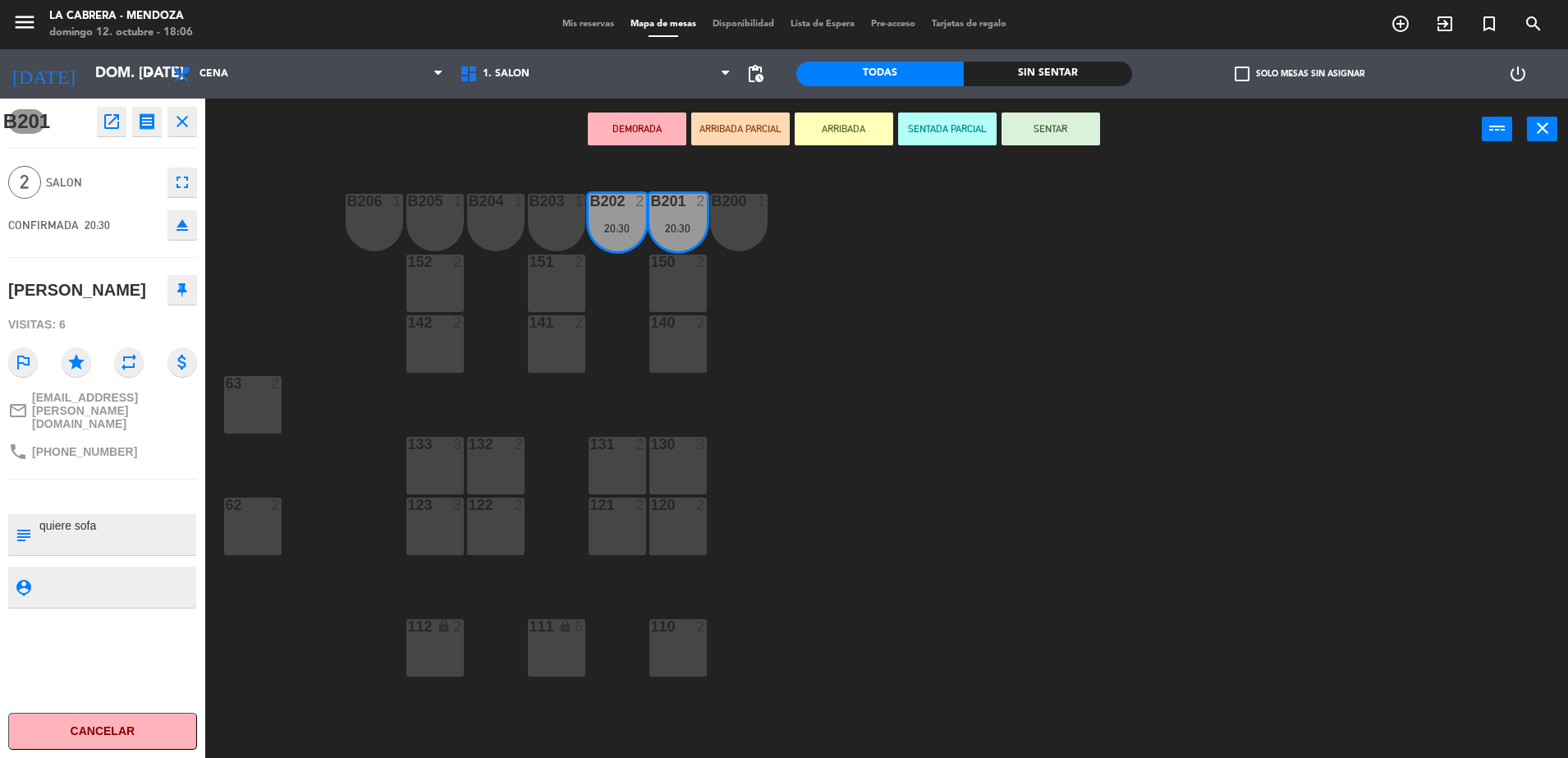
click at [436, 465] on div "133 3" at bounding box center [435, 465] width 58 height 58
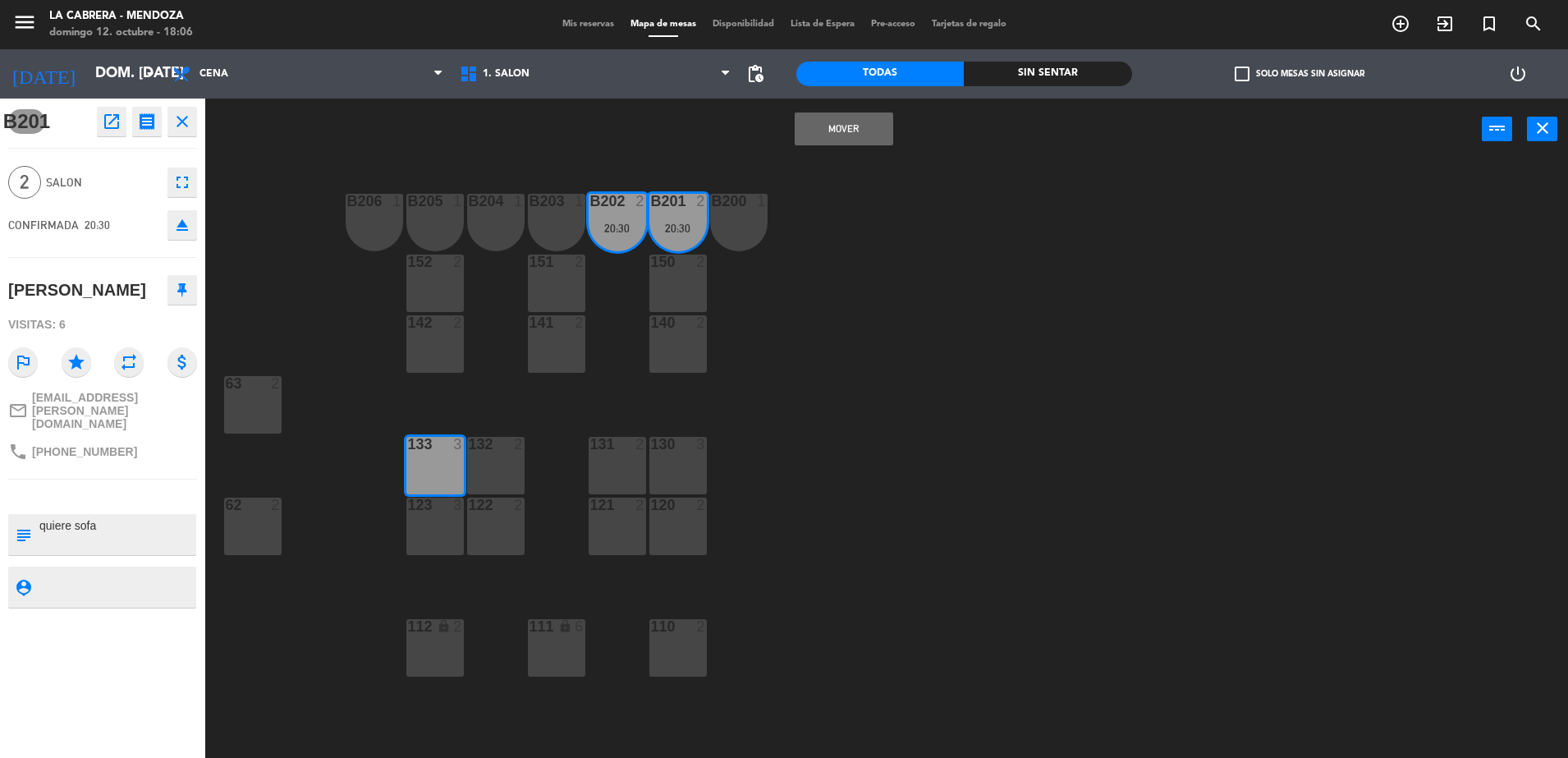
click at [848, 118] on button "Mover" at bounding box center [844, 129] width 98 height 33
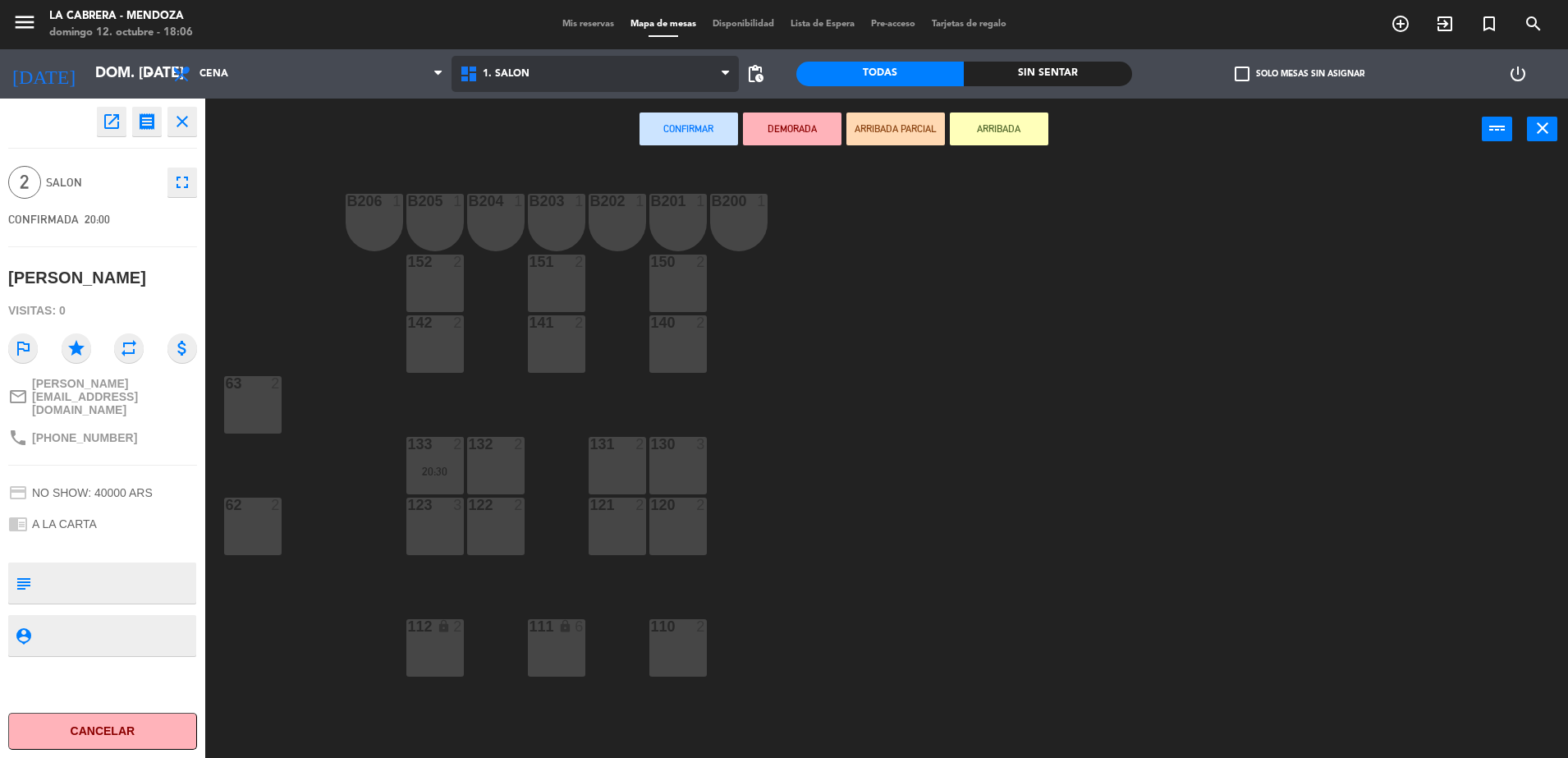
click at [520, 80] on span "1. SALON" at bounding box center [595, 74] width 287 height 36
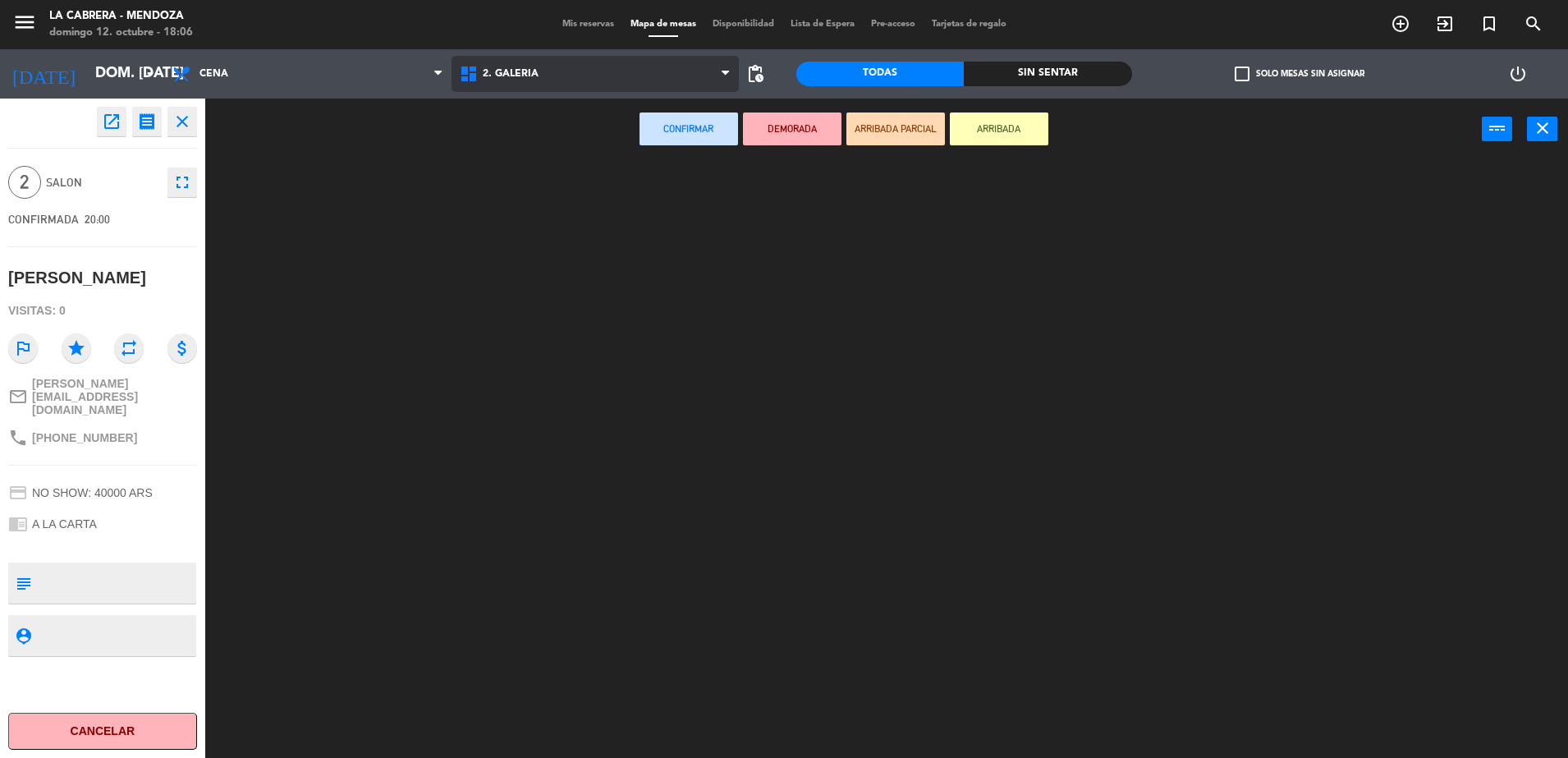
click at [524, 156] on ng-component "menu [PERSON_NAME] [PERSON_NAME] 12. octubre - 18:06 Mis reservas Mapa de mesas…" at bounding box center [784, 381] width 1568 height 762
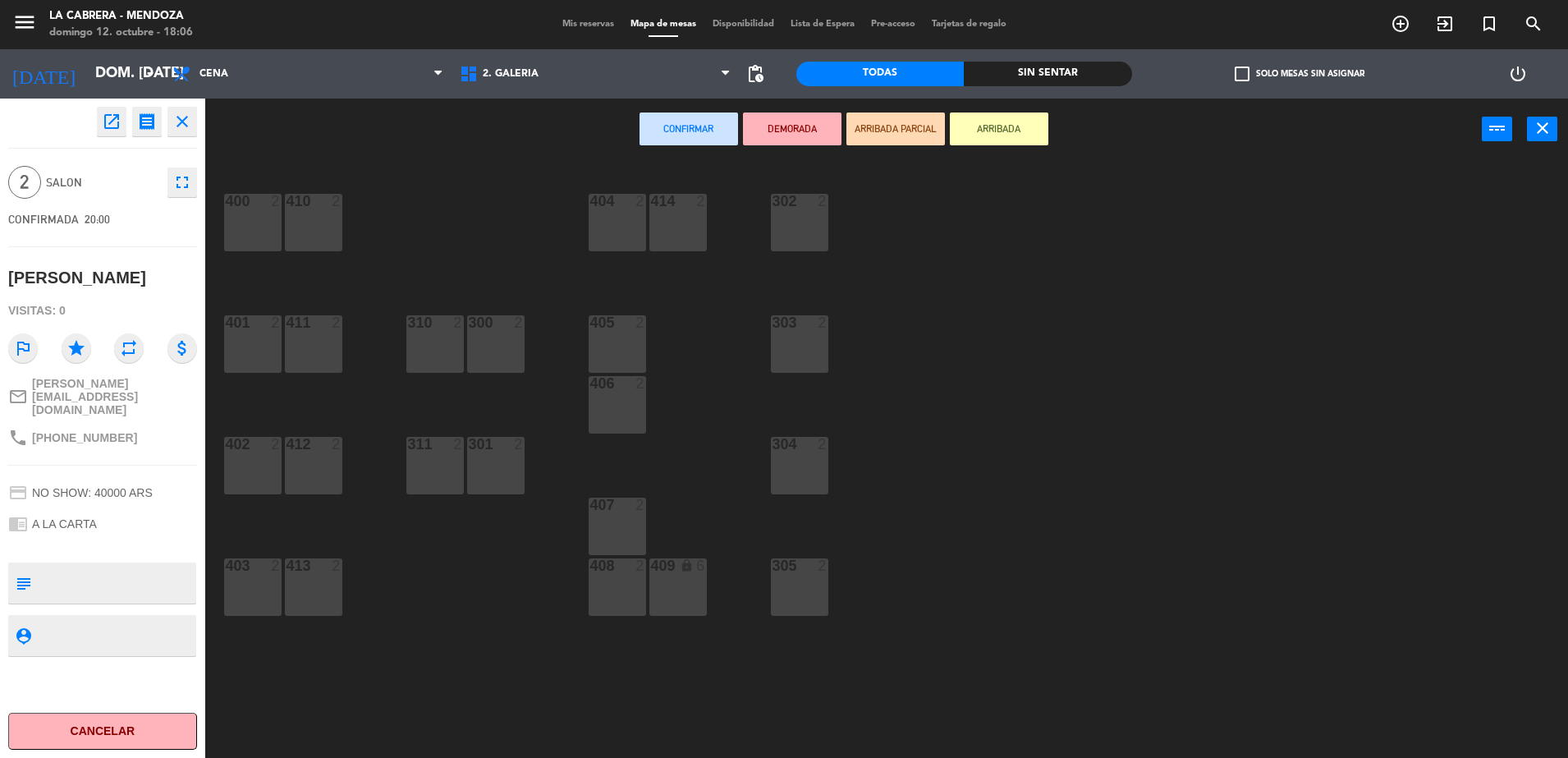
click at [810, 326] on div at bounding box center [799, 323] width 27 height 15
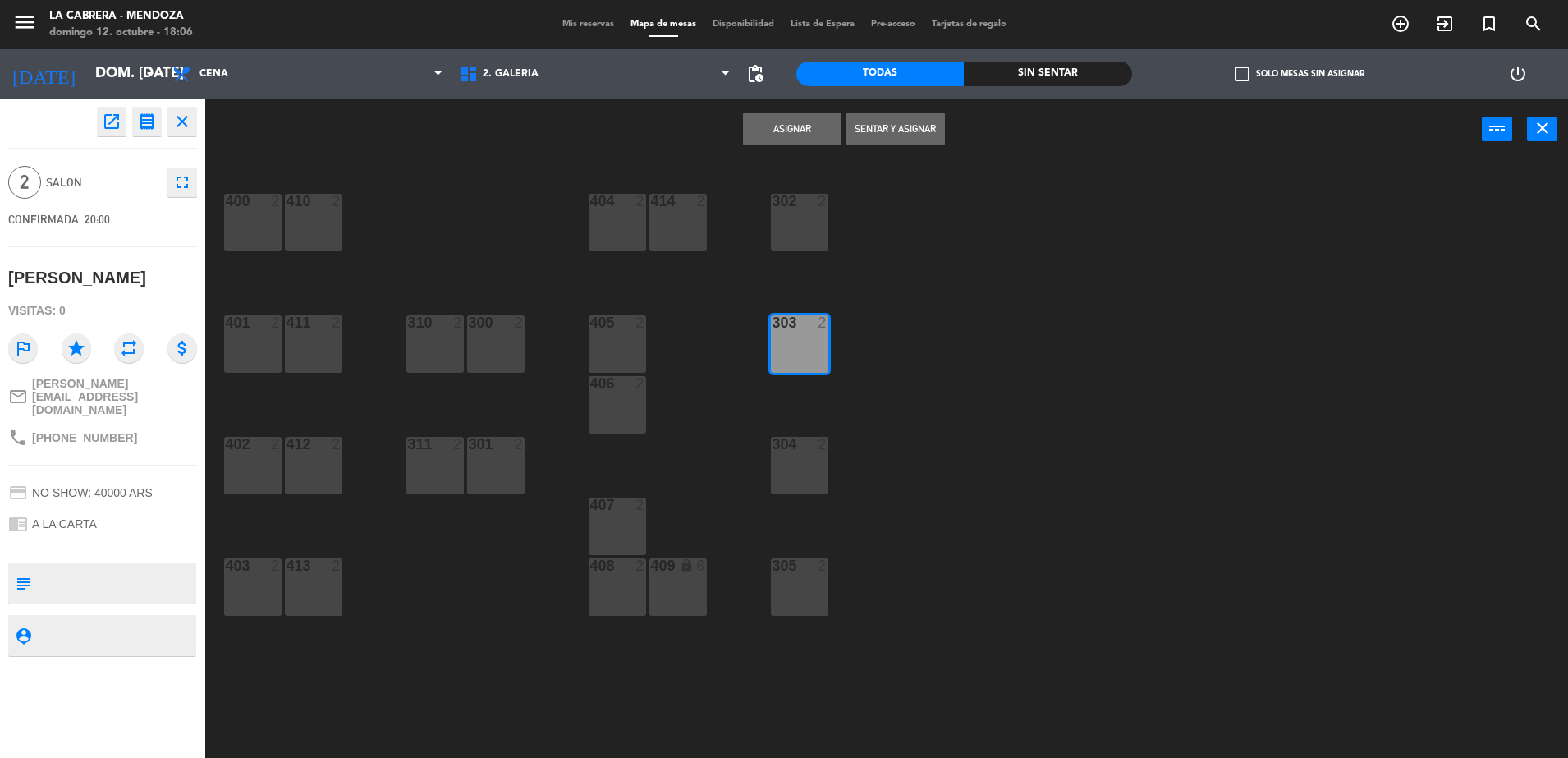
click at [762, 129] on button "Asignar" at bounding box center [792, 129] width 98 height 33
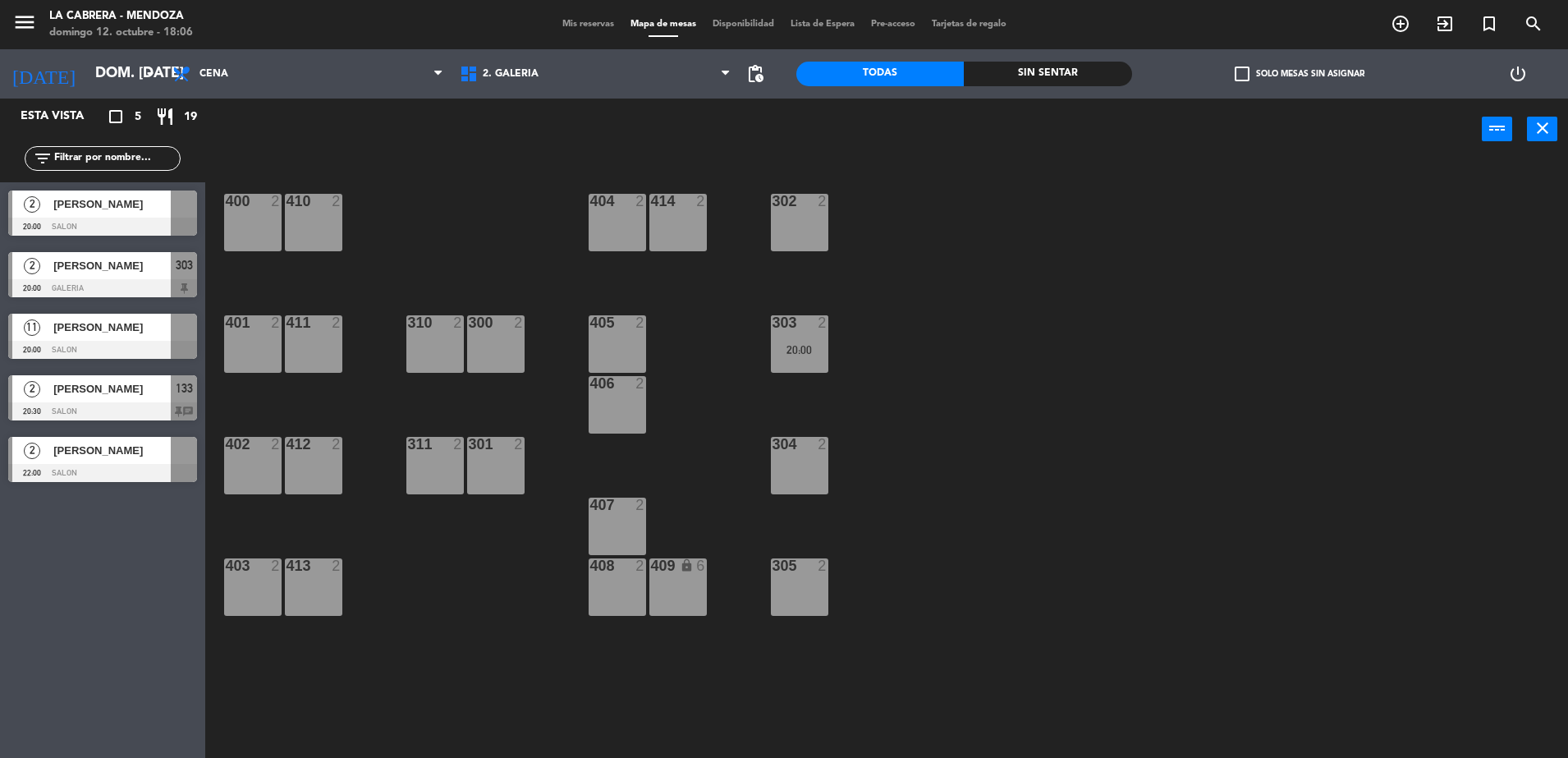
click at [143, 452] on span "[PERSON_NAME]" at bounding box center [112, 450] width 117 height 17
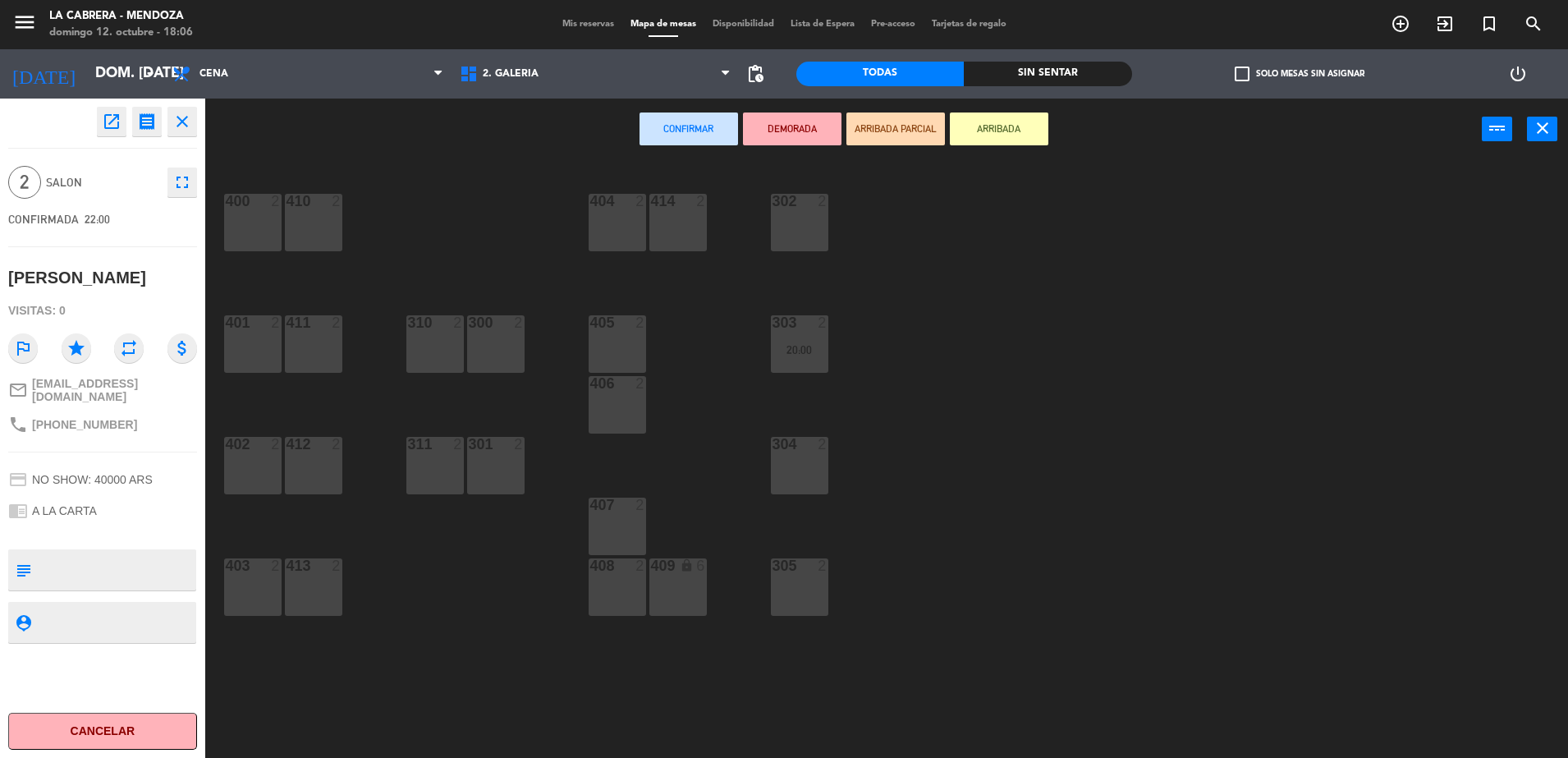
click at [786, 588] on div "305 2" at bounding box center [800, 587] width 58 height 58
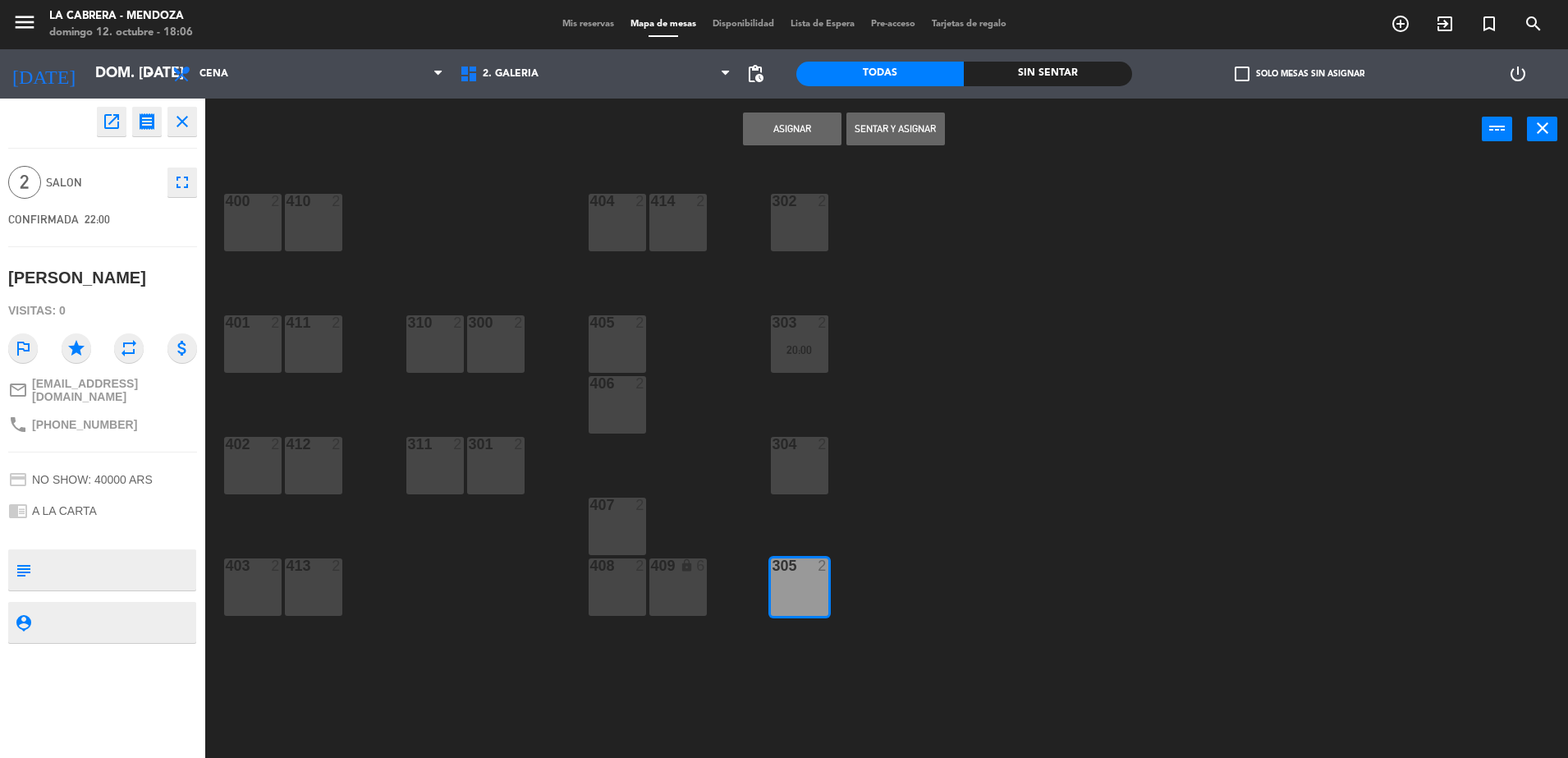
click at [801, 117] on button "Asignar" at bounding box center [792, 129] width 98 height 33
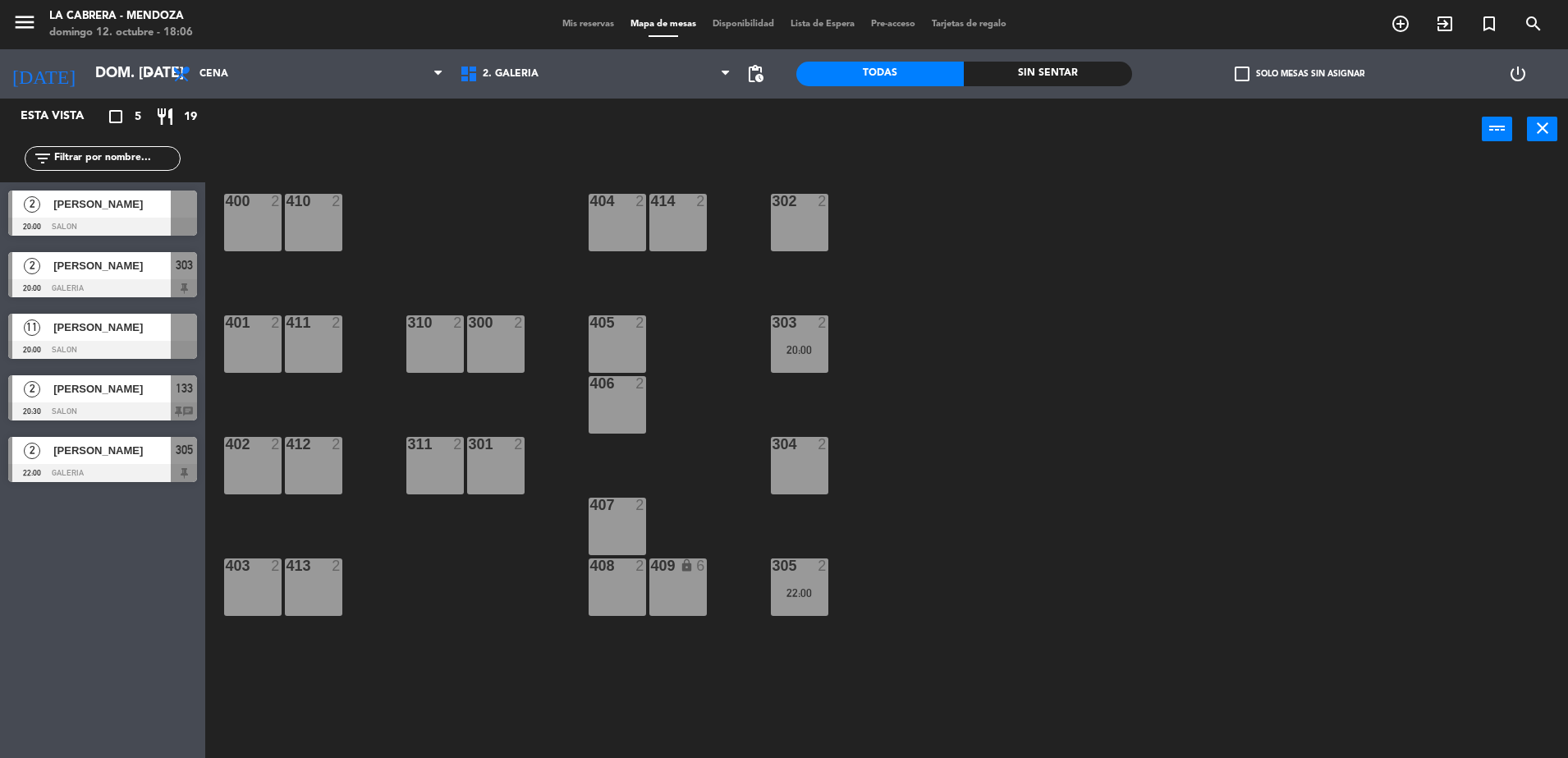
click at [110, 221] on div at bounding box center [103, 226] width 189 height 18
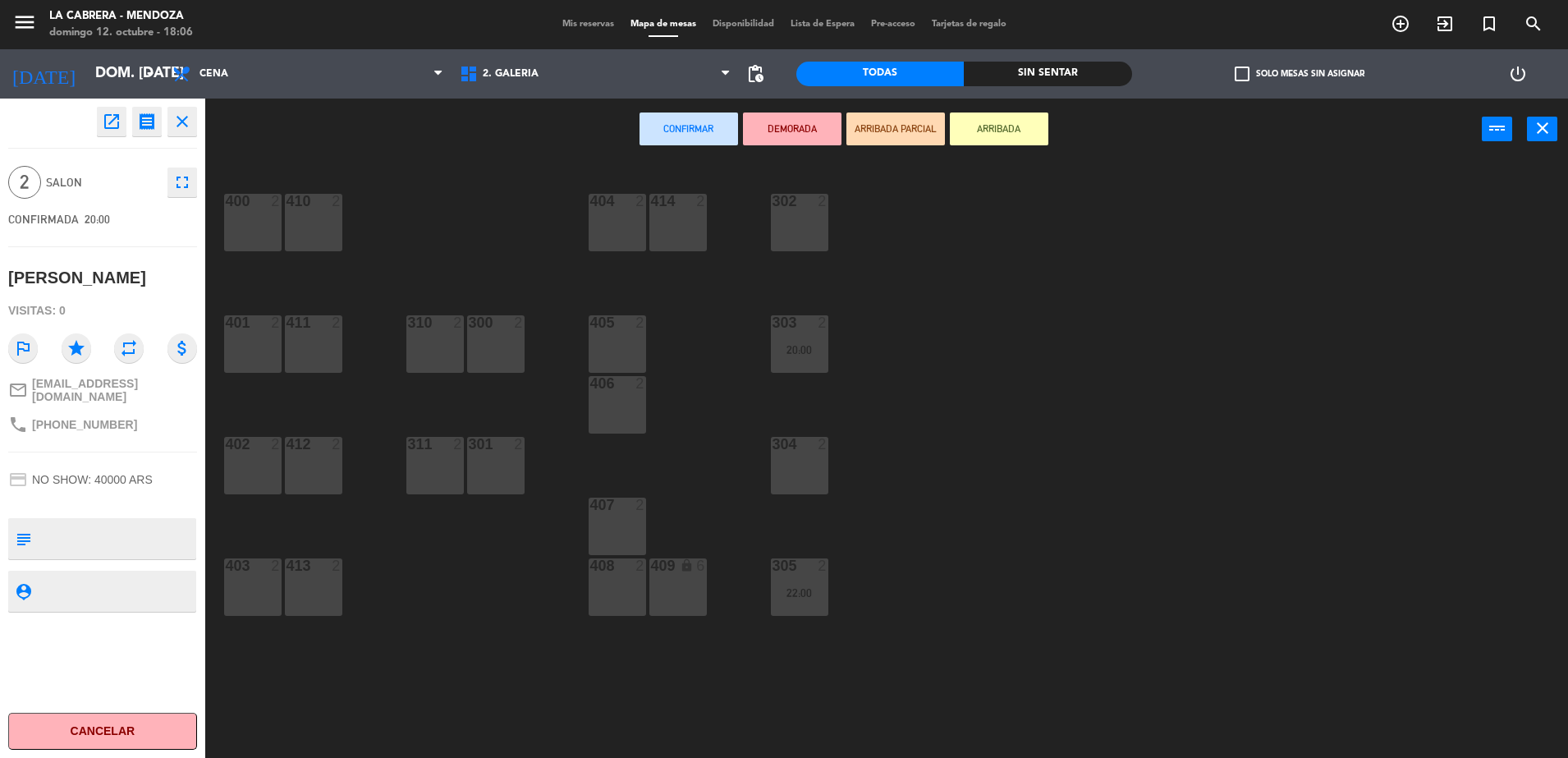
click at [485, 456] on div "301 2" at bounding box center [495, 465] width 58 height 58
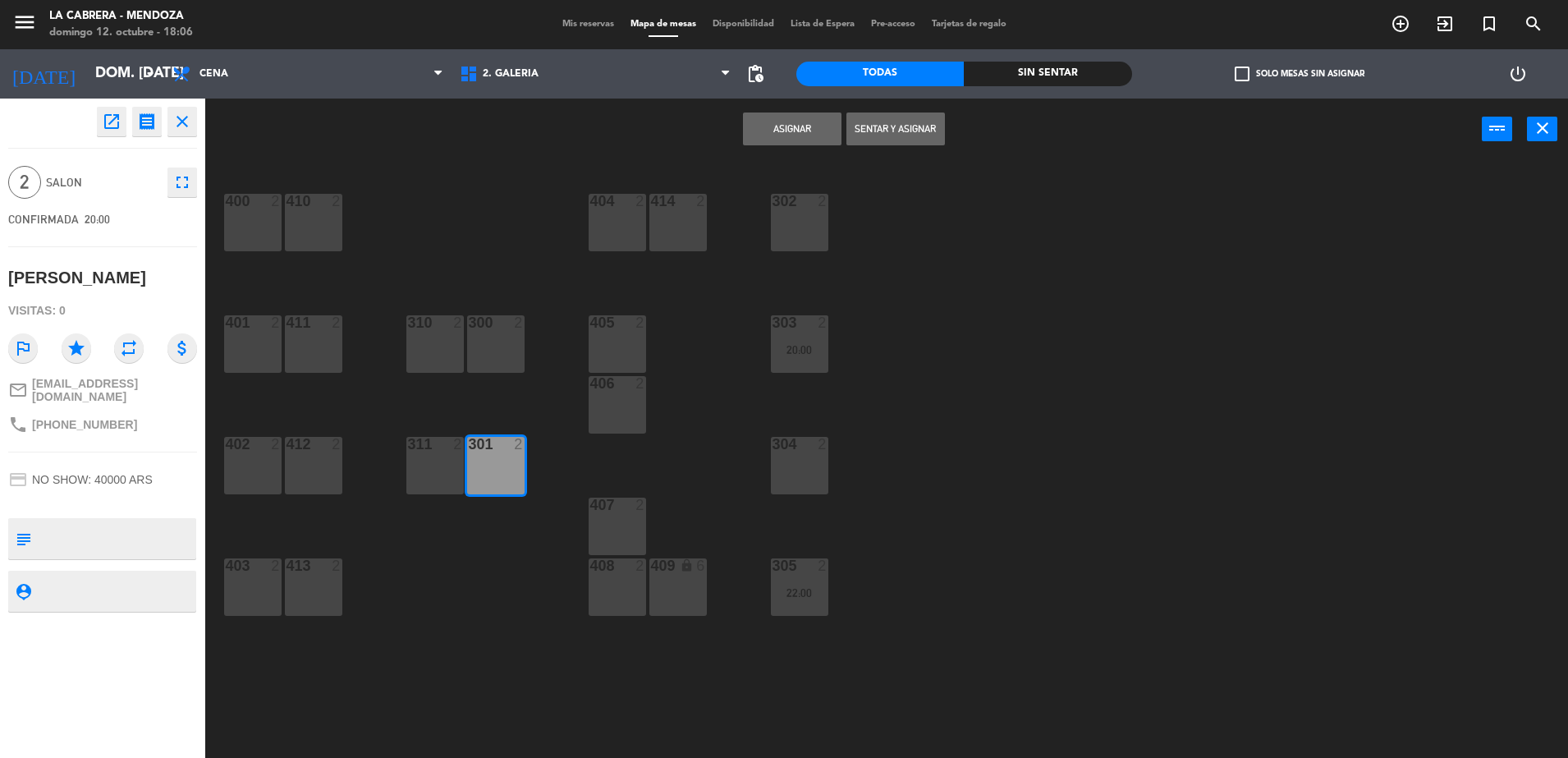
click at [793, 129] on button "Asignar" at bounding box center [792, 129] width 98 height 33
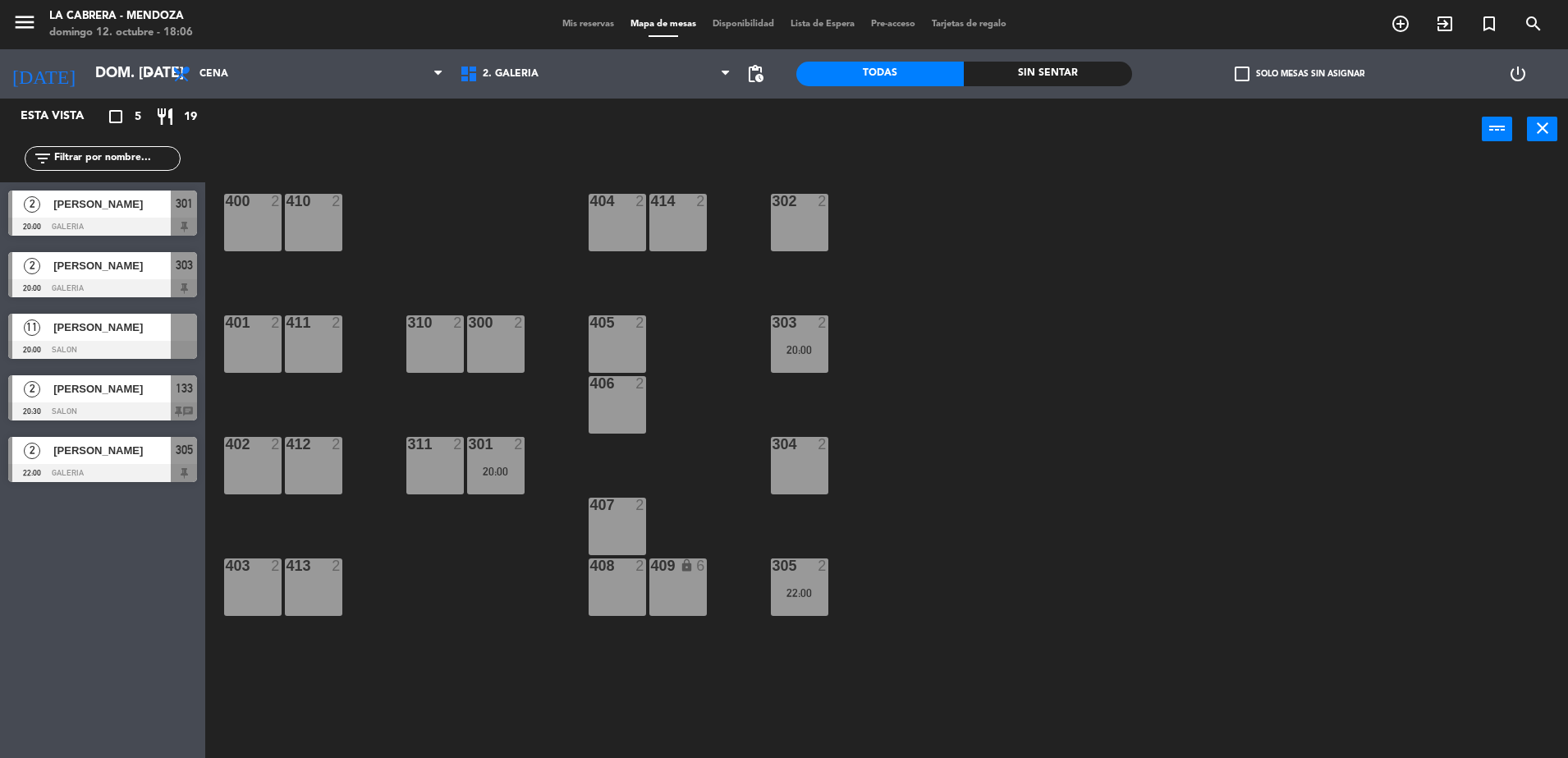
click at [579, 28] on span "Mis reservas" at bounding box center [588, 25] width 68 height 9
